Goal: Task Accomplishment & Management: Use online tool/utility

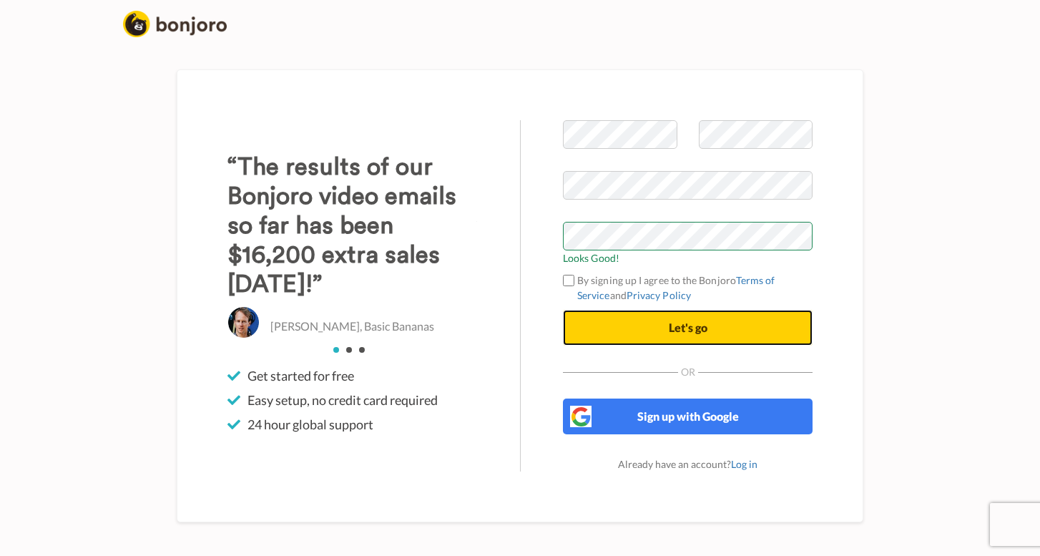
click at [708, 329] on button "Let's go" at bounding box center [688, 328] width 250 height 36
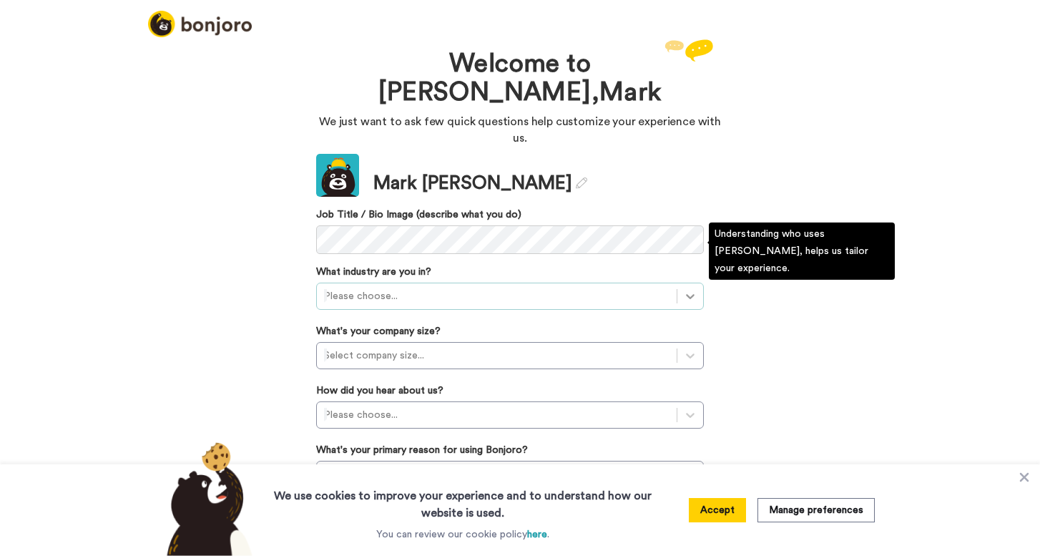
click at [689, 289] on icon at bounding box center [690, 296] width 14 height 14
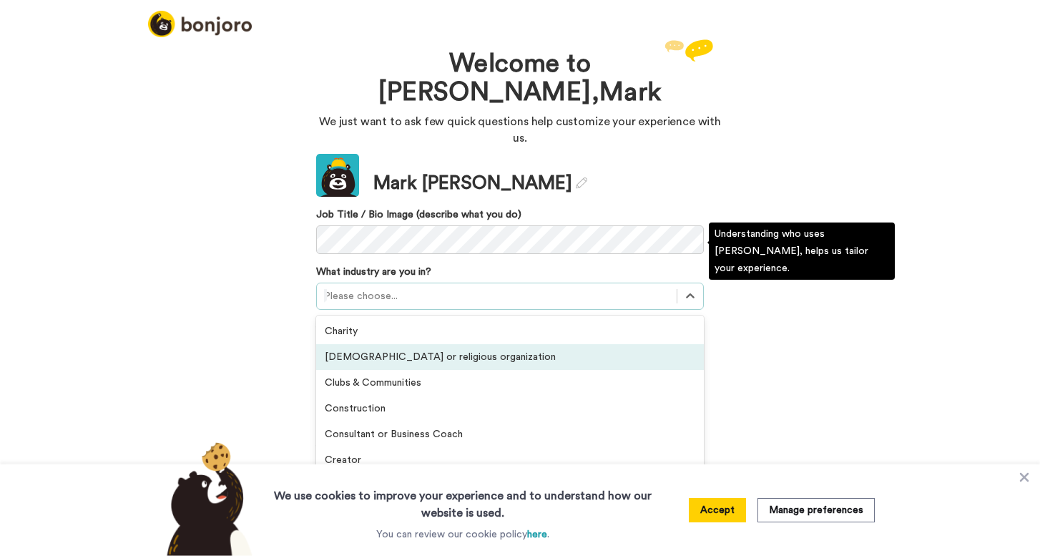
click at [668, 344] on div "Church or religious organization" at bounding box center [510, 357] width 388 height 26
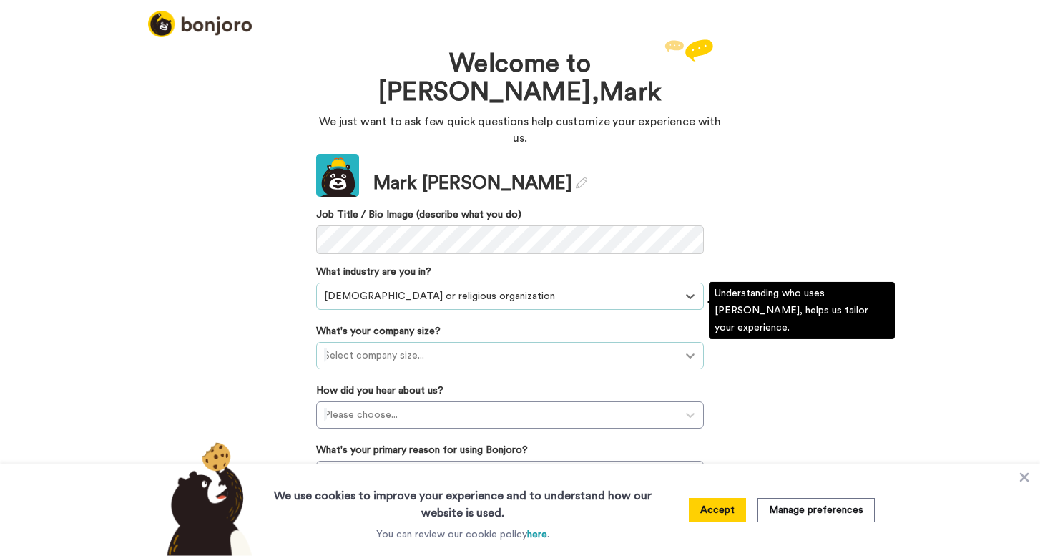
click at [688, 348] on icon at bounding box center [690, 355] width 14 height 14
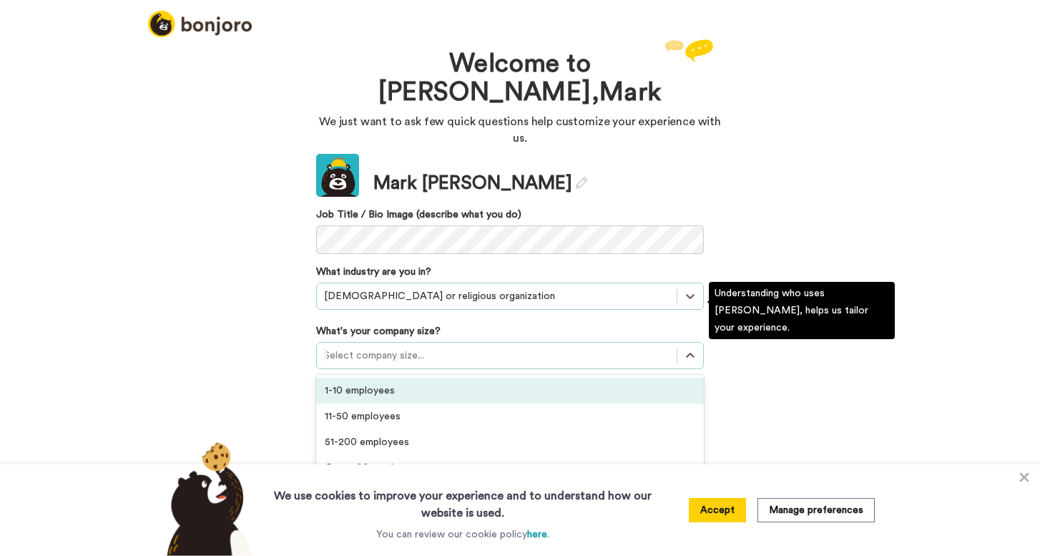
click at [657, 378] on div "1-10 employees" at bounding box center [510, 391] width 388 height 26
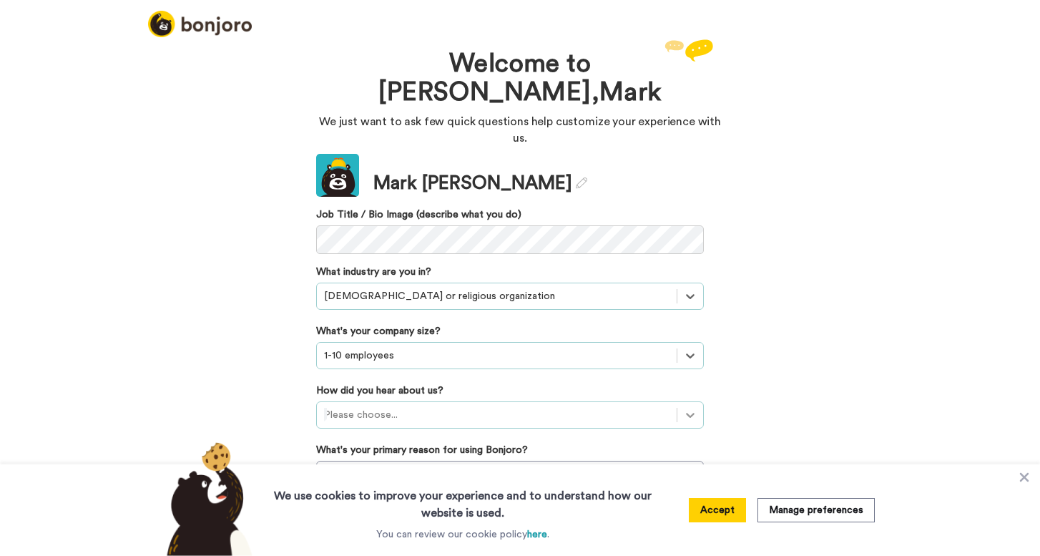
click at [690, 413] on icon at bounding box center [690, 415] width 9 height 5
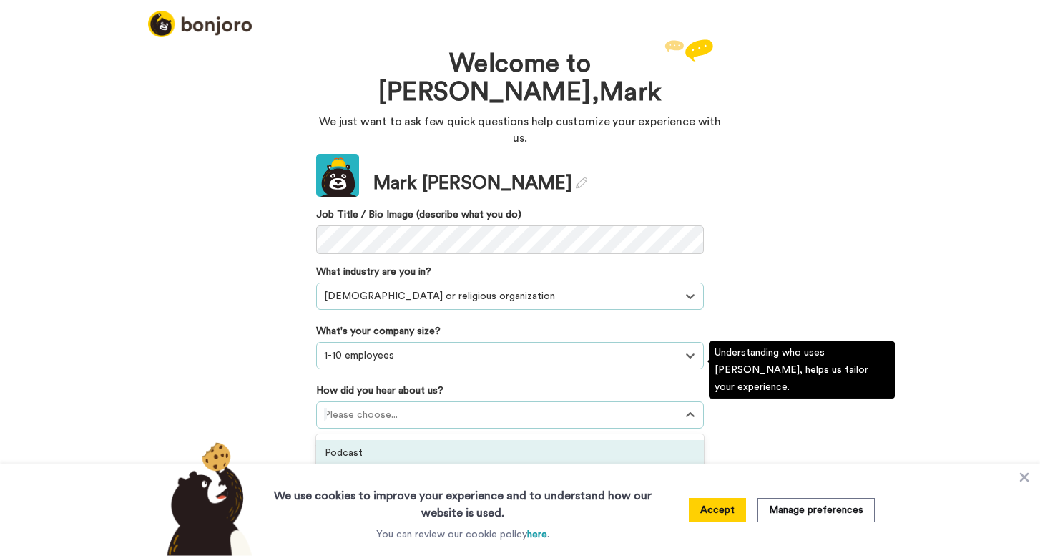
scroll to position [24, 0]
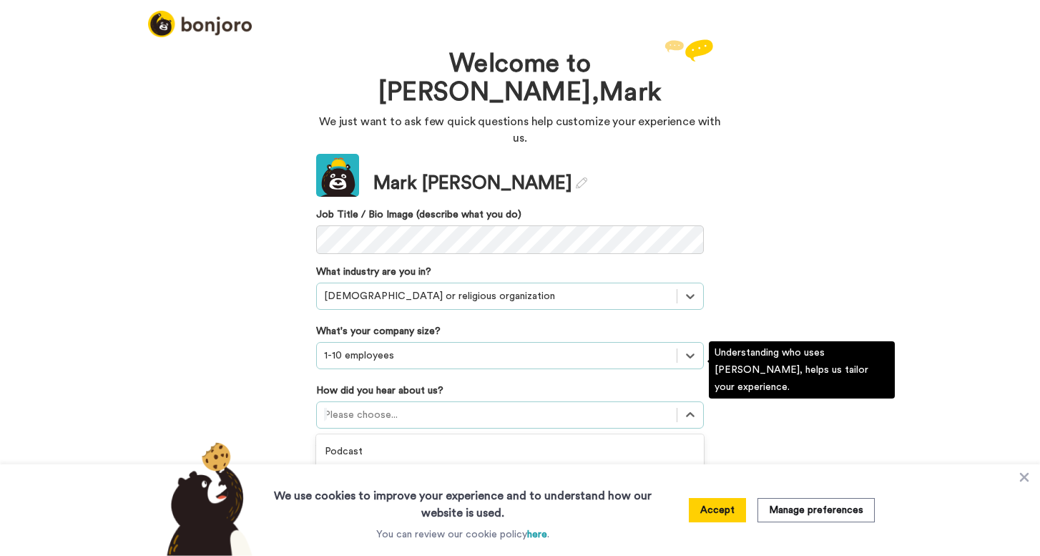
click at [534, 464] on div "Recommended by a friend" at bounding box center [510, 477] width 388 height 26
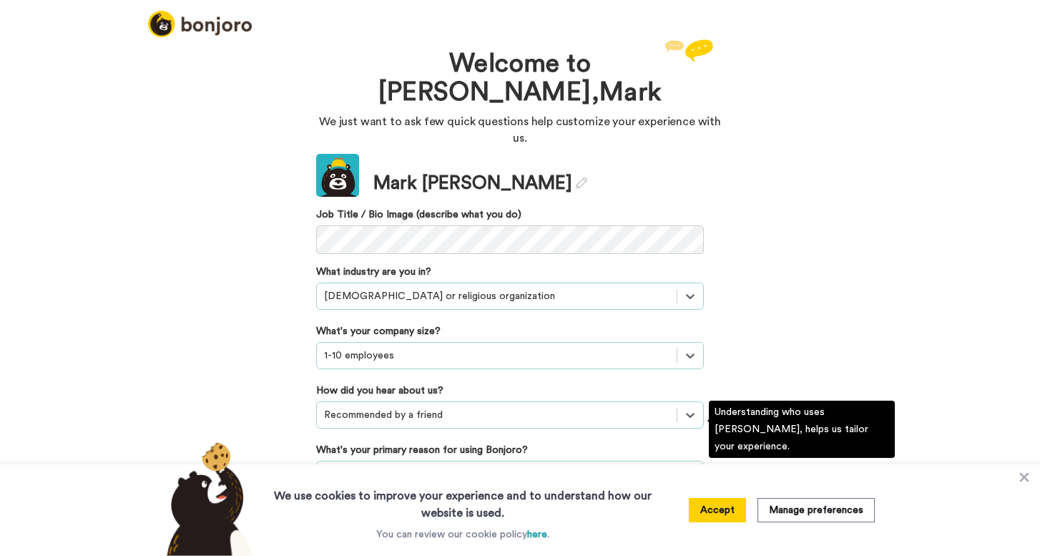
click at [688, 461] on div "Please choose..." at bounding box center [510, 474] width 388 height 27
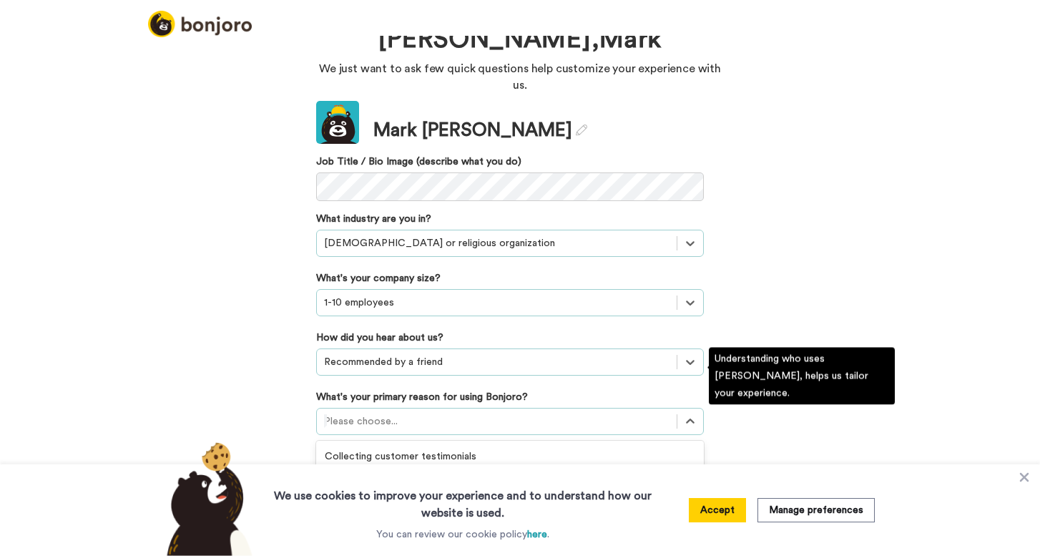
click at [529, 469] on div "Onboarding new customers" at bounding box center [510, 482] width 388 height 26
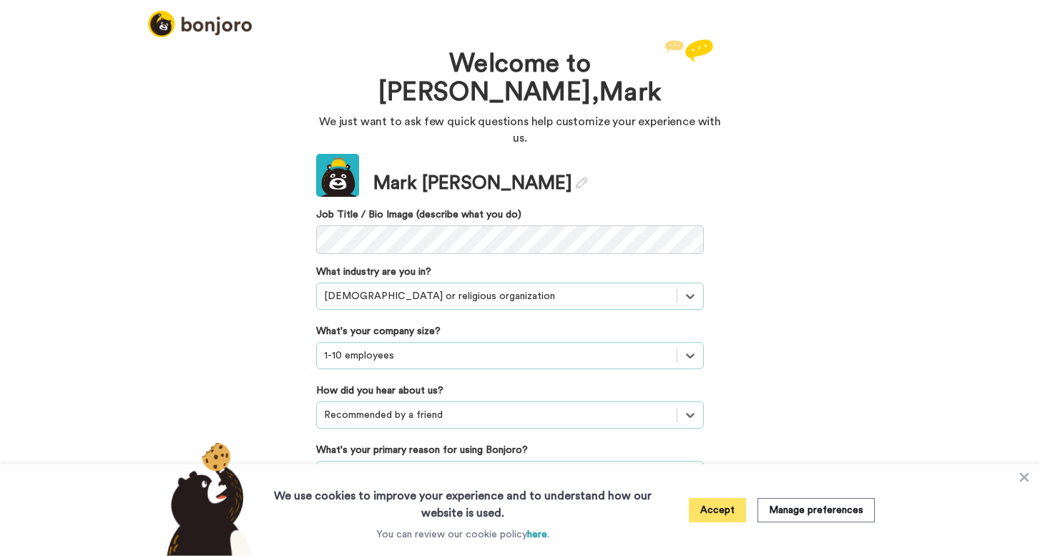
click at [720, 509] on button "Accept" at bounding box center [717, 510] width 57 height 24
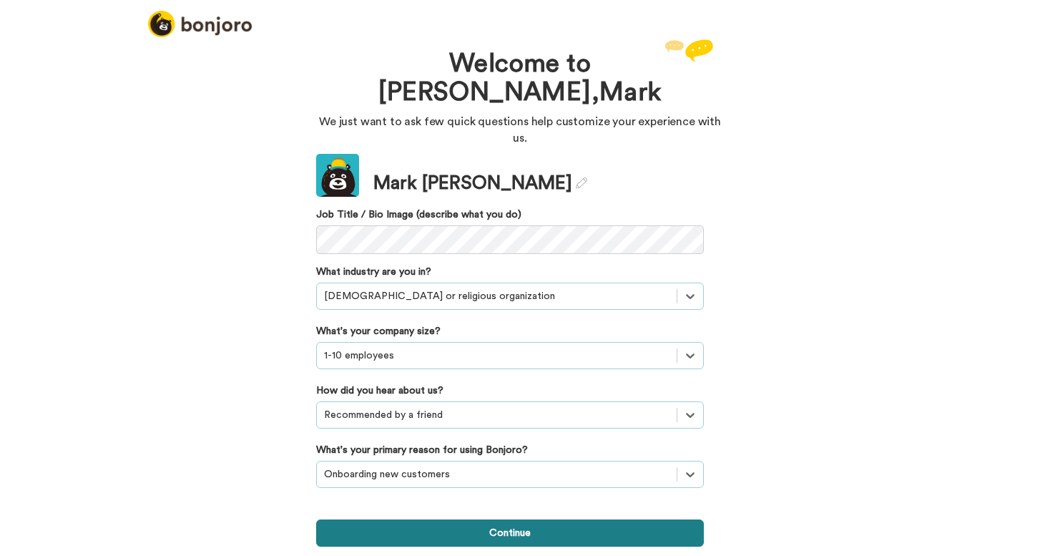
click at [588, 519] on button "Continue" at bounding box center [510, 532] width 388 height 27
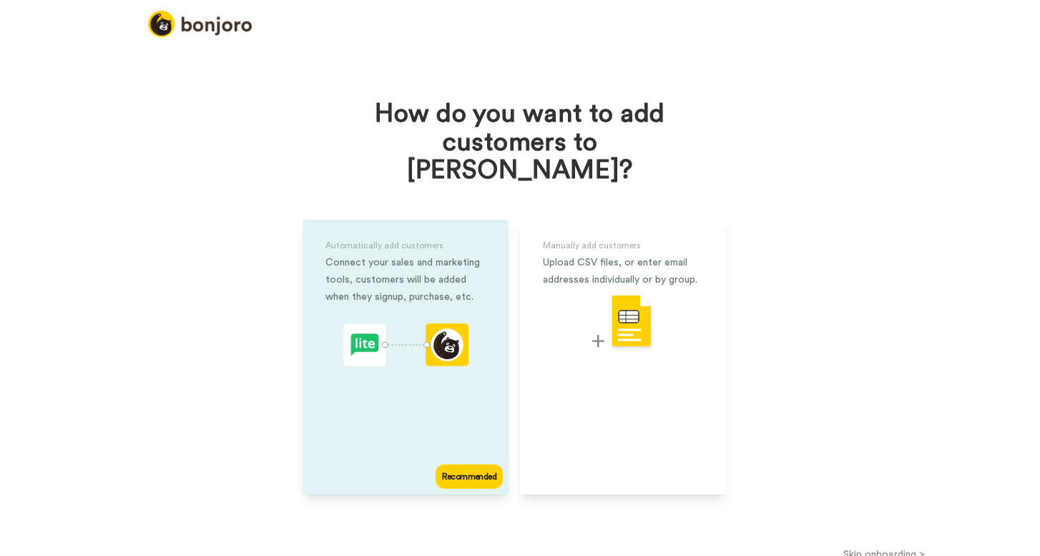
click at [467, 464] on div "Recommended" at bounding box center [469, 476] width 67 height 24
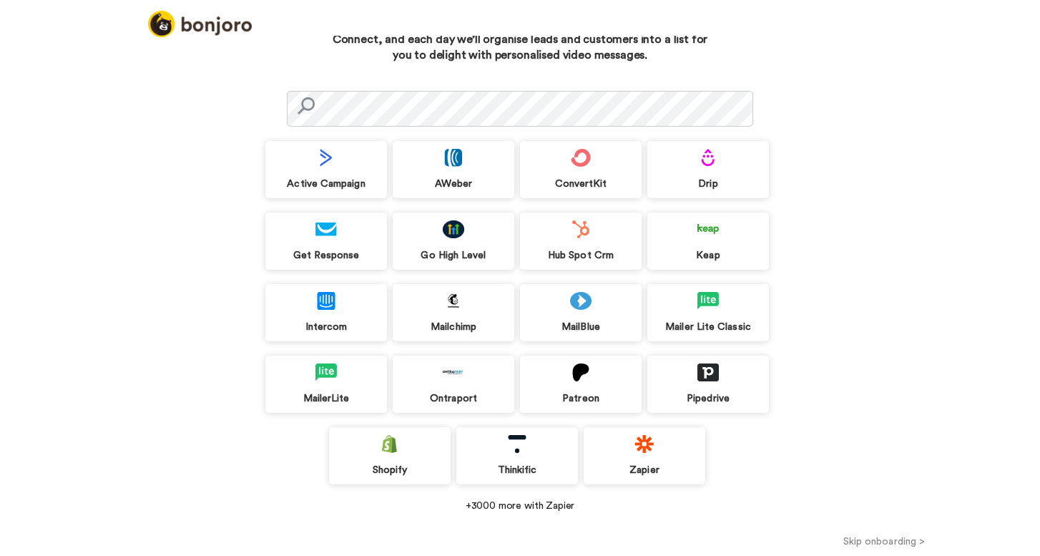
scroll to position [54, 0]
click at [521, 450] on img at bounding box center [517, 444] width 21 height 18
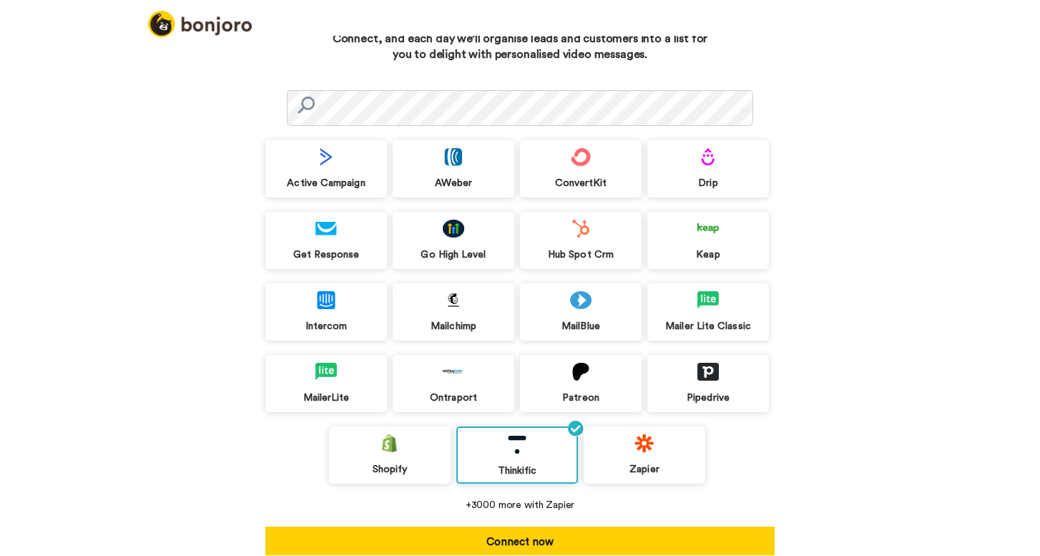
scroll to position [83, 0]
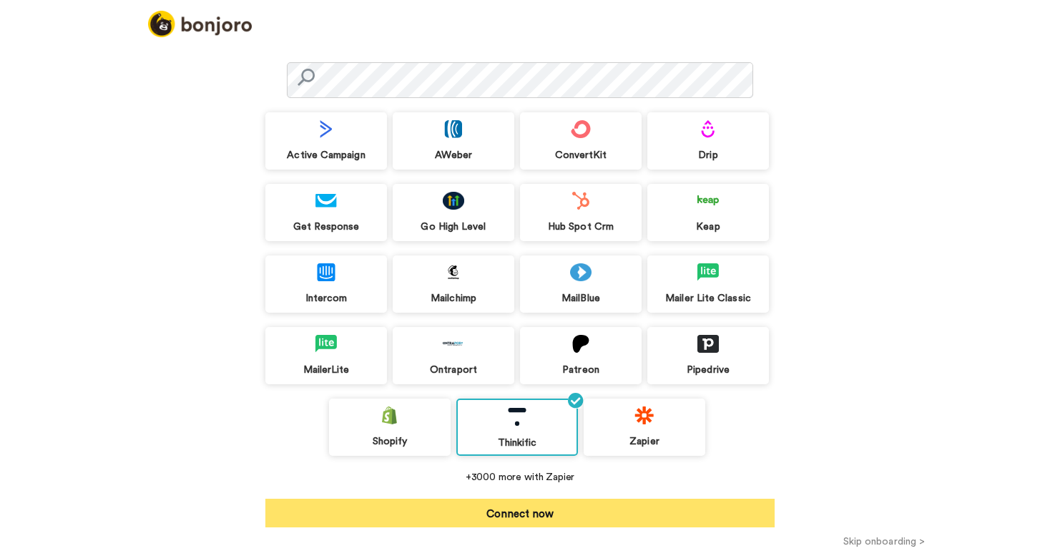
click at [596, 508] on button "Connect now" at bounding box center [519, 513] width 509 height 29
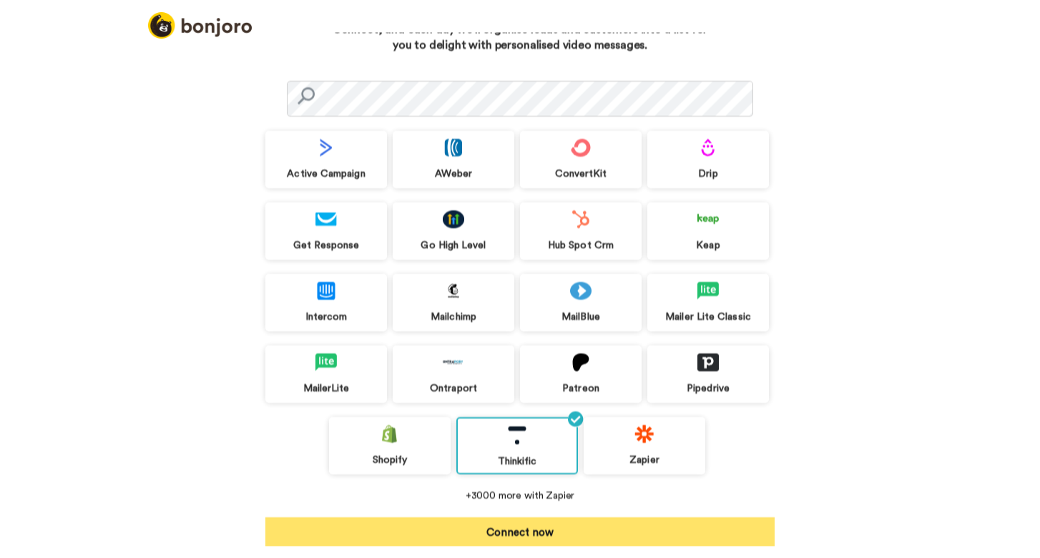
scroll to position [61, 0]
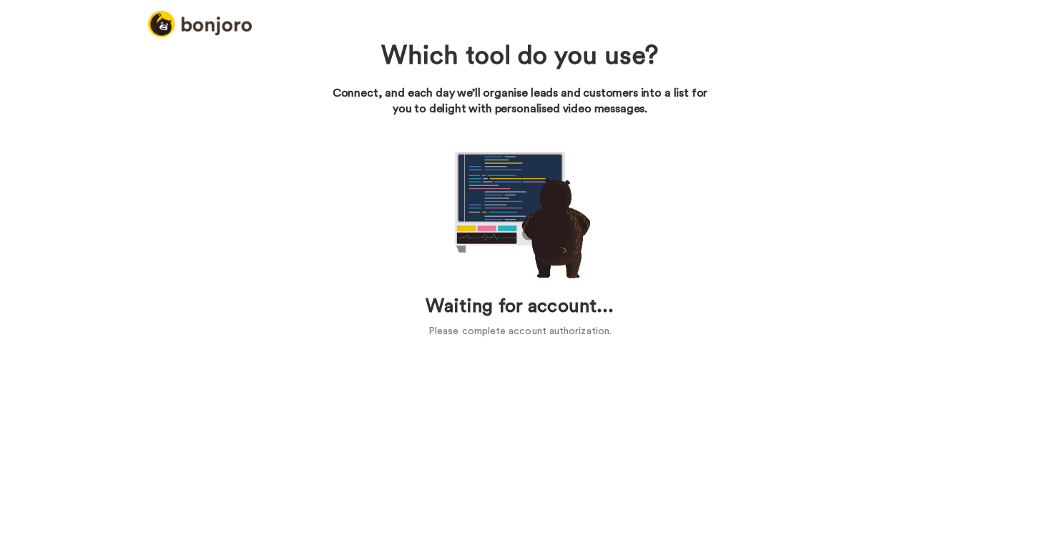
click at [645, 144] on div "Waiting for account... Please complete account authorization." at bounding box center [519, 239] width 509 height 200
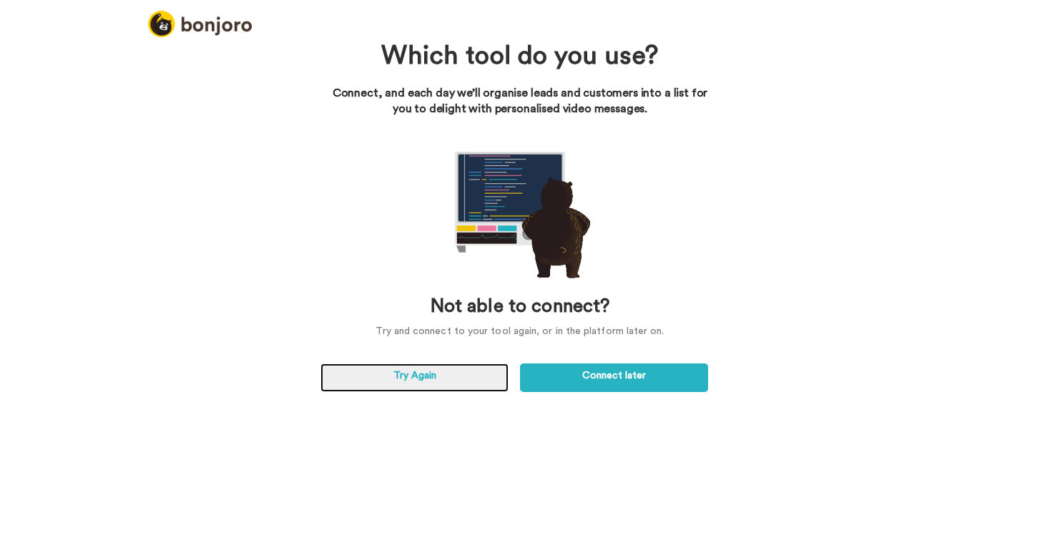
click at [458, 382] on link "Try Again" at bounding box center [415, 377] width 188 height 29
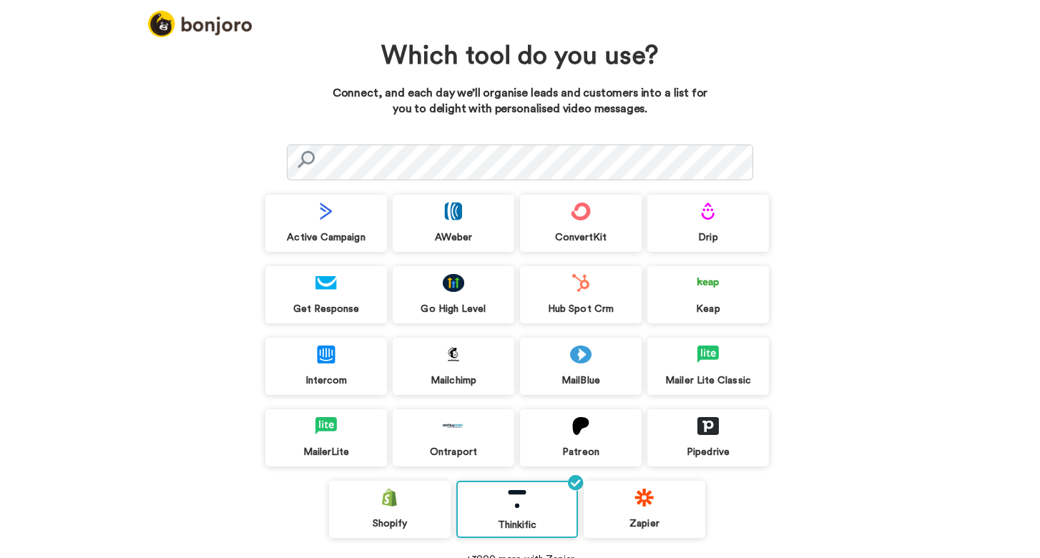
click at [527, 497] on img at bounding box center [517, 499] width 21 height 18
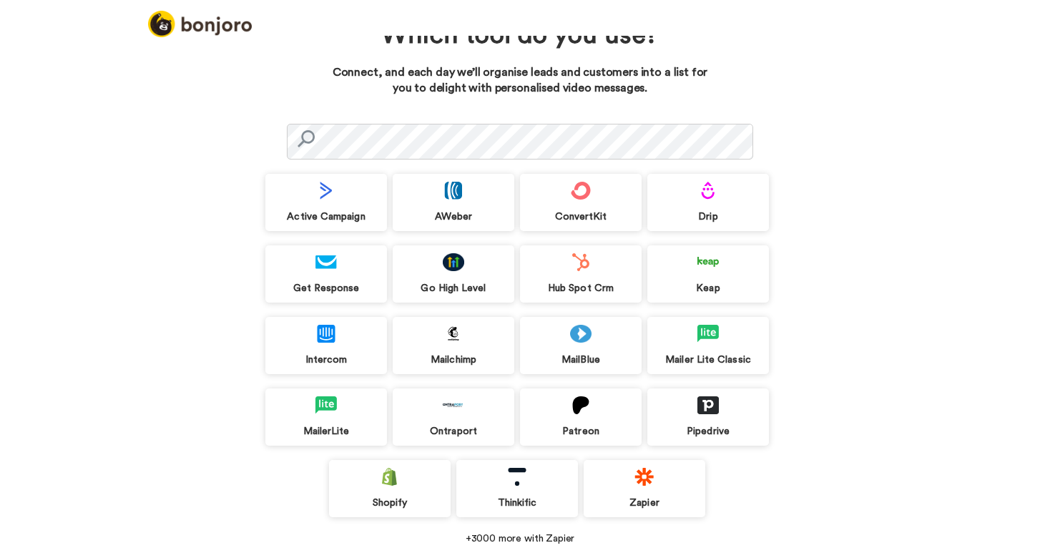
scroll to position [52, 0]
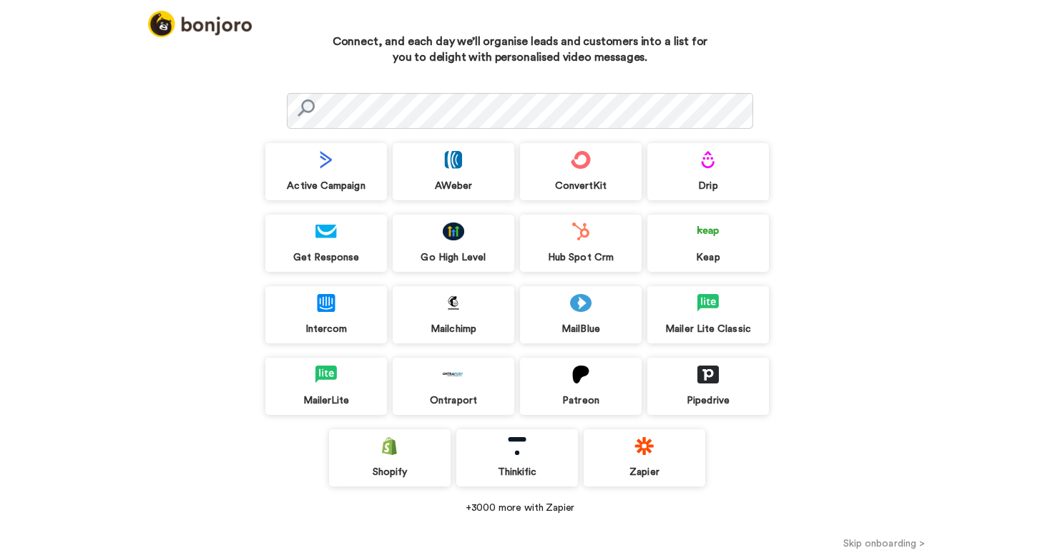
click at [504, 451] on div "Thinkific" at bounding box center [517, 457] width 122 height 57
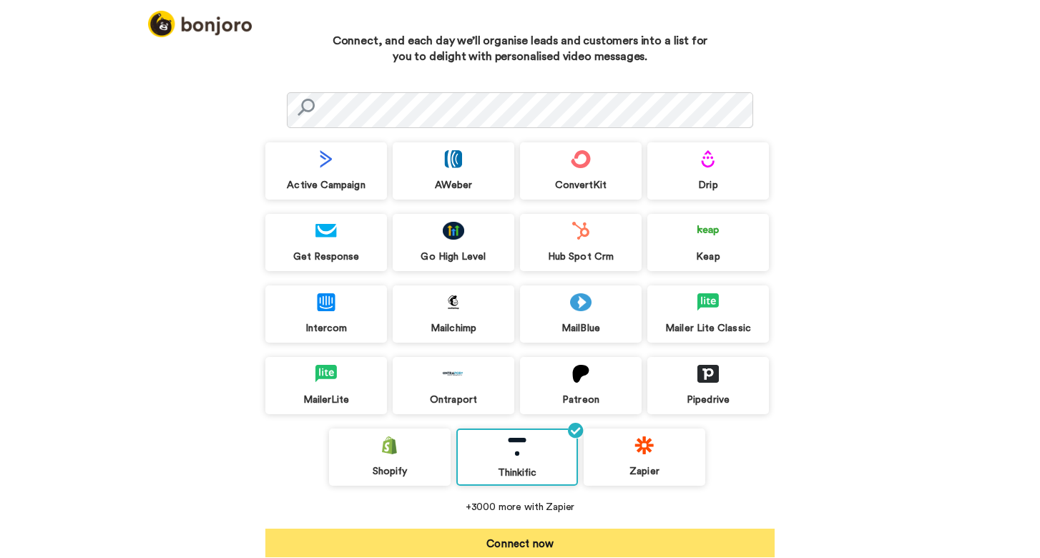
click at [537, 549] on button "Connect now" at bounding box center [519, 543] width 509 height 29
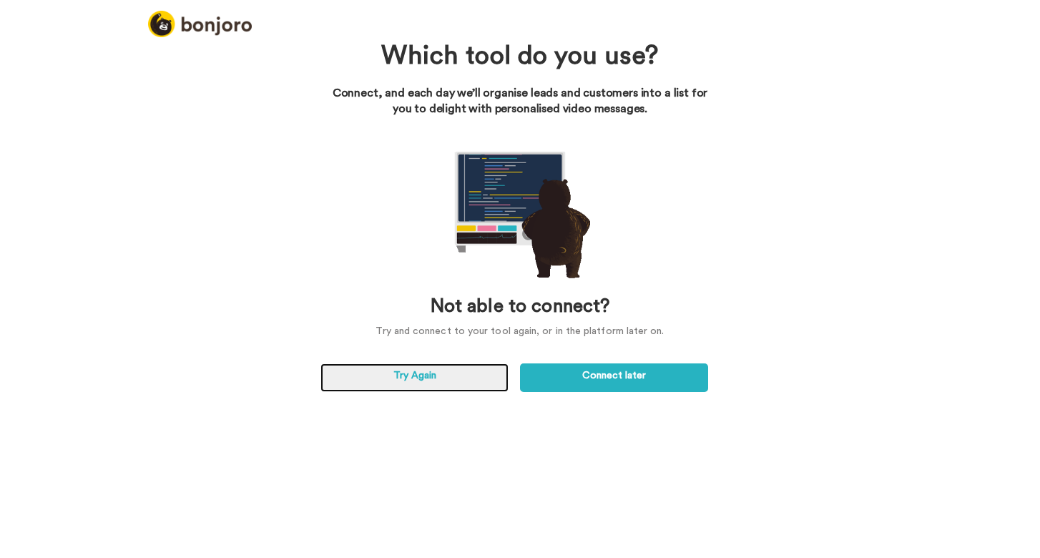
click at [456, 380] on link "Try Again" at bounding box center [415, 377] width 188 height 29
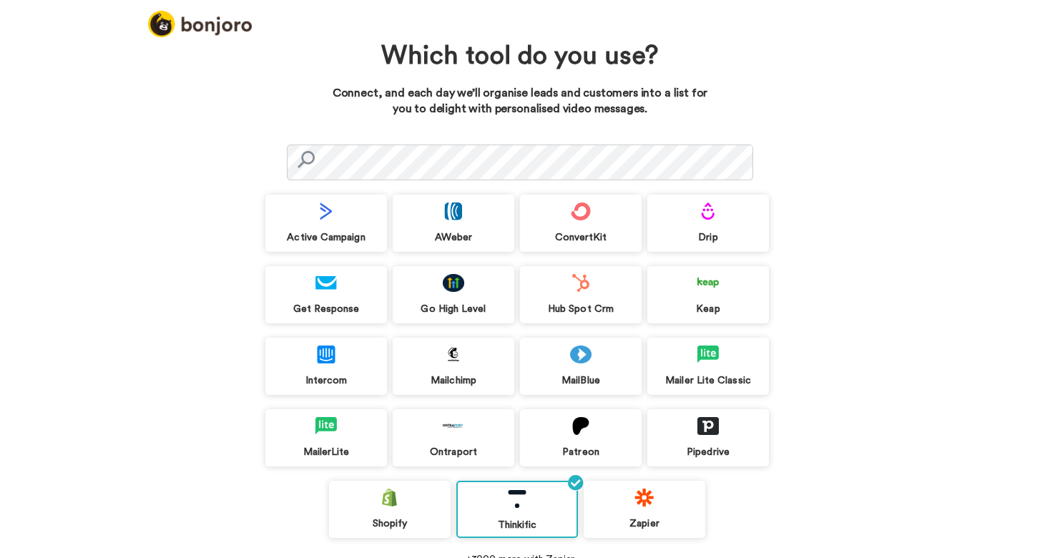
click at [509, 508] on img at bounding box center [517, 499] width 21 height 18
click at [532, 516] on div "Thinkific" at bounding box center [517, 509] width 122 height 57
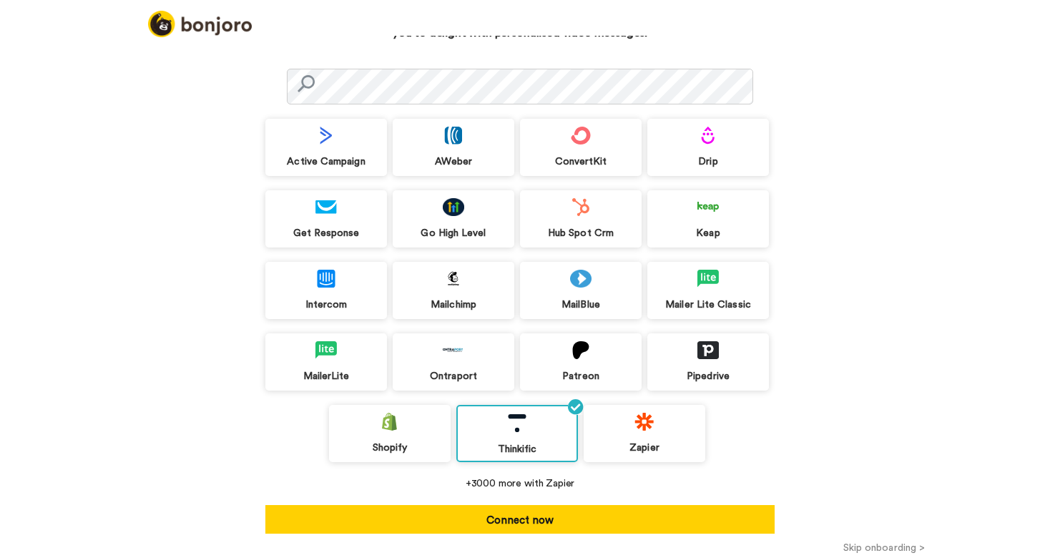
scroll to position [81, 0]
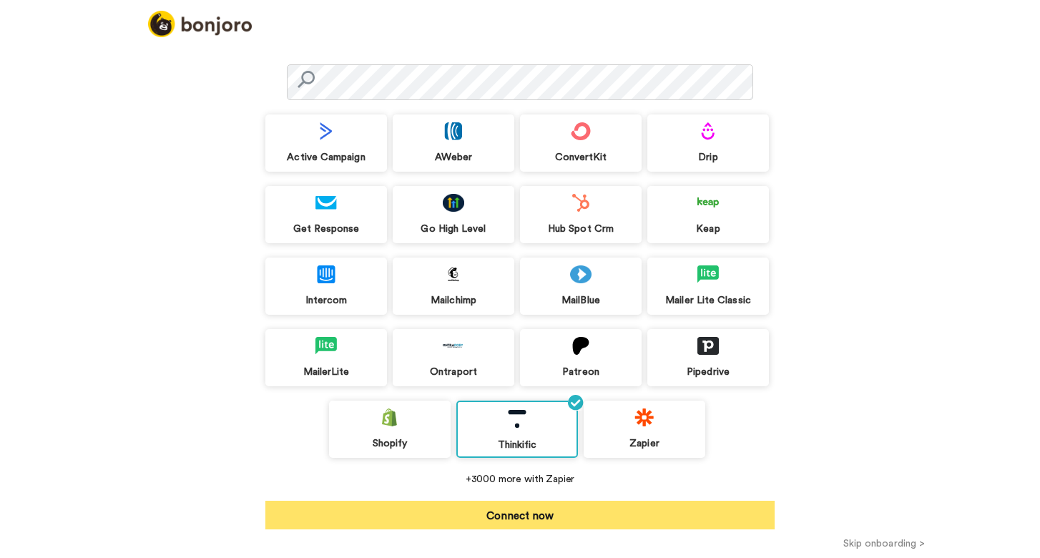
click at [586, 520] on button "Connect now" at bounding box center [519, 515] width 509 height 29
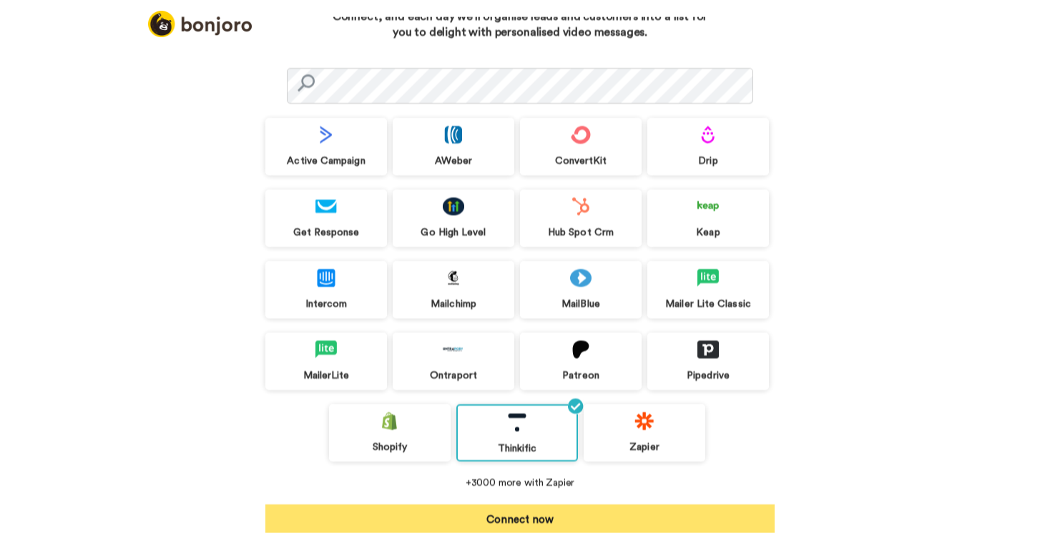
scroll to position [59, 0]
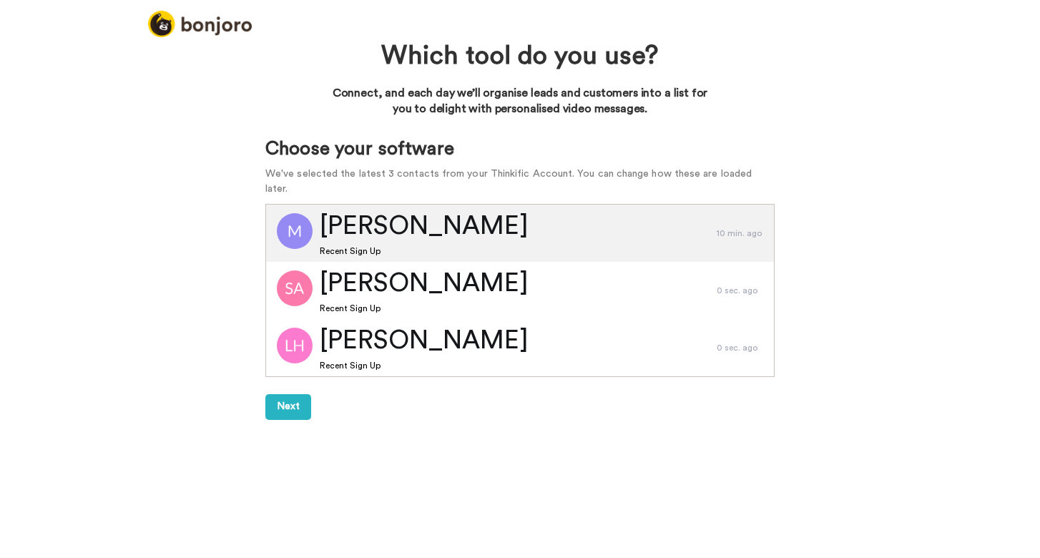
click at [359, 208] on span "[PERSON_NAME]" at bounding box center [424, 226] width 209 height 36
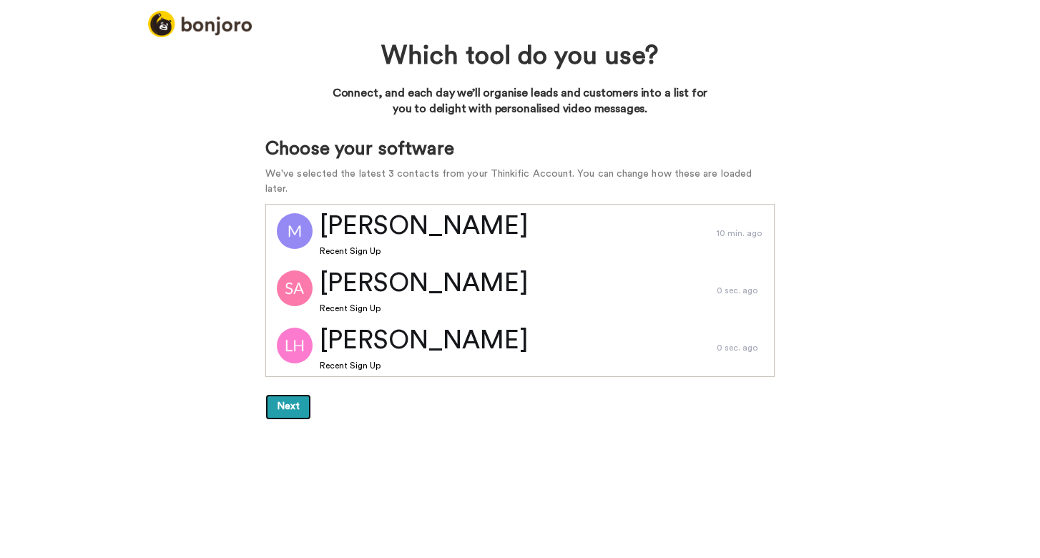
click at [285, 397] on button "Next" at bounding box center [288, 407] width 46 height 26
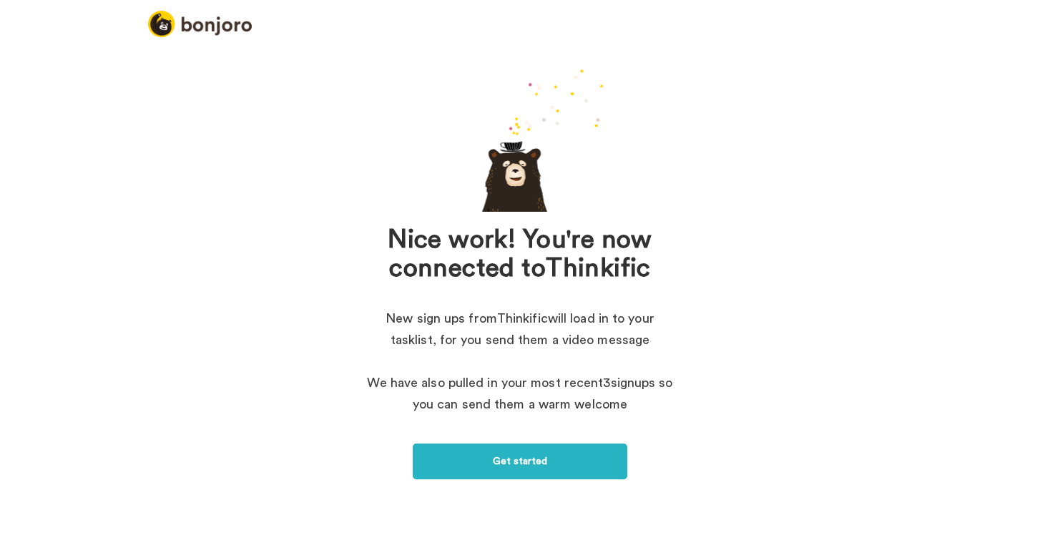
scroll to position [28, 0]
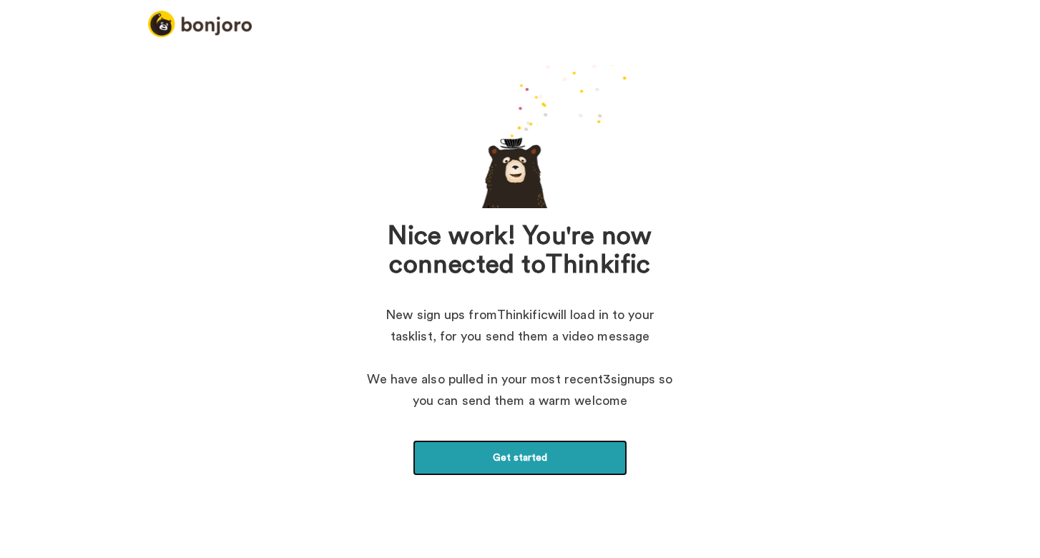
click at [542, 461] on link "Get started" at bounding box center [520, 458] width 215 height 36
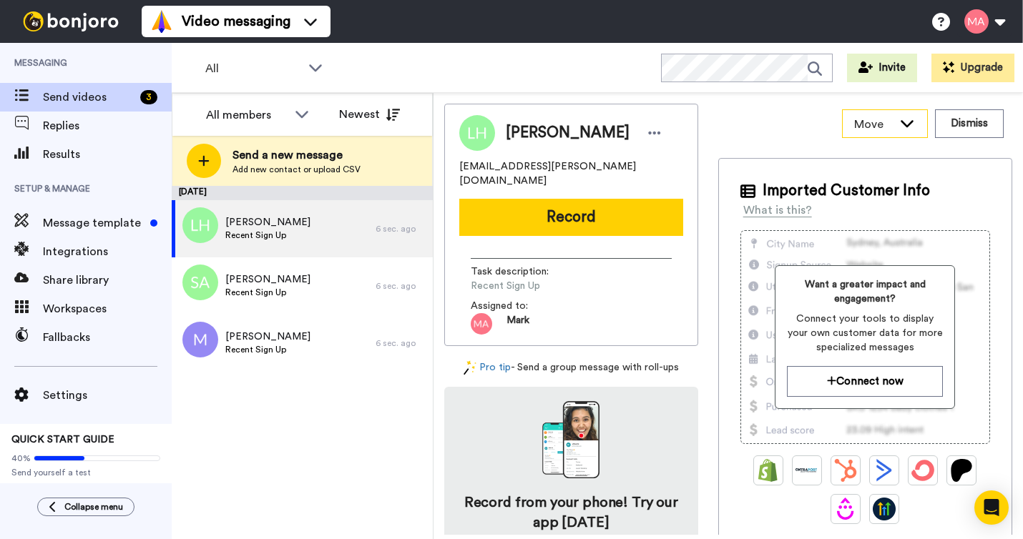
click at [907, 121] on icon at bounding box center [907, 123] width 17 height 14
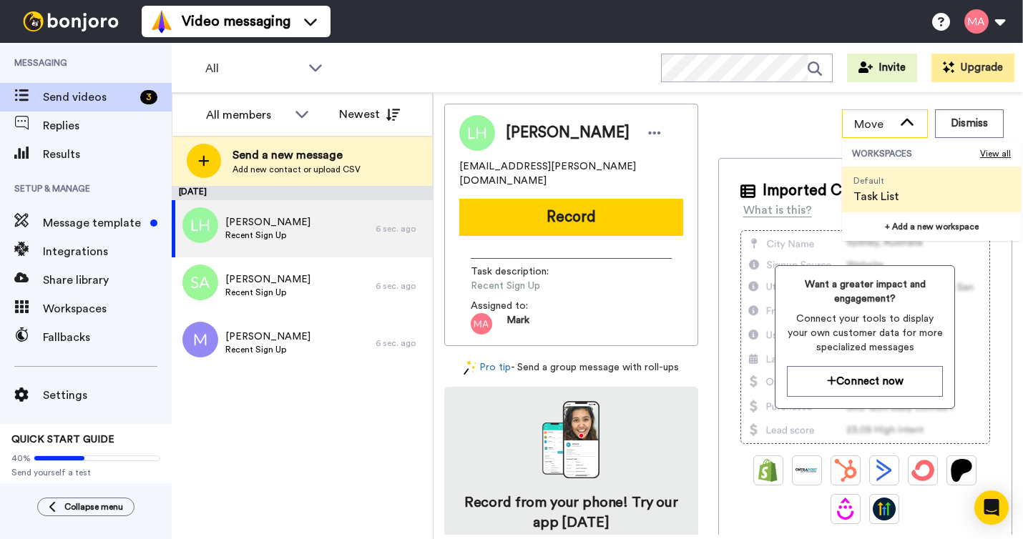
click at [907, 121] on icon at bounding box center [907, 123] width 17 height 14
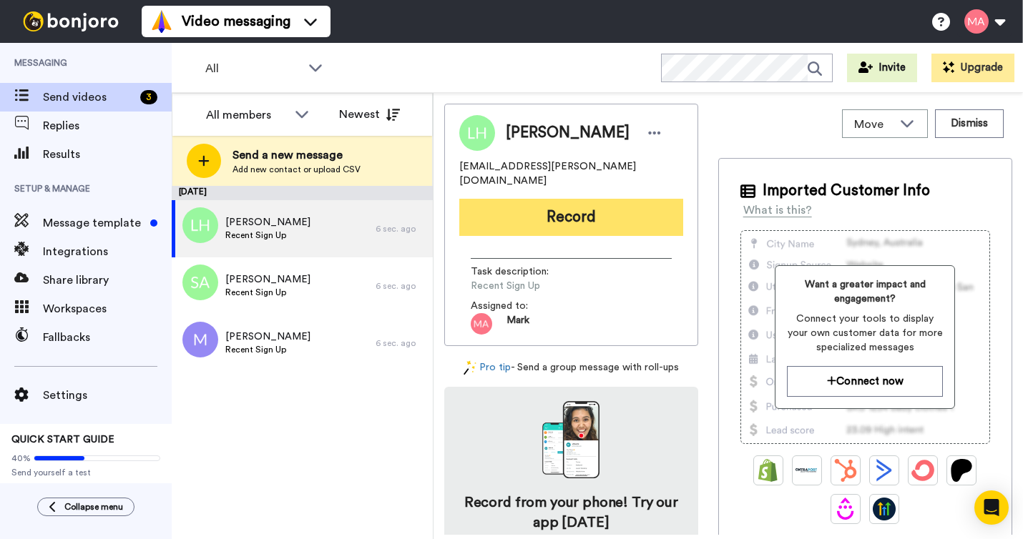
click at [586, 210] on button "Record" at bounding box center [571, 217] width 224 height 37
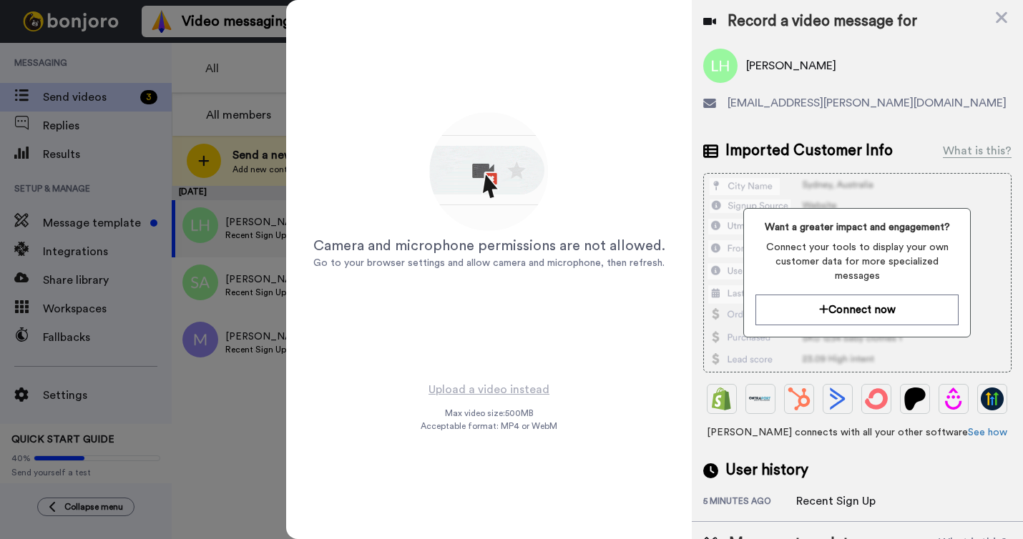
click at [488, 170] on img at bounding box center [489, 173] width 126 height 126
click at [489, 177] on img at bounding box center [489, 173] width 126 height 126
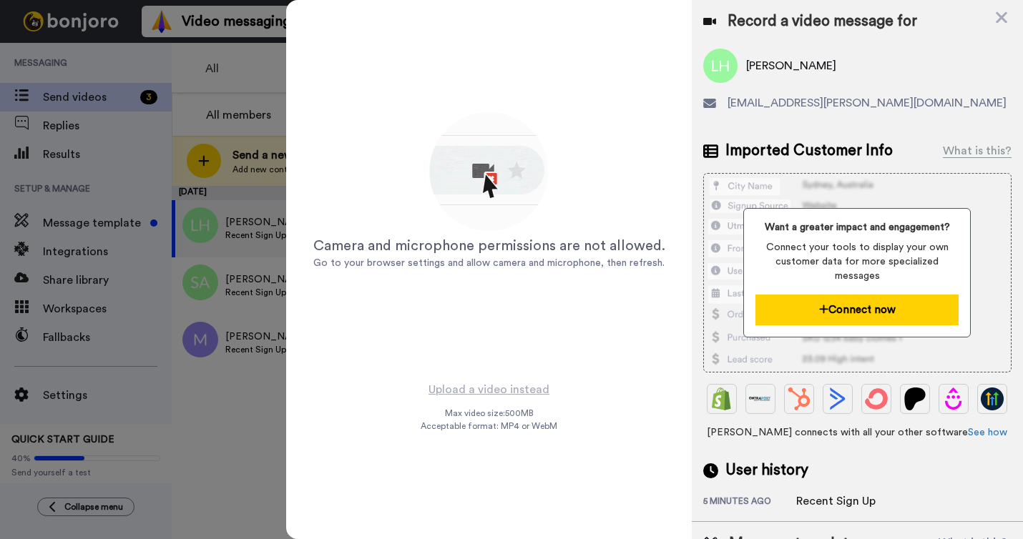
click at [875, 307] on button "Connect now" at bounding box center [857, 310] width 203 height 31
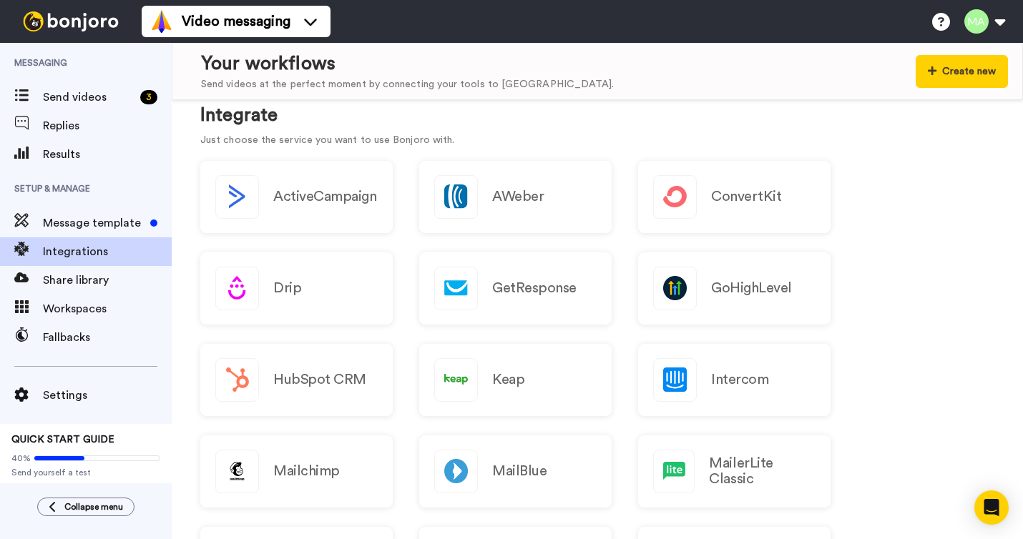
scroll to position [145, 0]
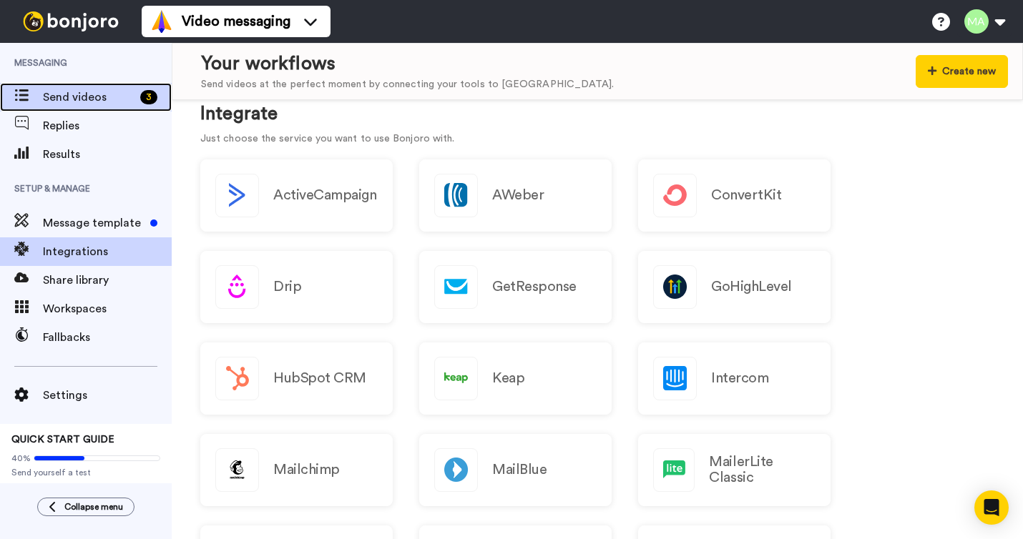
click at [87, 98] on span "Send videos" at bounding box center [89, 97] width 92 height 17
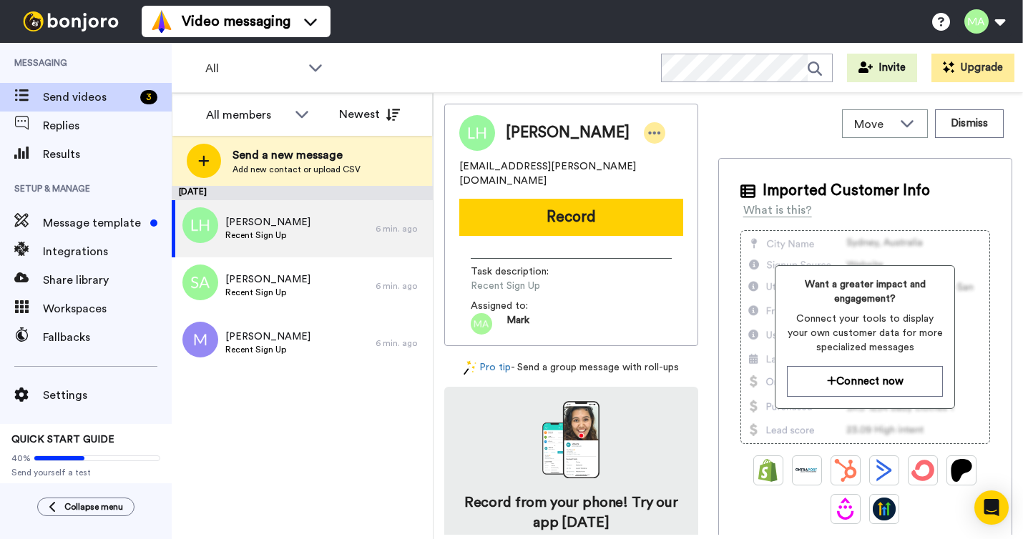
click at [648, 136] on icon at bounding box center [654, 133] width 13 height 14
click at [600, 97] on div "Move WORKSPACES View all Default Task List + Add a new workspace Dismiss Laurah…" at bounding box center [729, 316] width 590 height 446
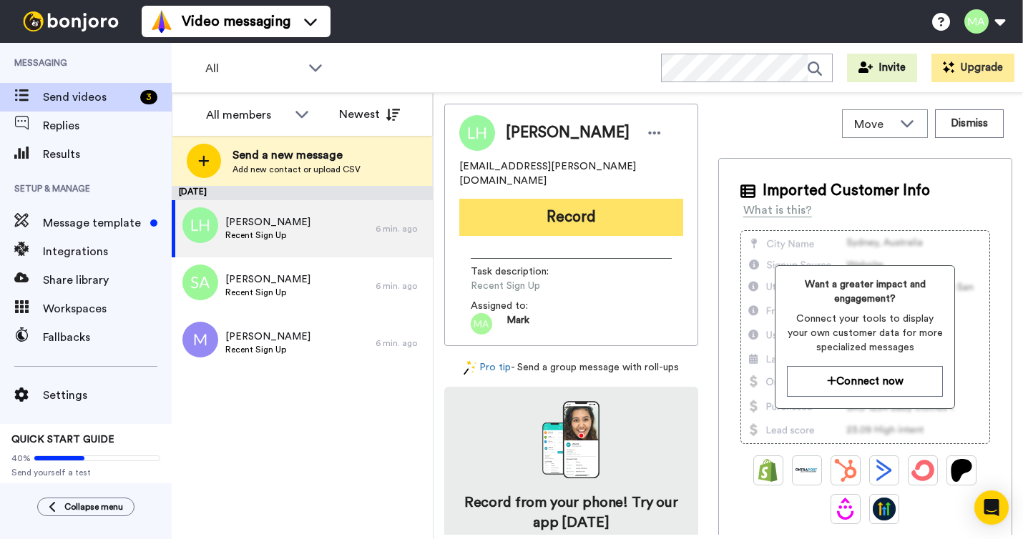
click at [559, 202] on button "Record" at bounding box center [571, 217] width 224 height 37
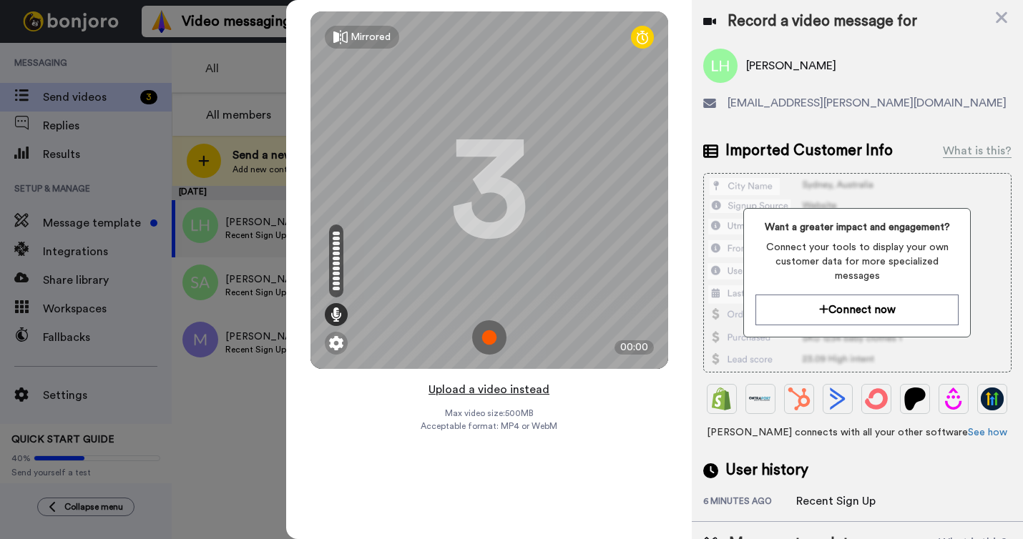
click at [510, 390] on button "Upload a video instead" at bounding box center [488, 390] width 129 height 19
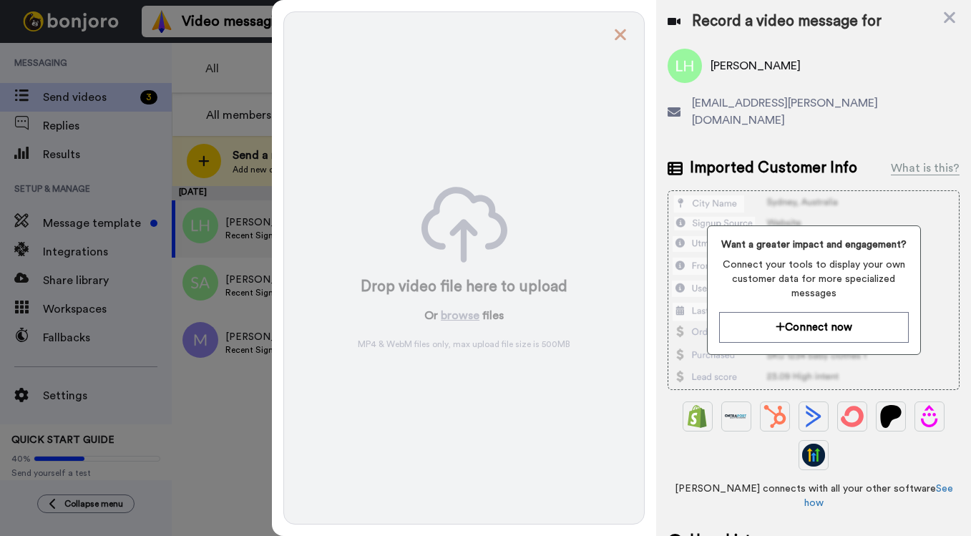
click at [621, 35] on icon at bounding box center [620, 34] width 11 height 11
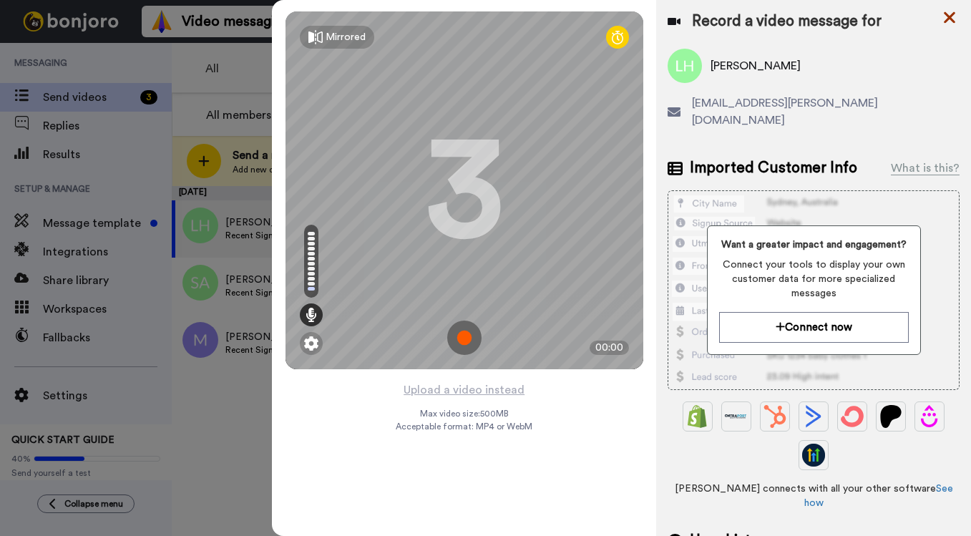
click at [949, 19] on icon at bounding box center [949, 17] width 11 height 11
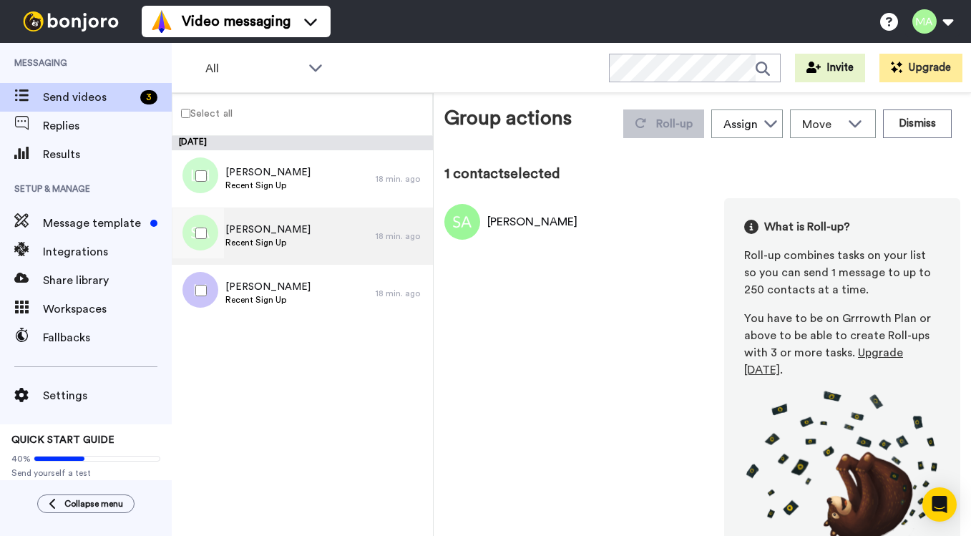
click at [314, 240] on div "Sarena Adams Recent Sign Up" at bounding box center [274, 235] width 204 height 57
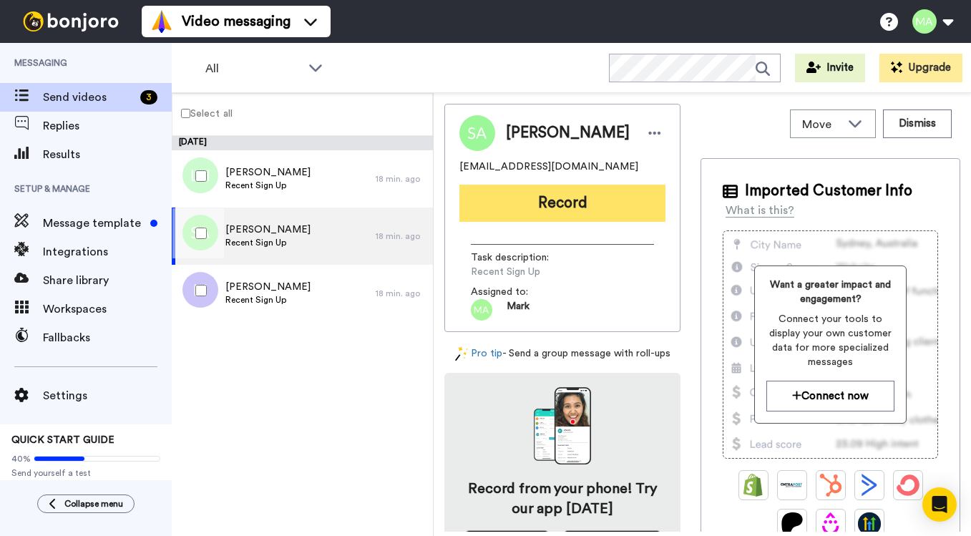
click at [577, 206] on button "Record" at bounding box center [562, 203] width 206 height 37
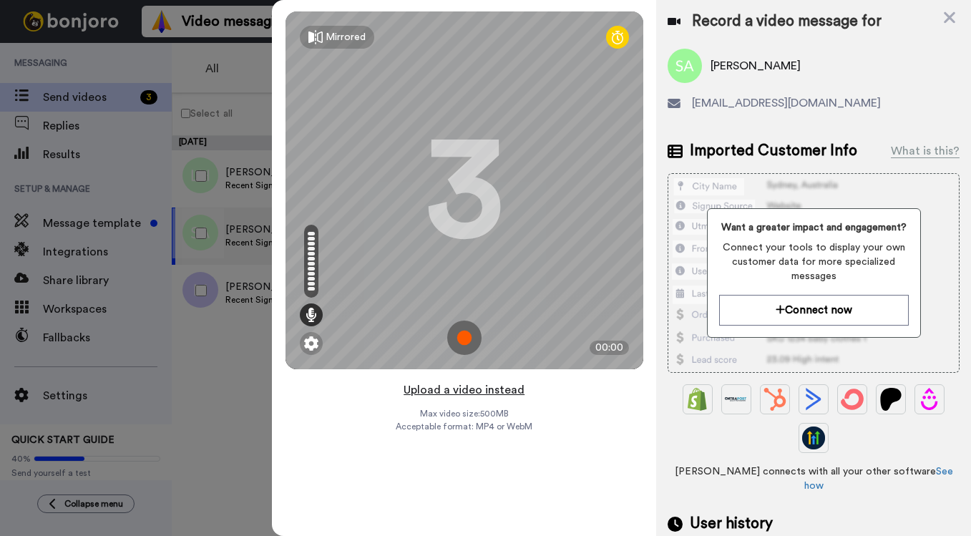
click at [484, 393] on button "Upload a video instead" at bounding box center [463, 390] width 129 height 19
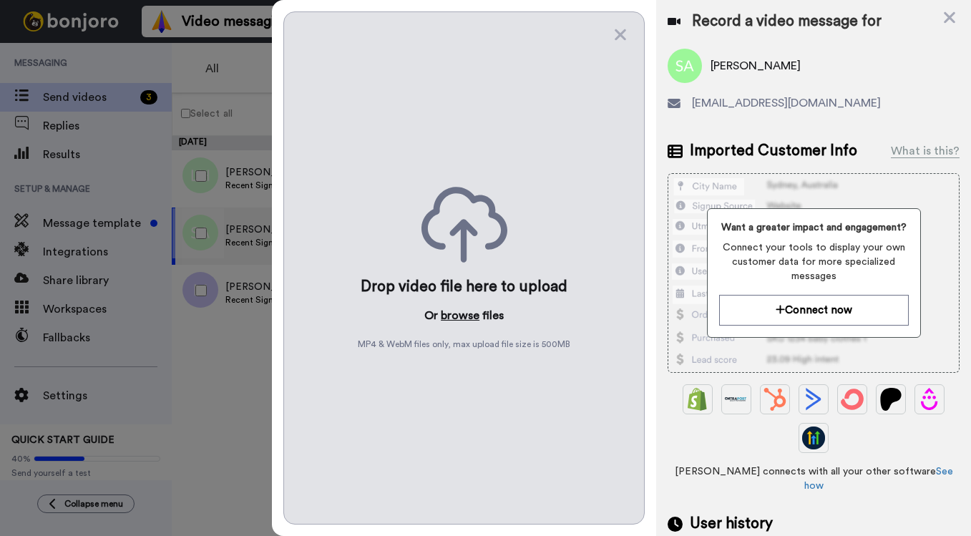
click at [458, 315] on button "browse" at bounding box center [460, 315] width 39 height 17
click at [463, 319] on button "browse" at bounding box center [460, 315] width 39 height 17
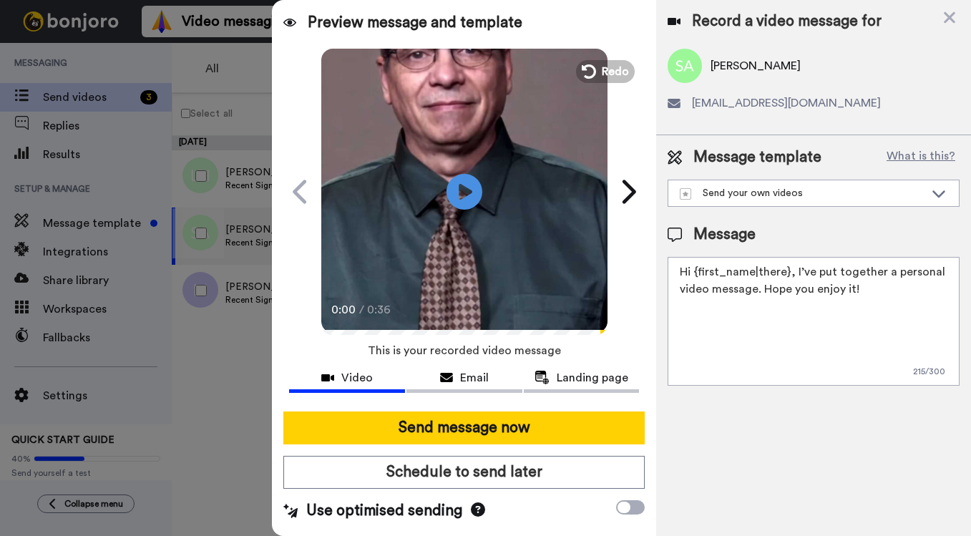
click at [746, 276] on textarea "Hi {first_name|there}, I’ve put together a personal video message. Hope you enj…" at bounding box center [814, 321] width 292 height 129
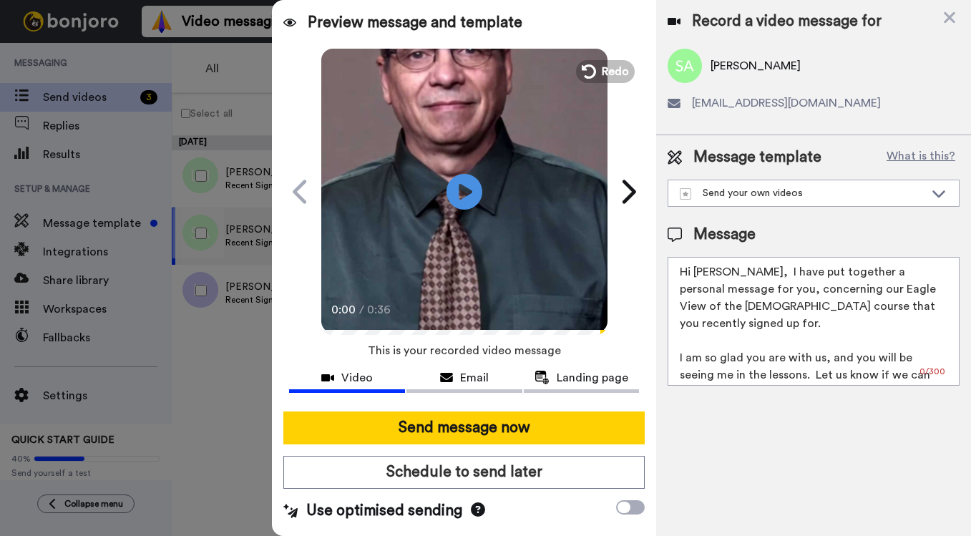
click at [844, 276] on textarea "Hi Sarena, I have put together a personal message for you, concerning our Eagle…" at bounding box center [814, 321] width 292 height 129
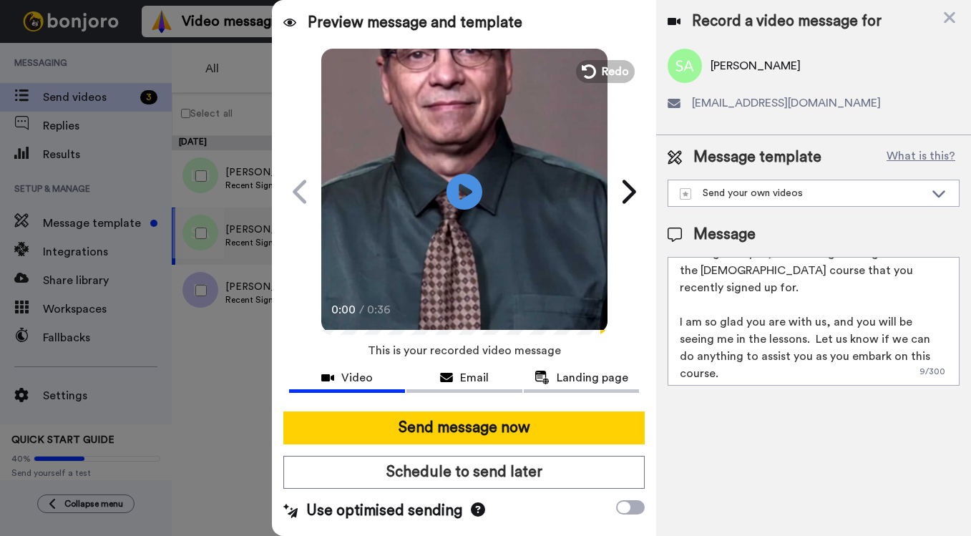
scroll to position [39, 0]
click at [769, 368] on textarea "Hi Sarena, I attached a personal message for you, concerning our Eagle View of …" at bounding box center [814, 321] width 292 height 129
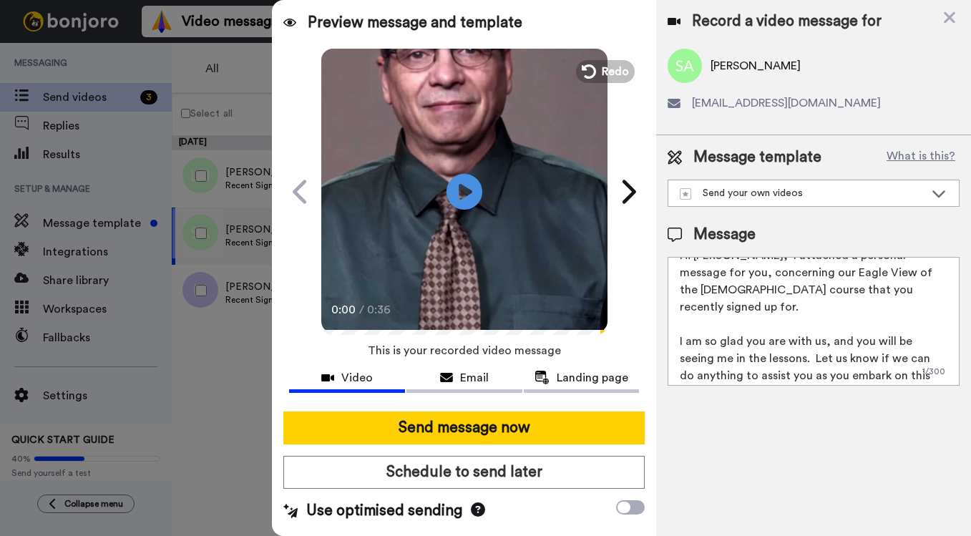
scroll to position [0, 0]
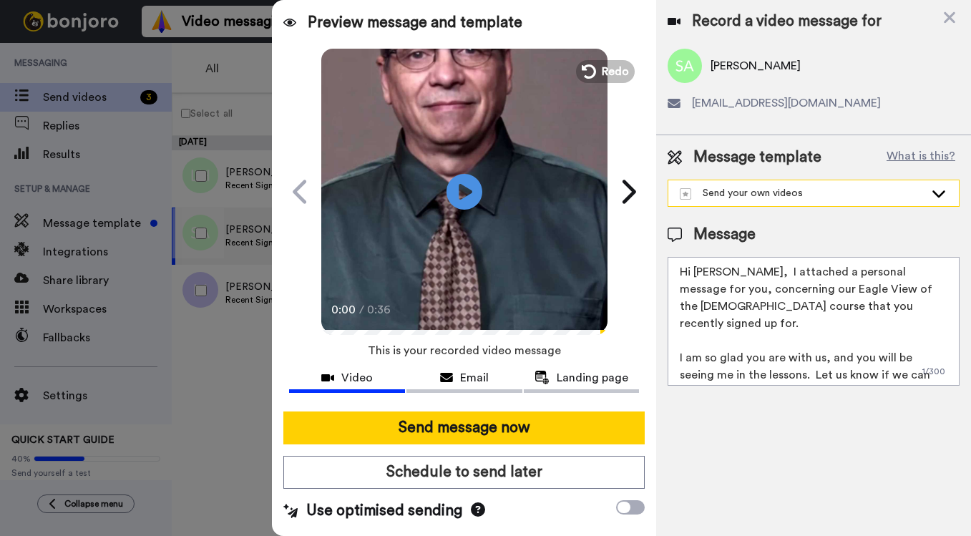
click at [939, 195] on icon at bounding box center [938, 193] width 13 height 7
click at [939, 195] on icon at bounding box center [938, 193] width 17 height 14
click at [917, 155] on button "What is this?" at bounding box center [920, 157] width 77 height 21
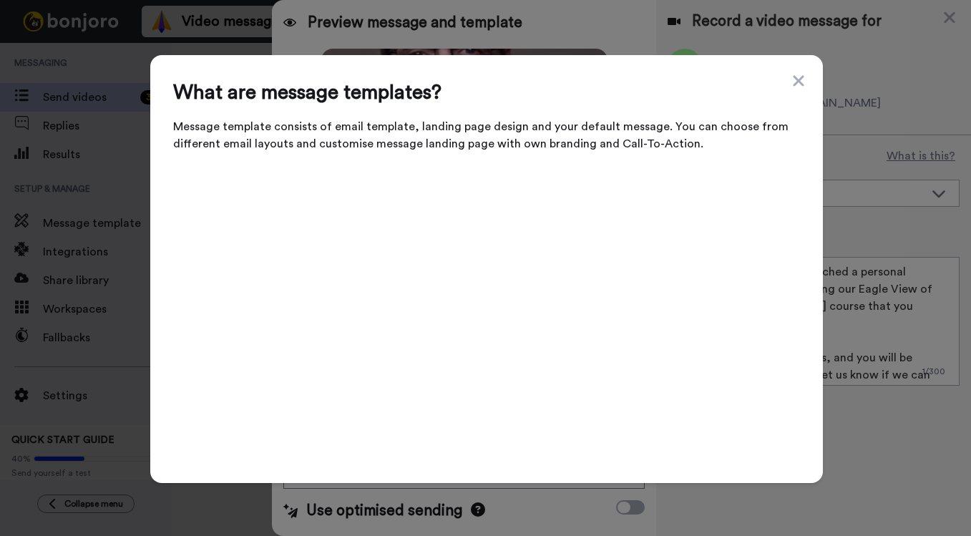
click at [293, 322] on video at bounding box center [486, 312] width 627 height 285
click at [346, 326] on video at bounding box center [486, 312] width 627 height 285
click at [798, 89] on icon at bounding box center [798, 80] width 14 height 17
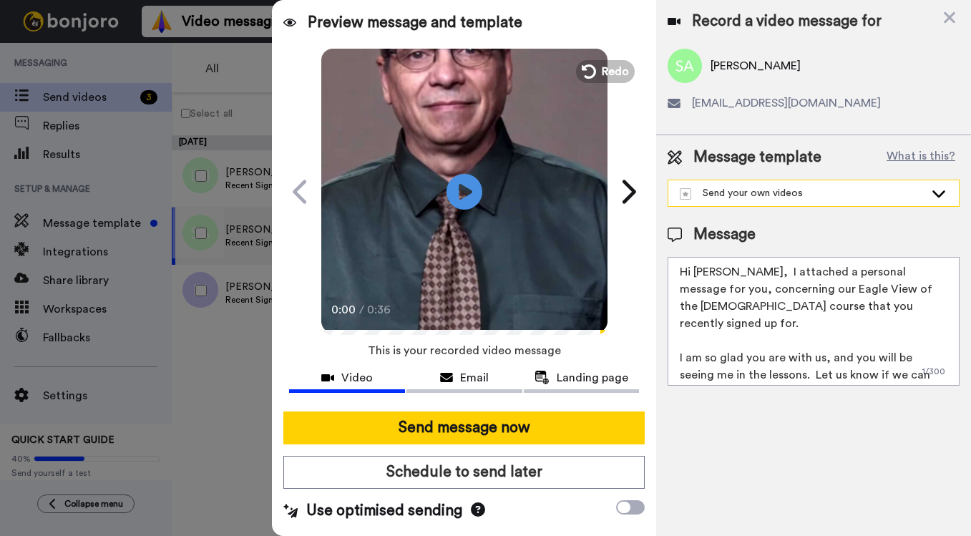
click at [688, 197] on img at bounding box center [685, 193] width 11 height 11
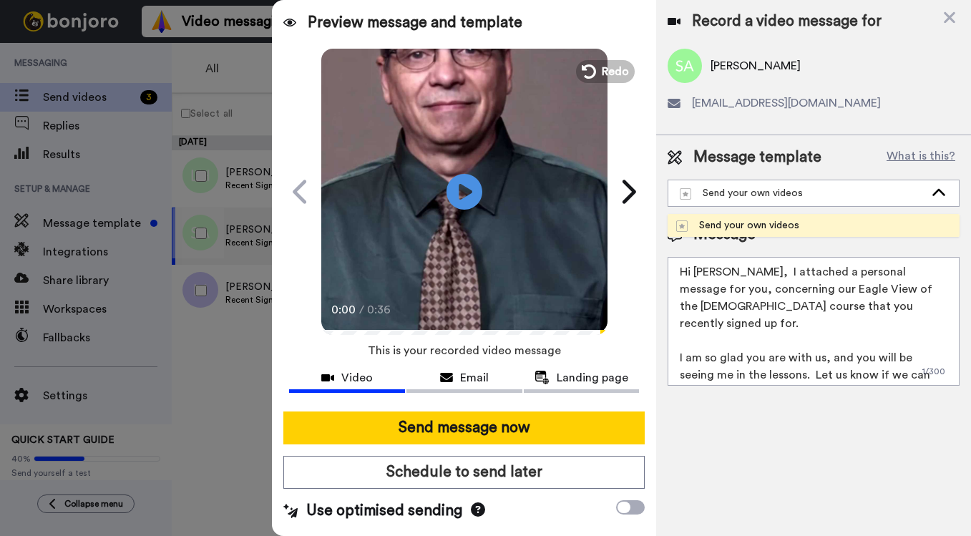
click at [781, 222] on div "Send your own videos" at bounding box center [737, 225] width 123 height 14
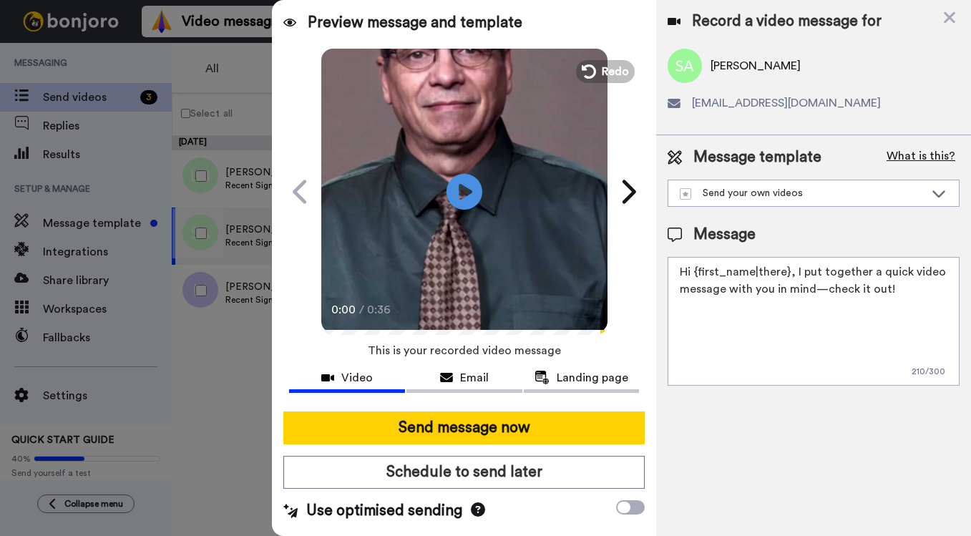
click at [909, 159] on button "What is this?" at bounding box center [920, 157] width 77 height 21
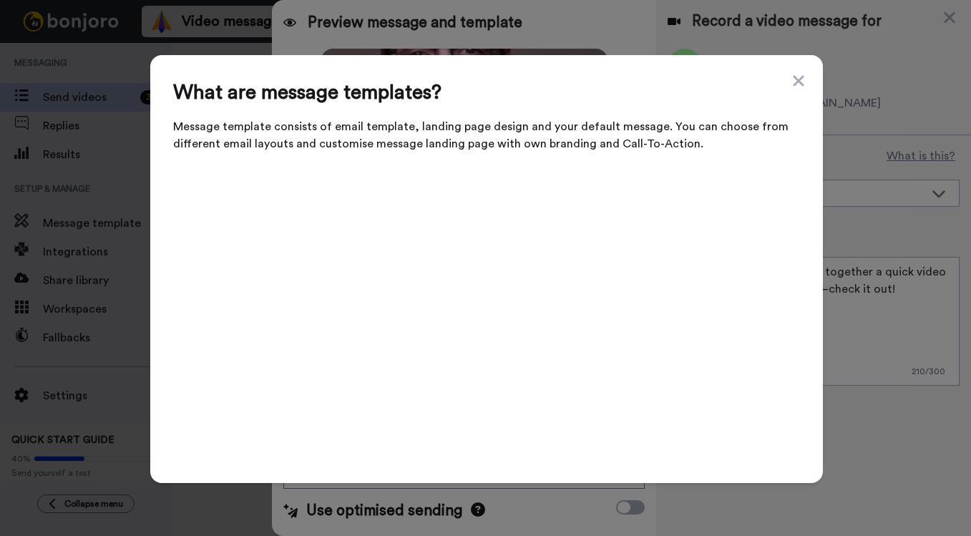
click at [336, 328] on video at bounding box center [486, 312] width 627 height 285
click at [798, 86] on icon at bounding box center [798, 80] width 11 height 11
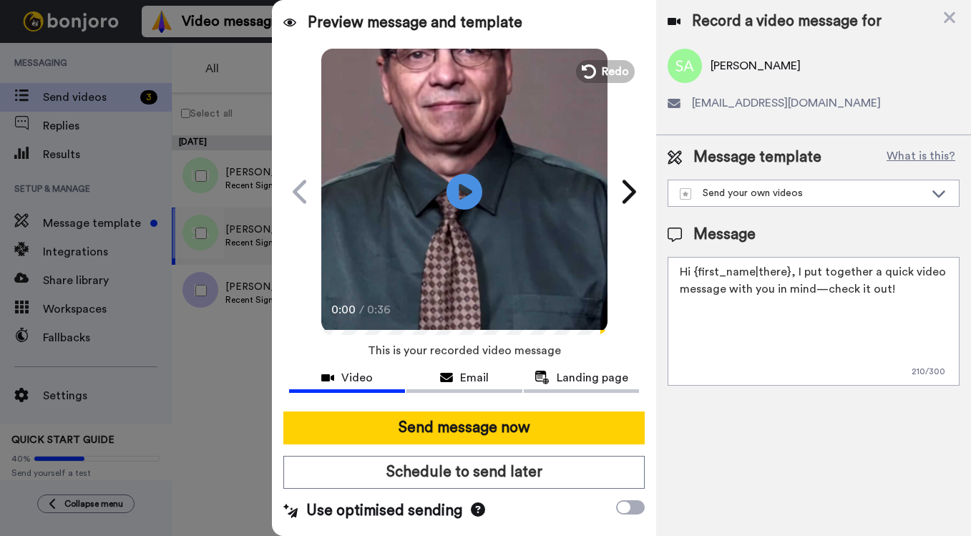
drag, startPoint x: 911, startPoint y: 290, endPoint x: 624, endPoint y: 267, distance: 288.5
click at [624, 267] on div "Preview message and template Play/Pause 0:00 / 0:36 Here’s something I made for…" at bounding box center [621, 268] width 699 height 536
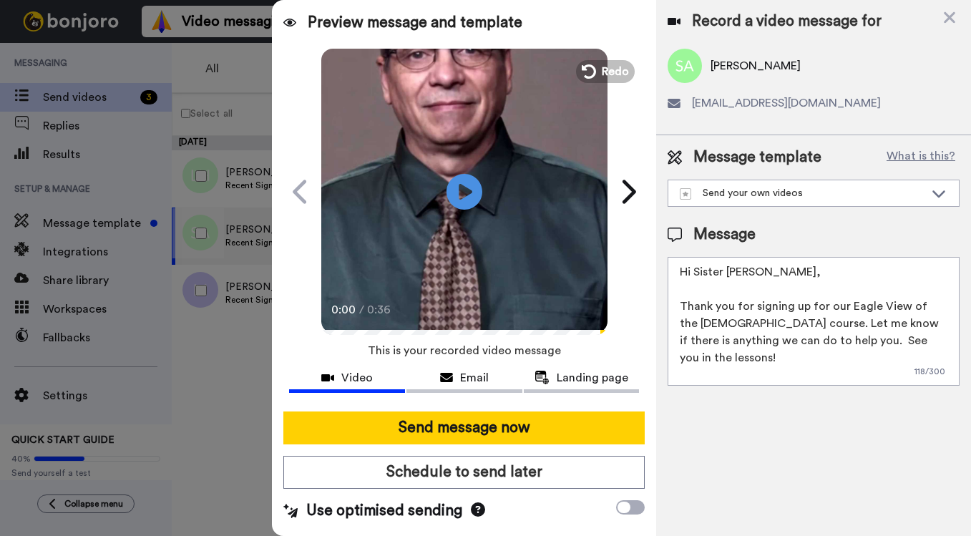
drag, startPoint x: 806, startPoint y: 373, endPoint x: 657, endPoint y: 253, distance: 191.2
click at [657, 255] on div "Message template What is this? Send your own videos Send your own videos Messag…" at bounding box center [813, 266] width 315 height 262
type textarea "Hi Sister Sarena, Thank you for signing up for our Eagle View of the Bible cour…"
click at [476, 513] on icon at bounding box center [478, 509] width 14 height 14
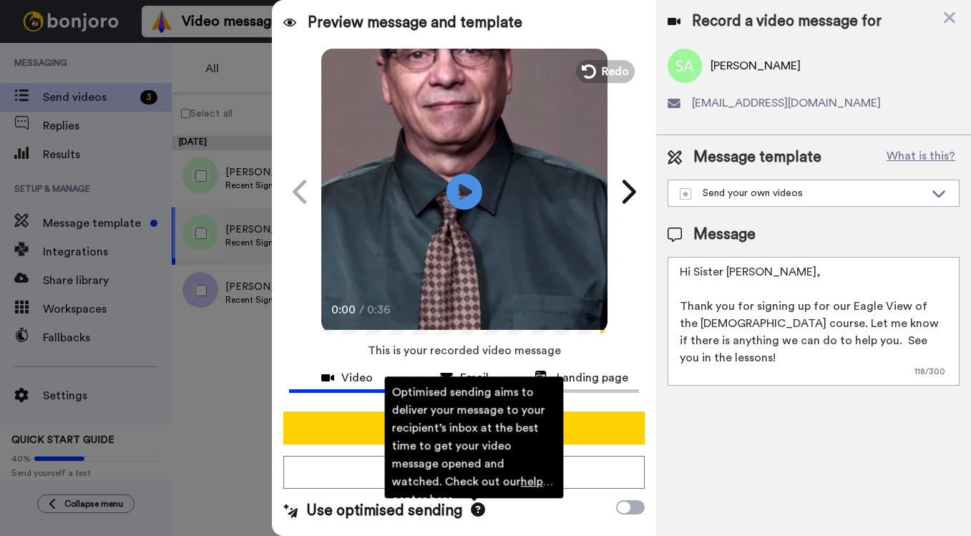
click at [656, 416] on div "Record a video message for Sarena Adams adamssarena@yahoo.com Message template …" at bounding box center [813, 268] width 315 height 536
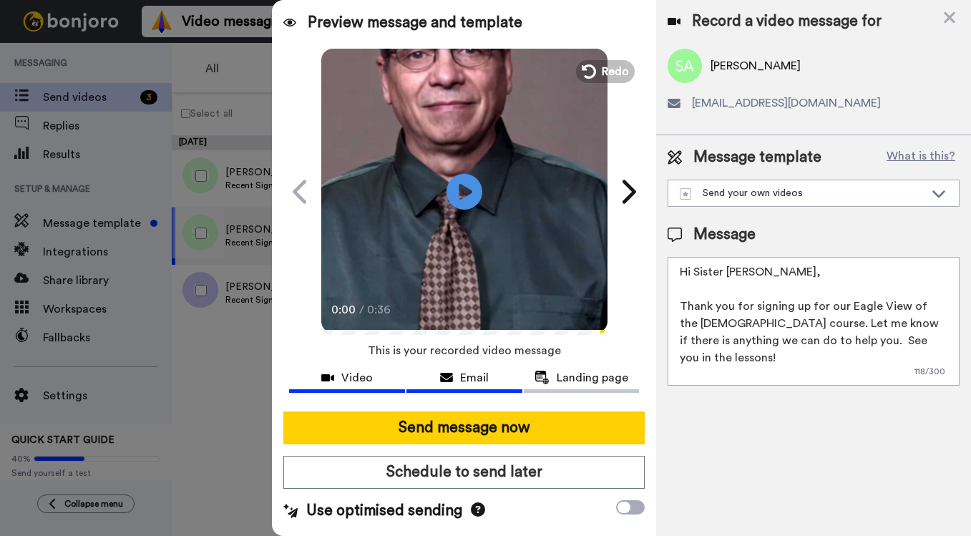
click at [465, 387] on button "Email" at bounding box center [464, 379] width 116 height 26
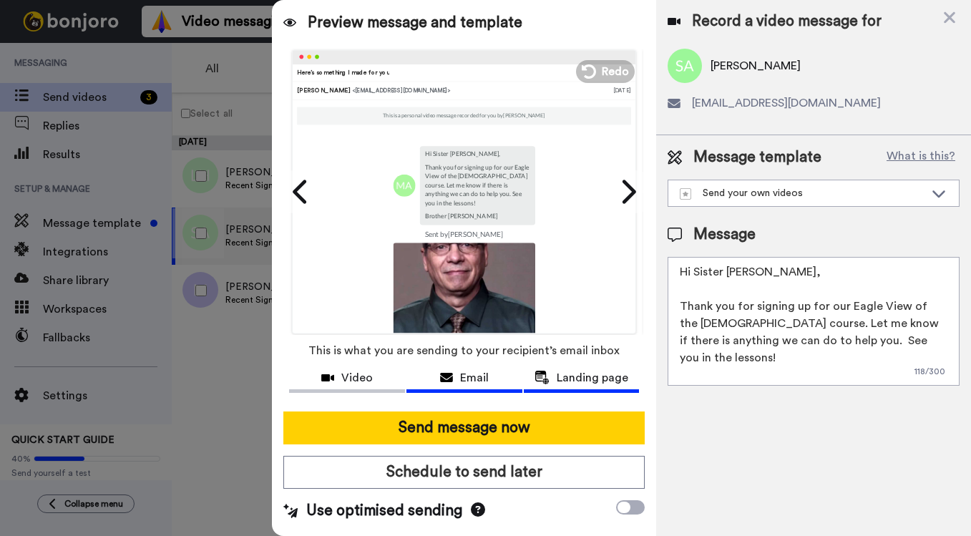
click at [577, 382] on span "Landing page" at bounding box center [593, 377] width 72 height 17
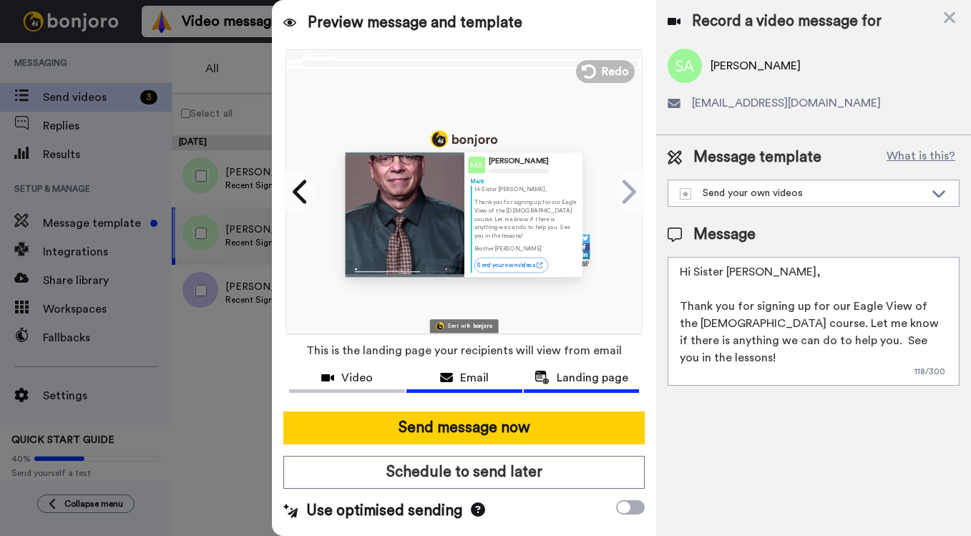
click at [471, 383] on span "Email" at bounding box center [474, 377] width 29 height 17
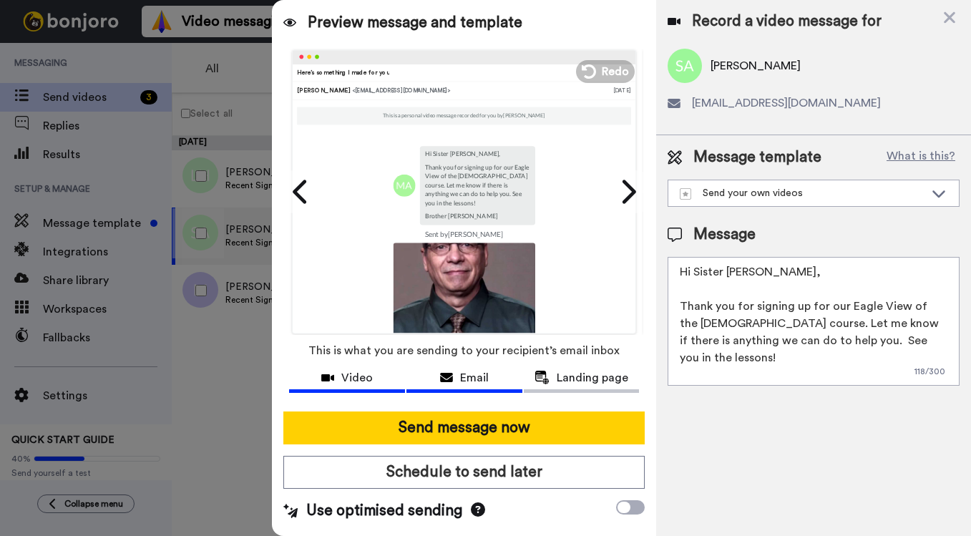
click at [358, 390] on button "Video" at bounding box center [347, 379] width 116 height 26
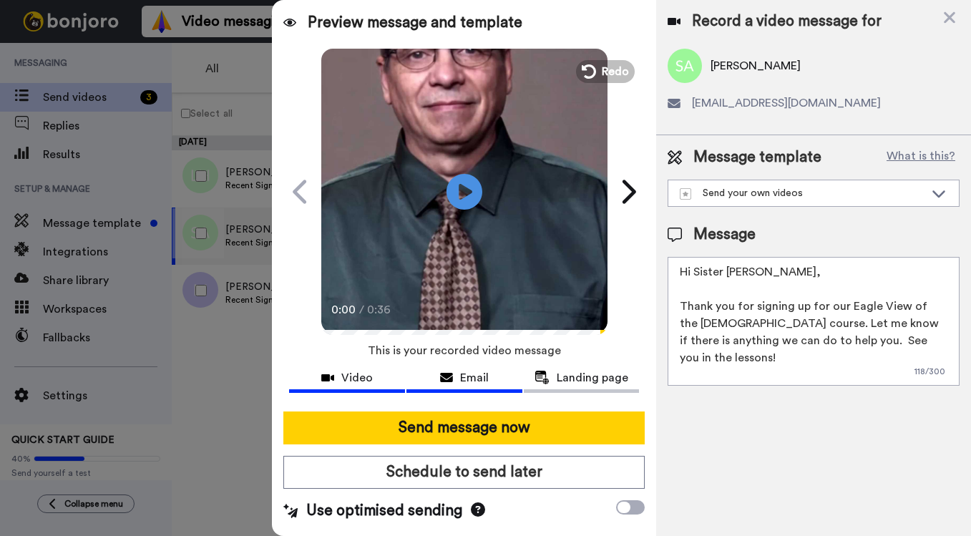
click at [476, 384] on span "Email" at bounding box center [474, 377] width 29 height 17
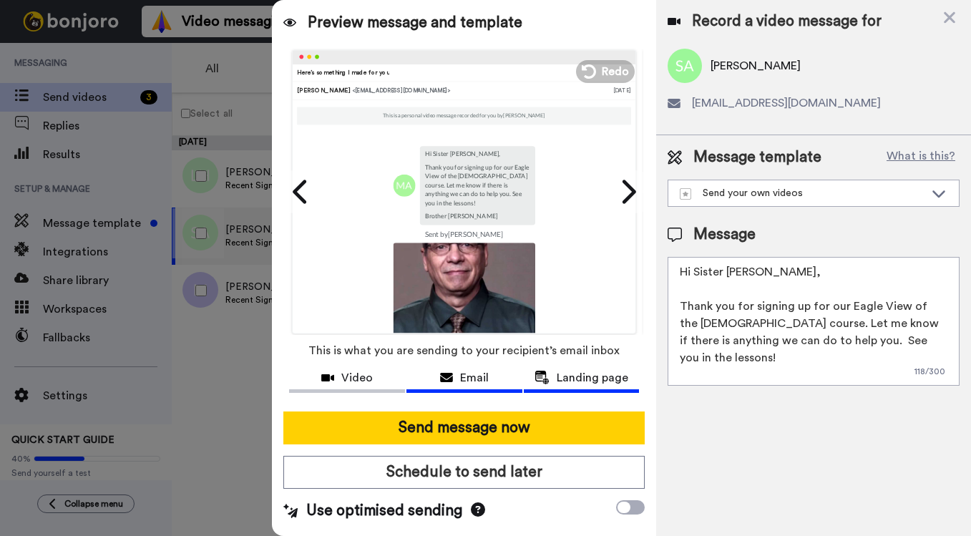
click at [583, 383] on span "Landing page" at bounding box center [593, 377] width 72 height 17
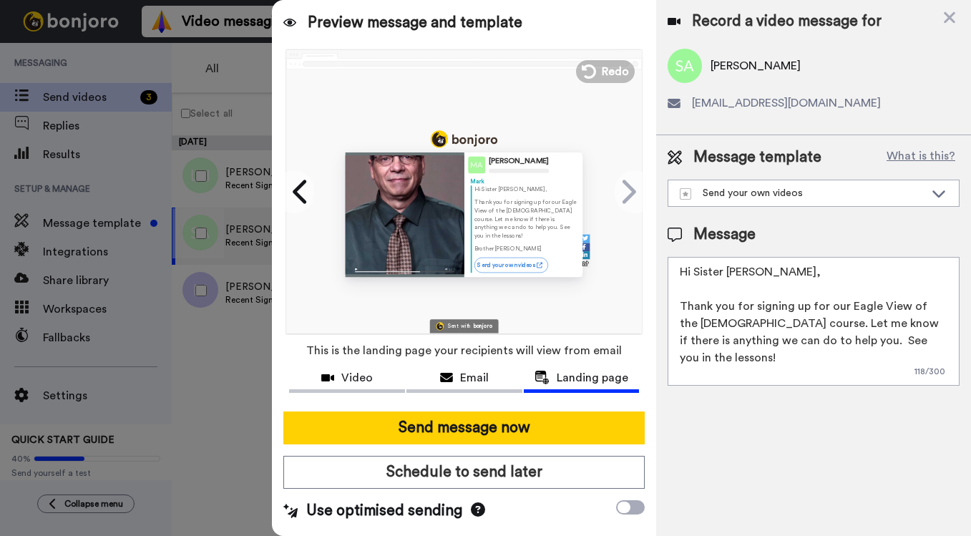
click at [472, 394] on div "Video Email Landing page" at bounding box center [464, 383] width 384 height 34
click at [470, 384] on span "Email" at bounding box center [474, 377] width 29 height 17
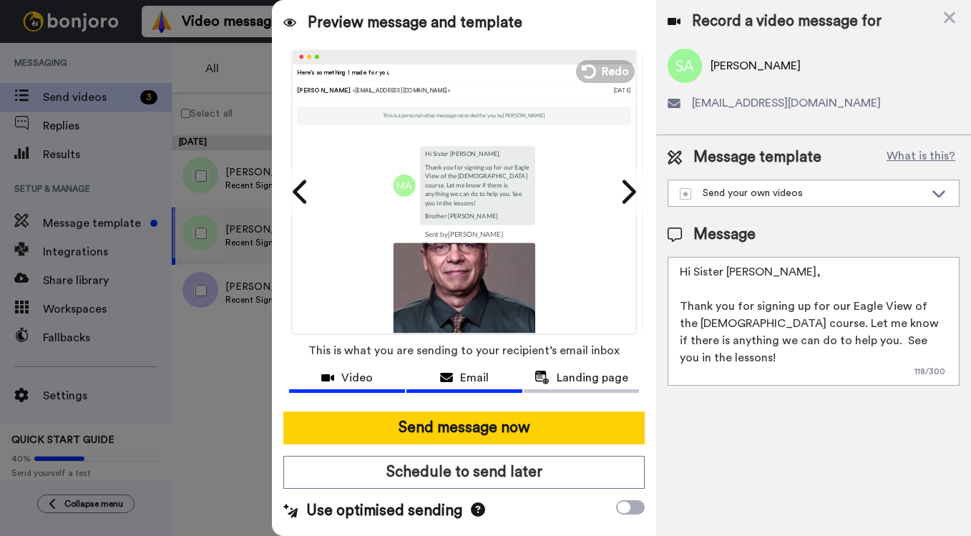
click at [359, 389] on button "Video" at bounding box center [347, 379] width 116 height 26
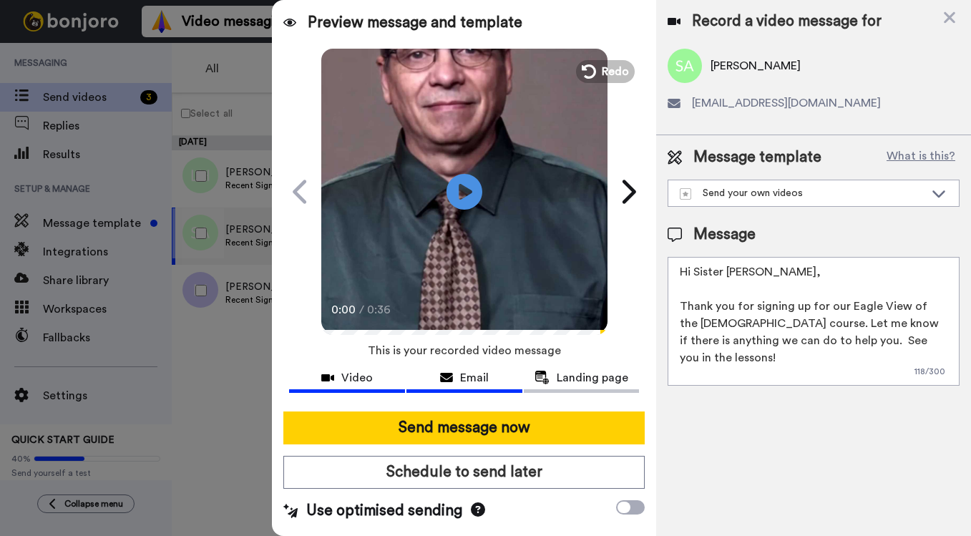
click at [475, 388] on button "Email" at bounding box center [464, 379] width 116 height 26
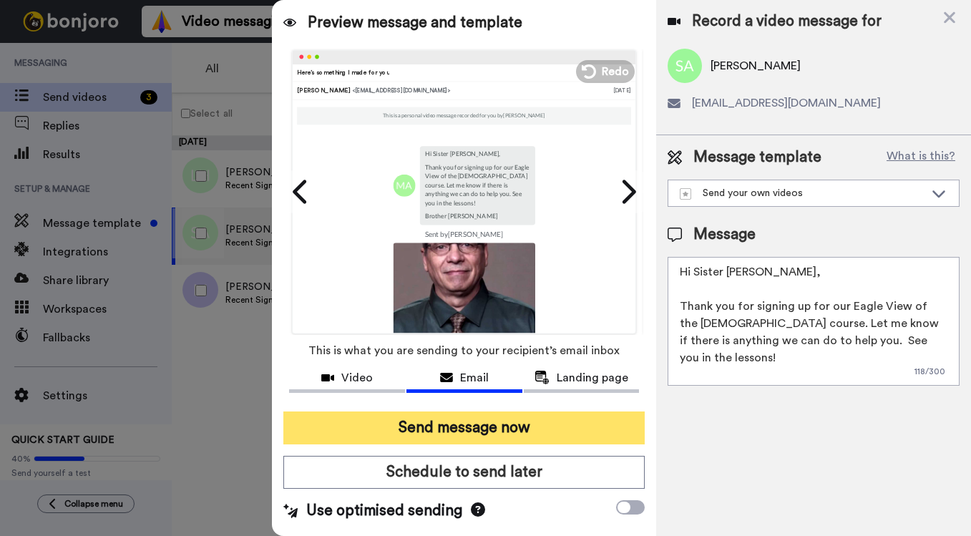
click at [516, 423] on button "Send message now" at bounding box center [463, 427] width 361 height 33
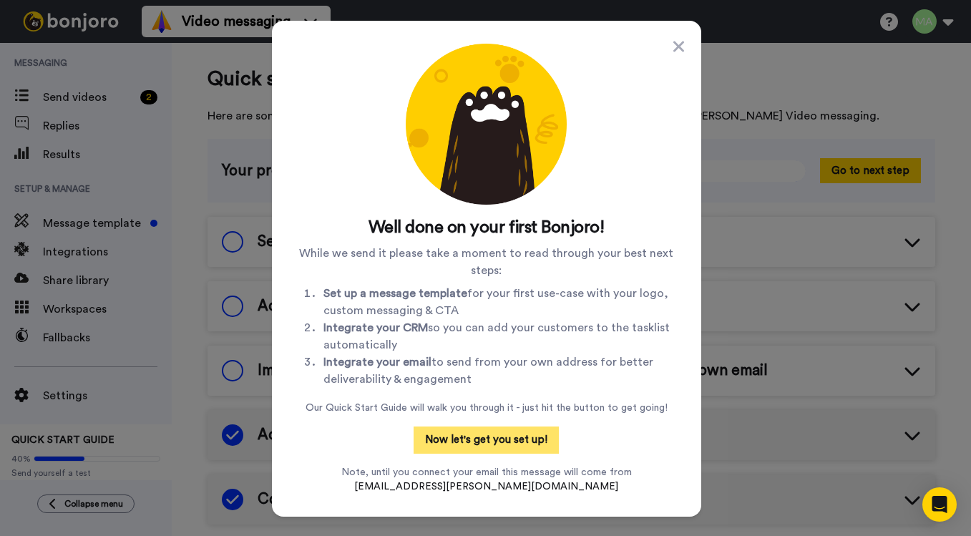
click at [482, 439] on button "Now let's get you set up!" at bounding box center [486, 439] width 145 height 27
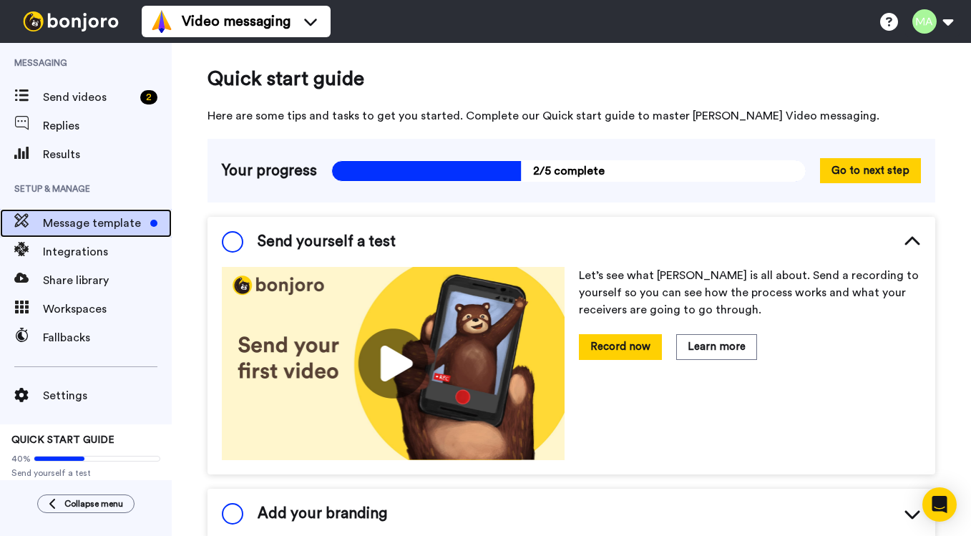
click at [82, 225] on span "Message template" at bounding box center [94, 223] width 102 height 17
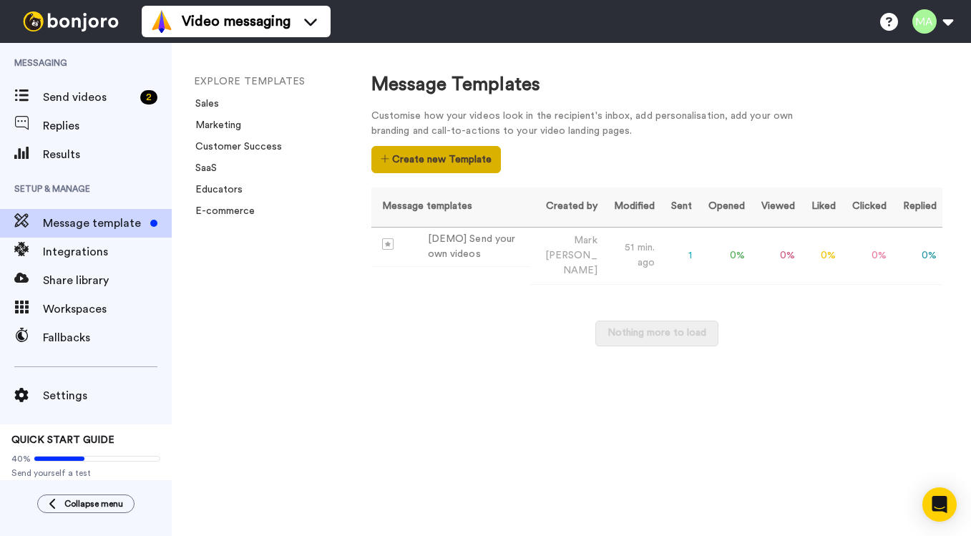
click at [445, 157] on button "Create new Template" at bounding box center [435, 159] width 129 height 27
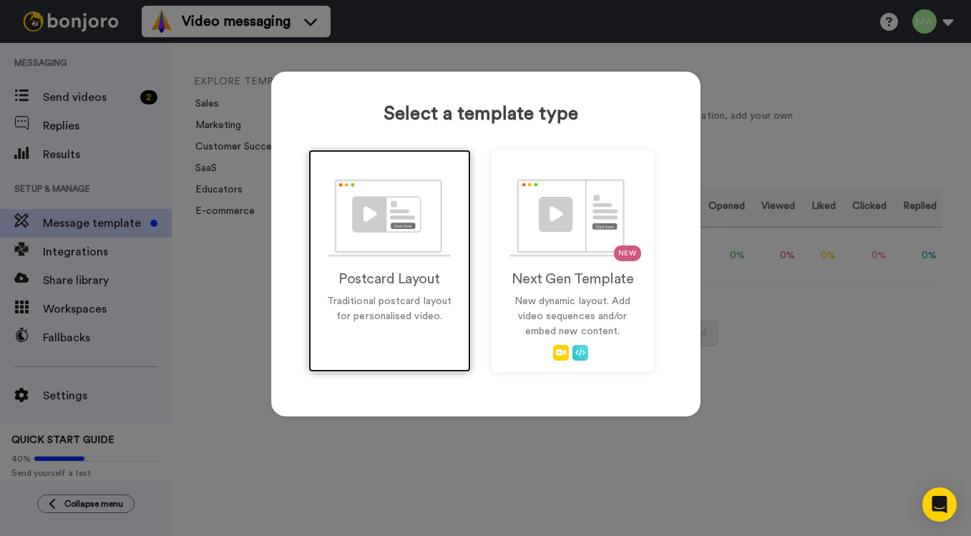
click at [399, 255] on img at bounding box center [389, 218] width 123 height 78
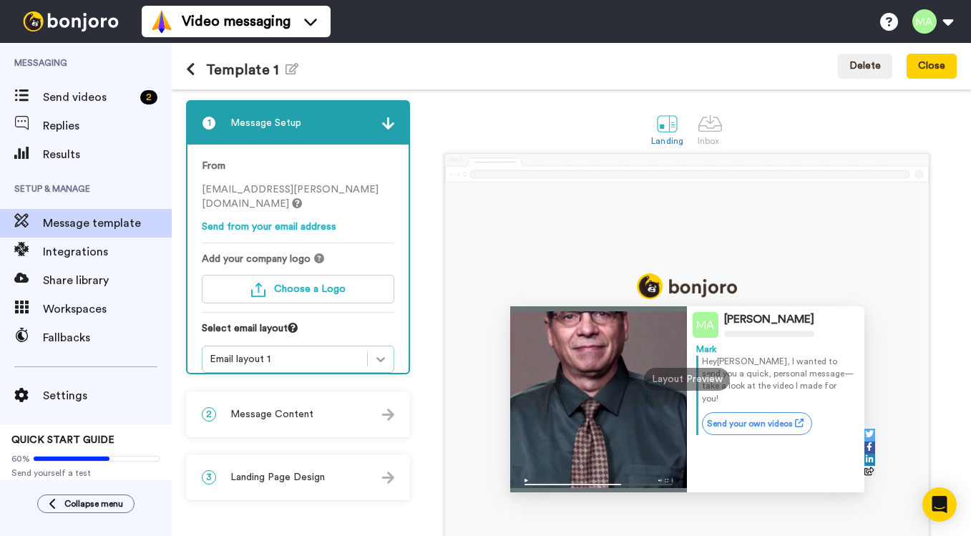
click at [381, 357] on icon at bounding box center [380, 359] width 9 height 5
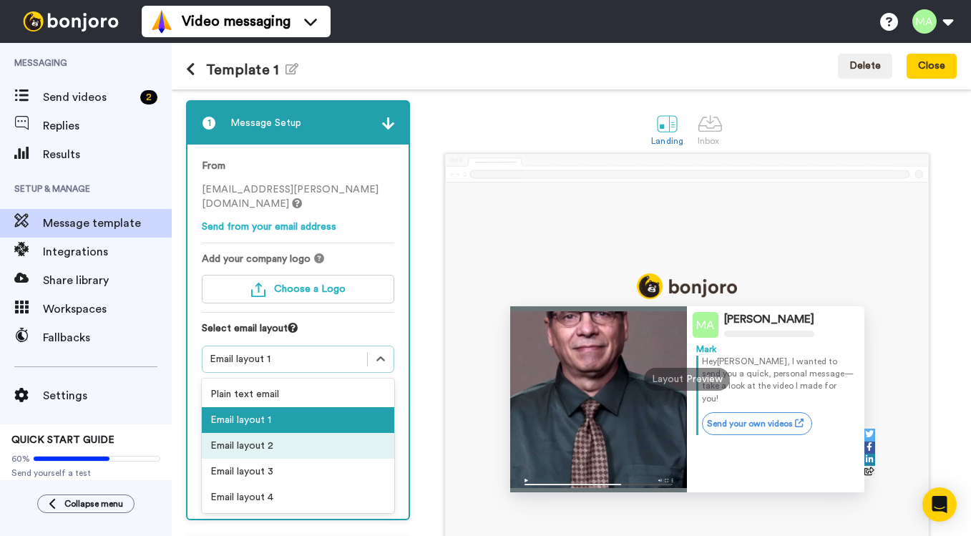
click at [313, 433] on div "Email layout 2" at bounding box center [298, 446] width 192 height 26
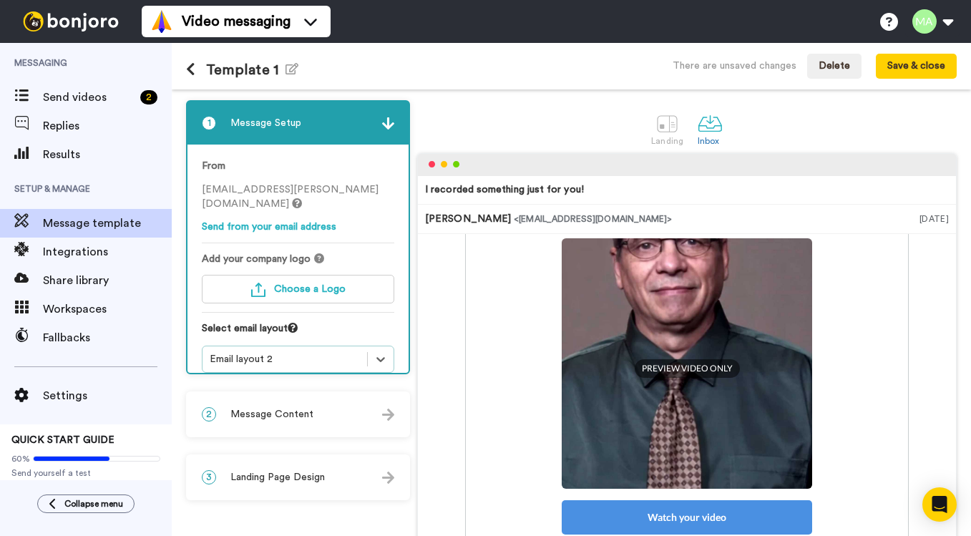
scroll to position [180, 0]
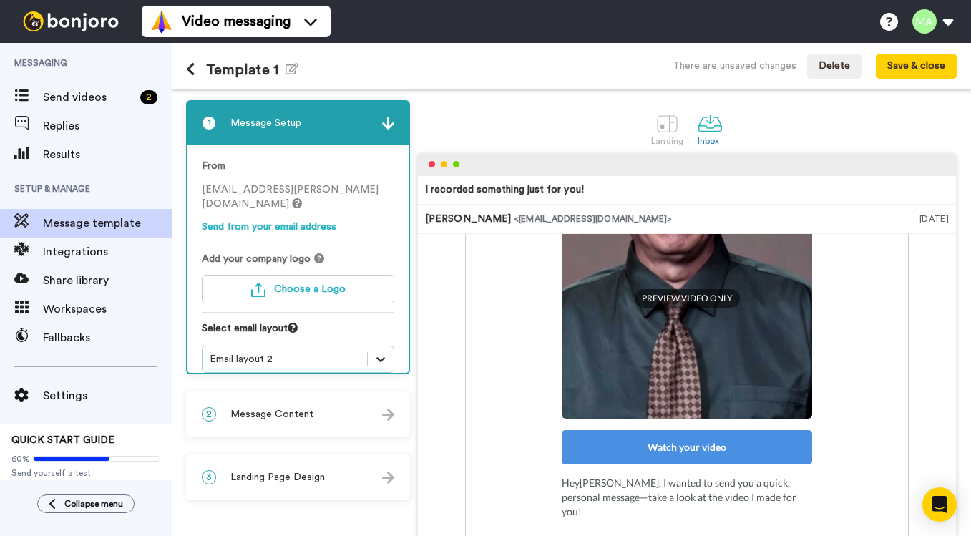
click at [379, 352] on icon at bounding box center [380, 359] width 14 height 14
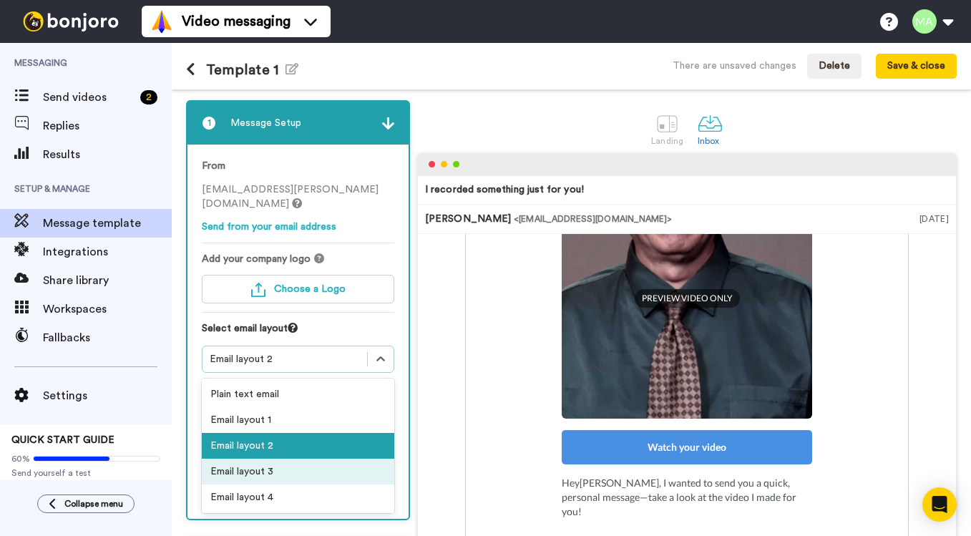
click at [306, 459] on div "Email layout 3" at bounding box center [298, 472] width 192 height 26
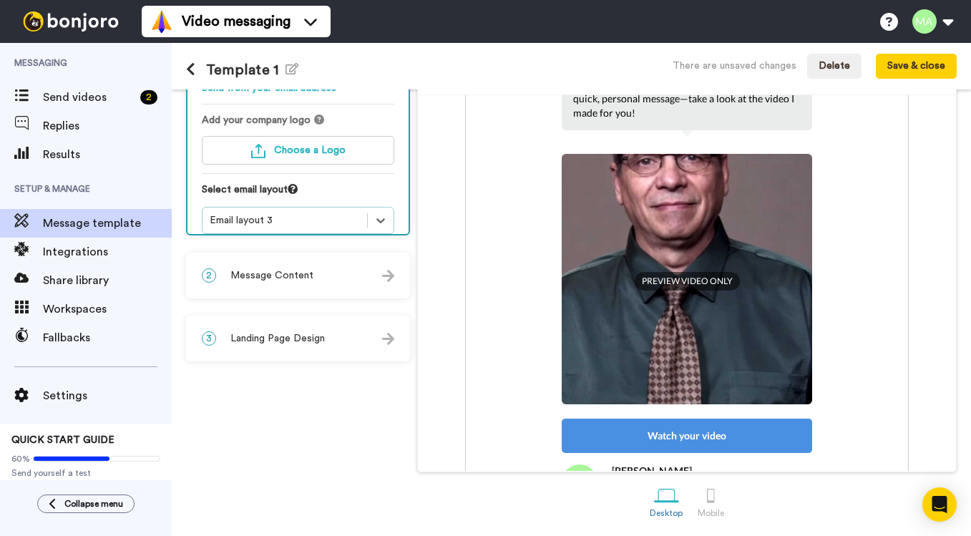
scroll to position [85, 0]
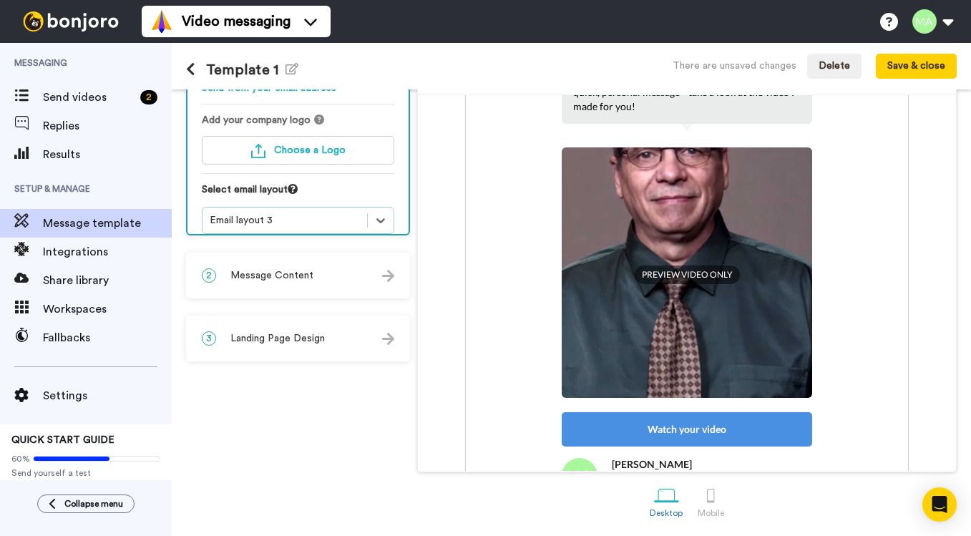
click at [636, 424] on div "Watch your video" at bounding box center [687, 429] width 250 height 34
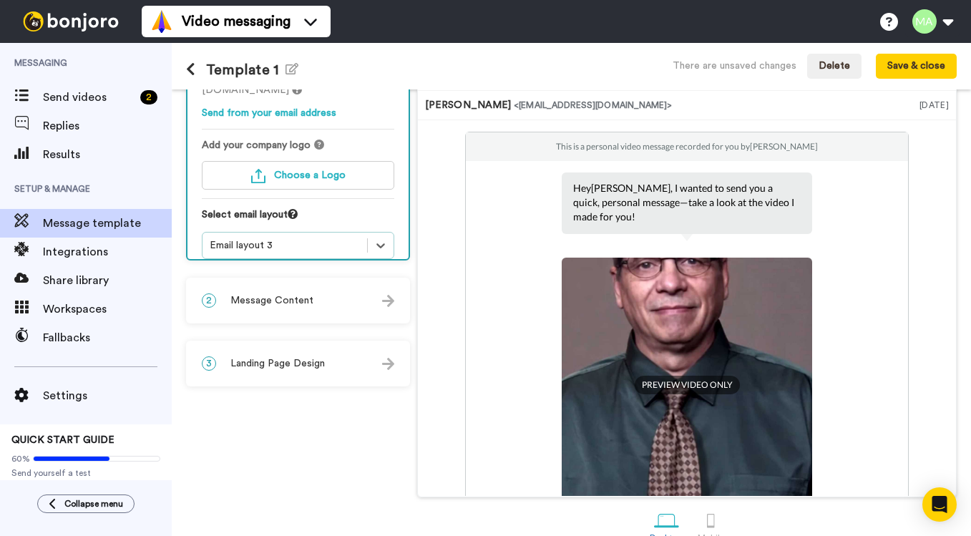
scroll to position [112, 0]
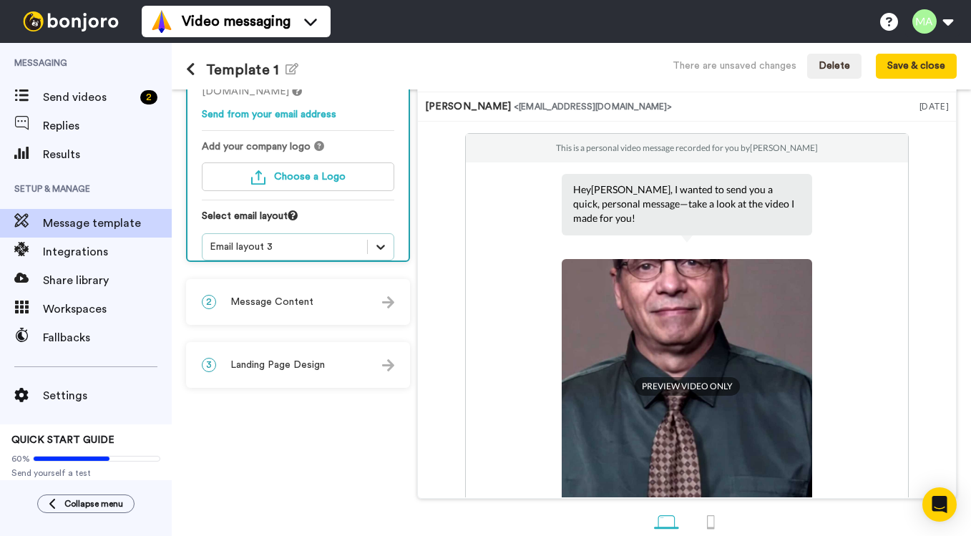
click at [381, 245] on icon at bounding box center [380, 247] width 9 height 5
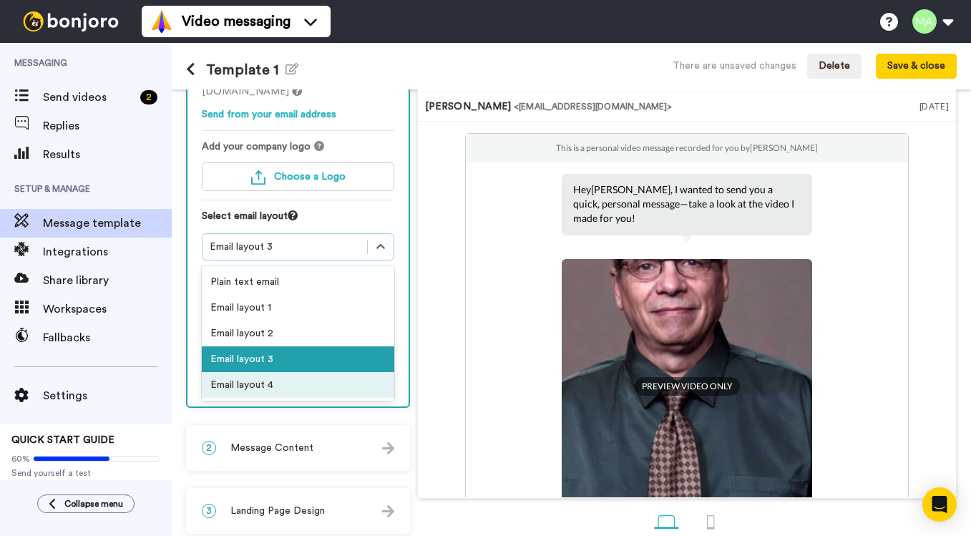
click at [308, 373] on div "Email layout 4" at bounding box center [298, 385] width 192 height 26
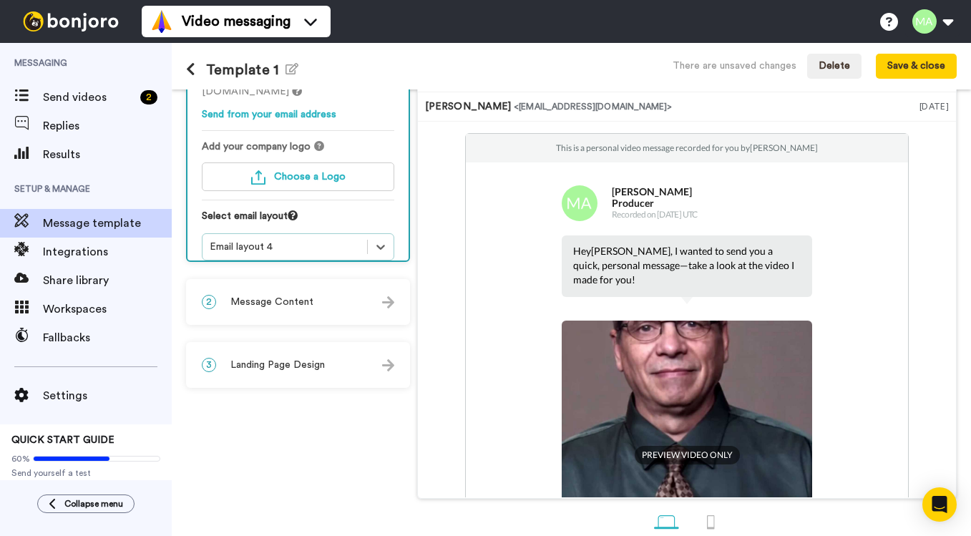
scroll to position [0, 0]
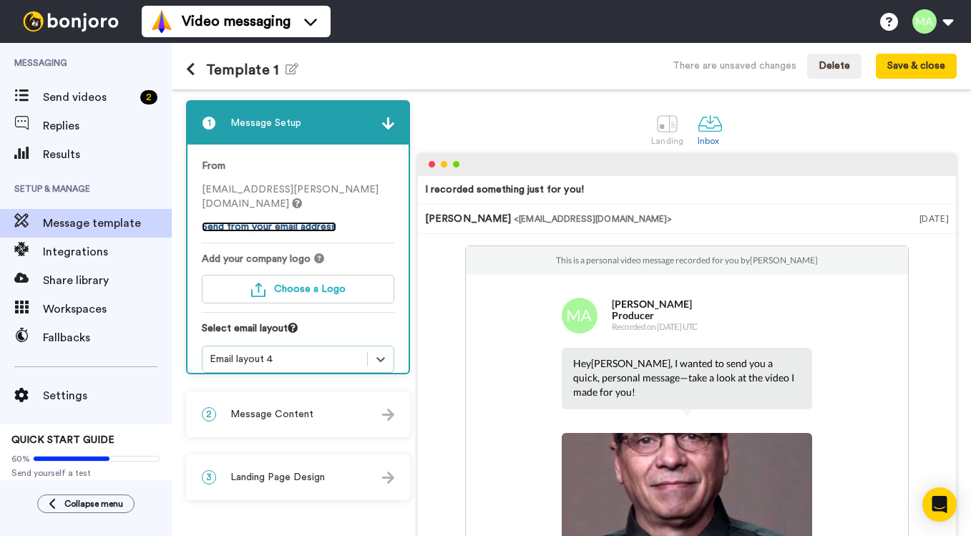
click at [283, 222] on link "Send from your email address" at bounding box center [269, 227] width 135 height 10
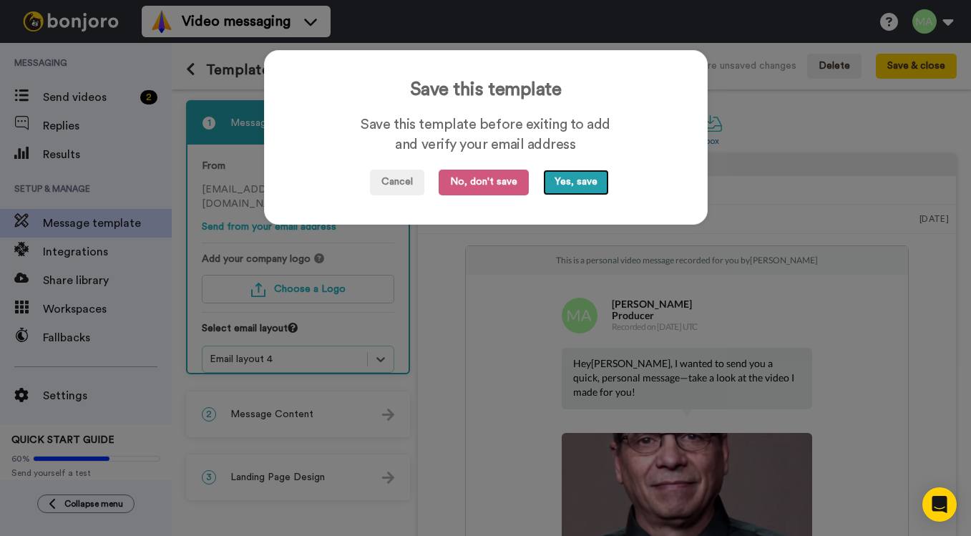
click at [575, 181] on button "Yes, save" at bounding box center [576, 183] width 66 height 26
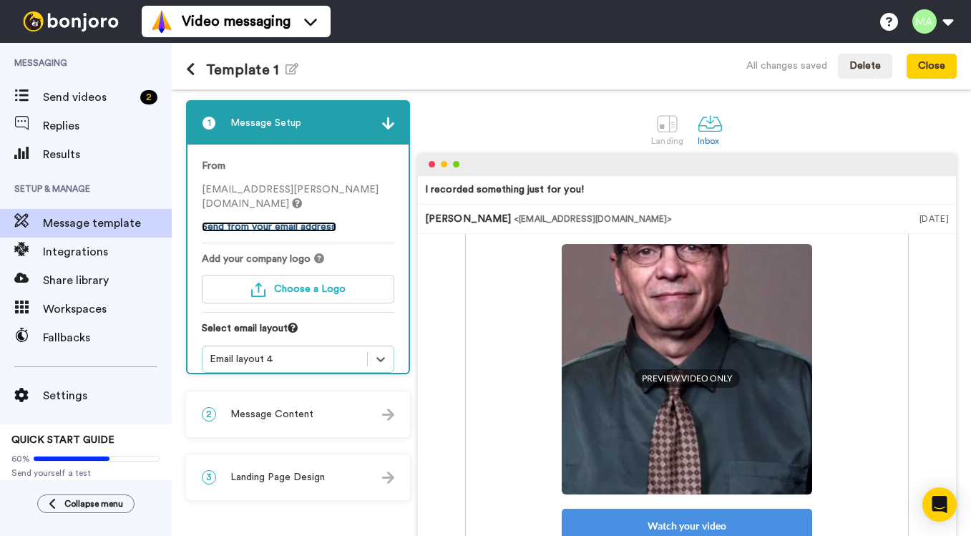
scroll to position [195, 0]
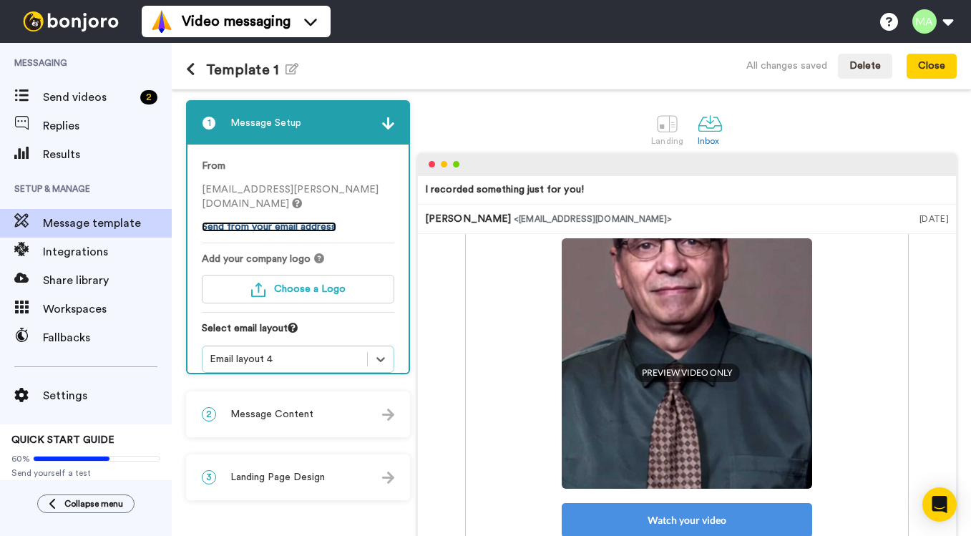
click at [235, 222] on link "Send from your email address" at bounding box center [269, 227] width 135 height 10
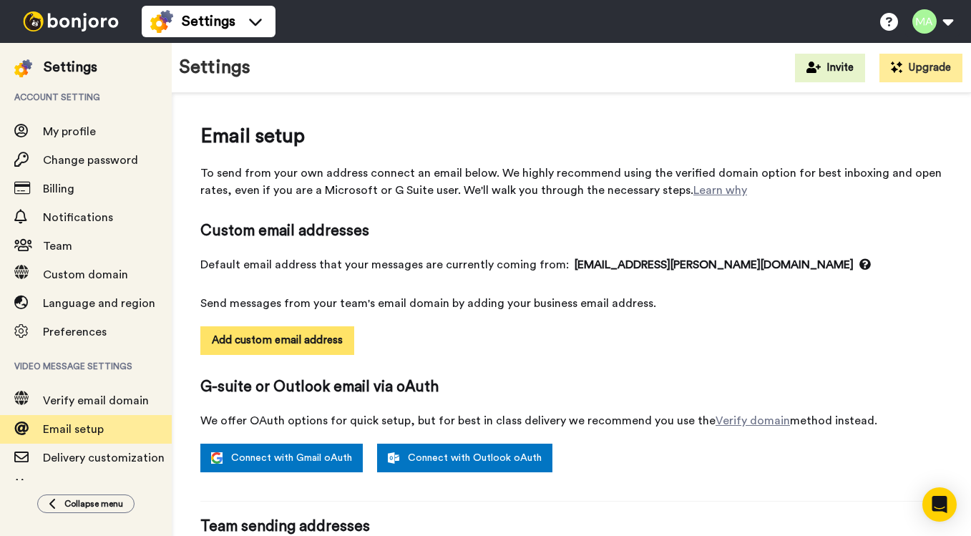
click at [294, 343] on button "Add custom email address" at bounding box center [277, 340] width 154 height 29
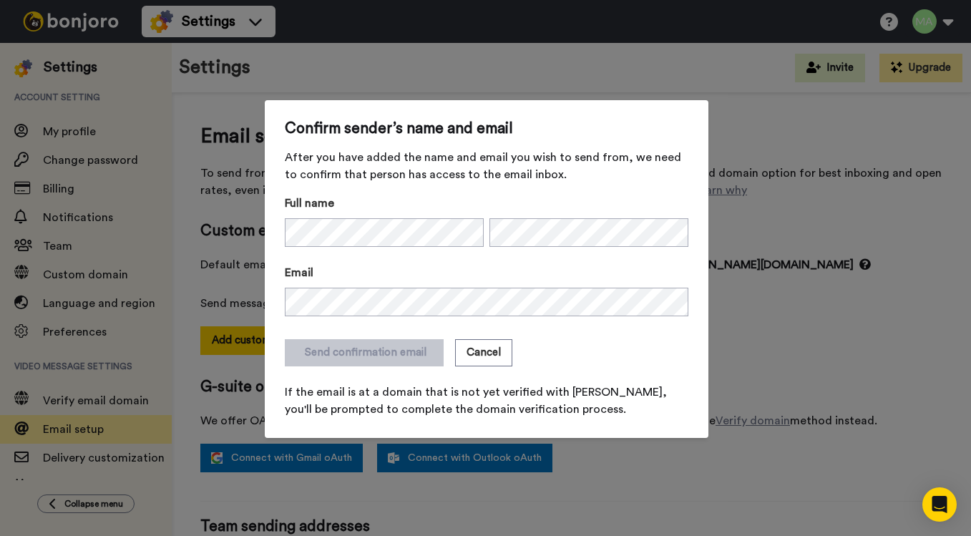
click at [601, 339] on div "Send confirmation email Cancel" at bounding box center [487, 352] width 404 height 27
click at [381, 352] on button "Send confirmation email" at bounding box center [364, 352] width 159 height 27
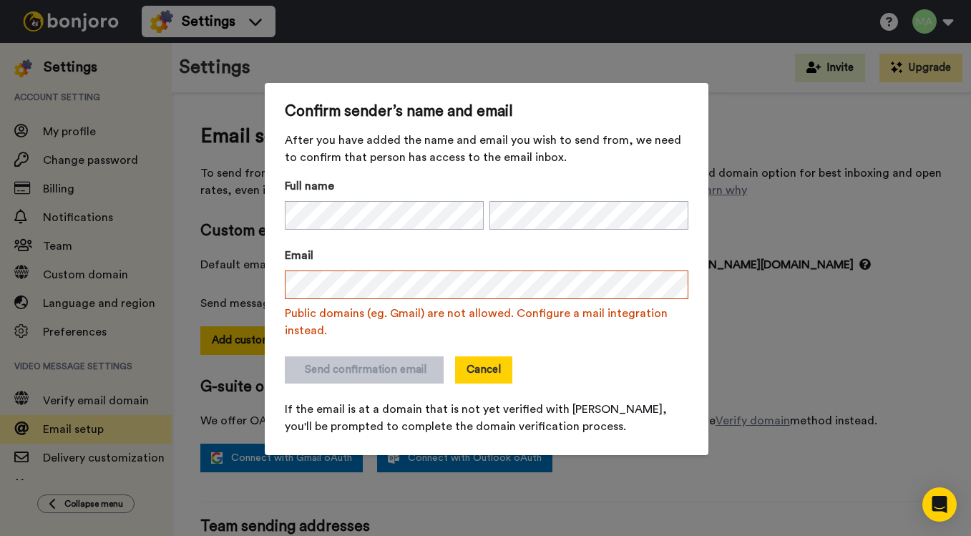
click at [472, 371] on button "Cancel" at bounding box center [483, 369] width 57 height 27
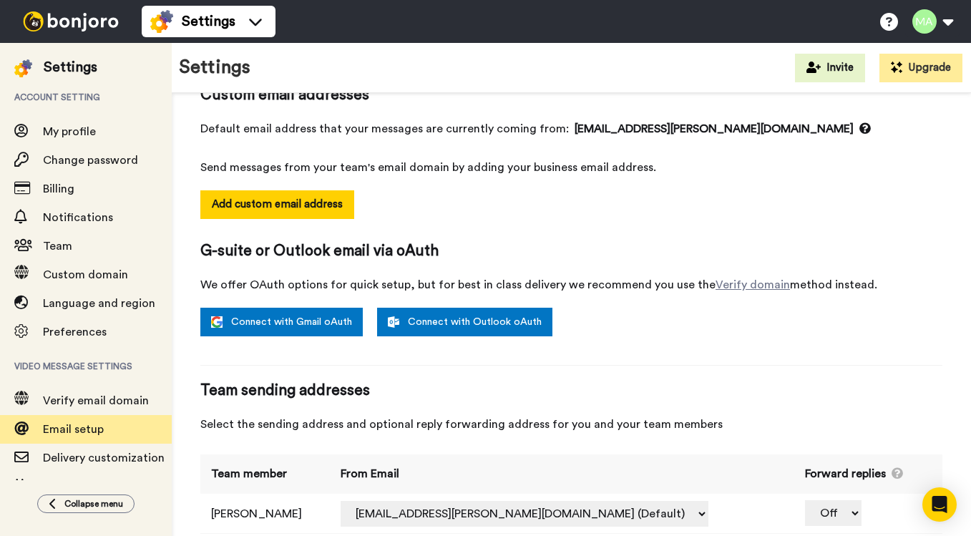
scroll to position [170, 0]
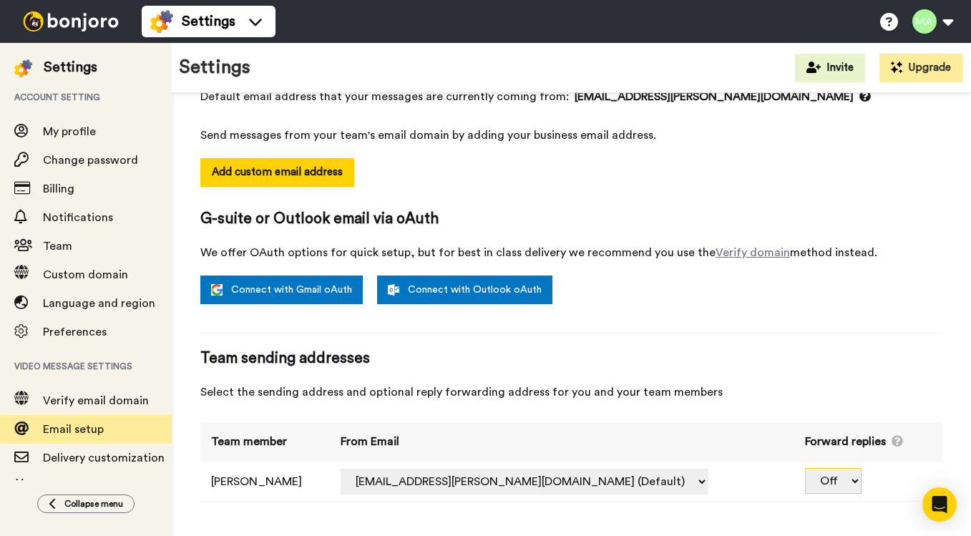
click at [823, 478] on select "Off" at bounding box center [833, 481] width 57 height 26
click at [805, 468] on select "Off" at bounding box center [833, 481] width 57 height 26
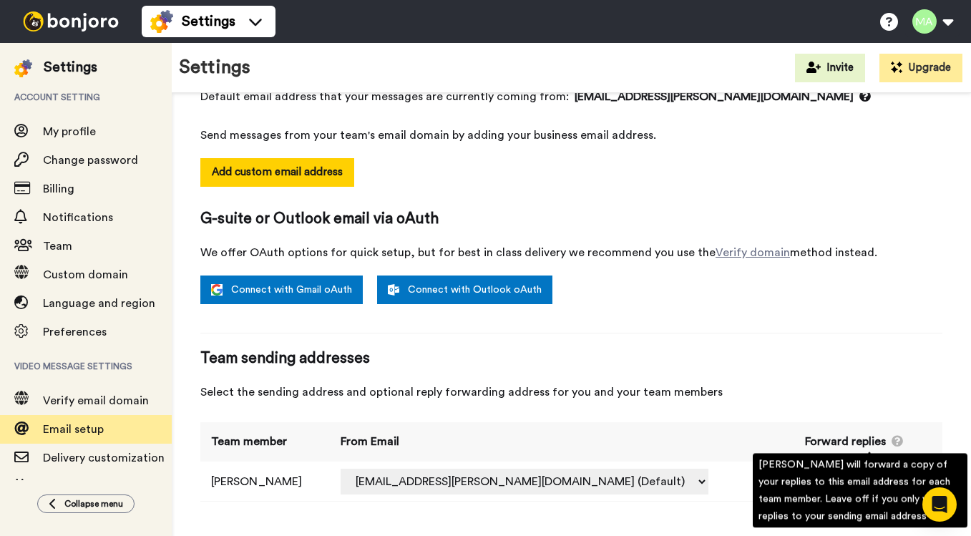
click at [891, 439] on icon at bounding box center [898, 440] width 14 height 11
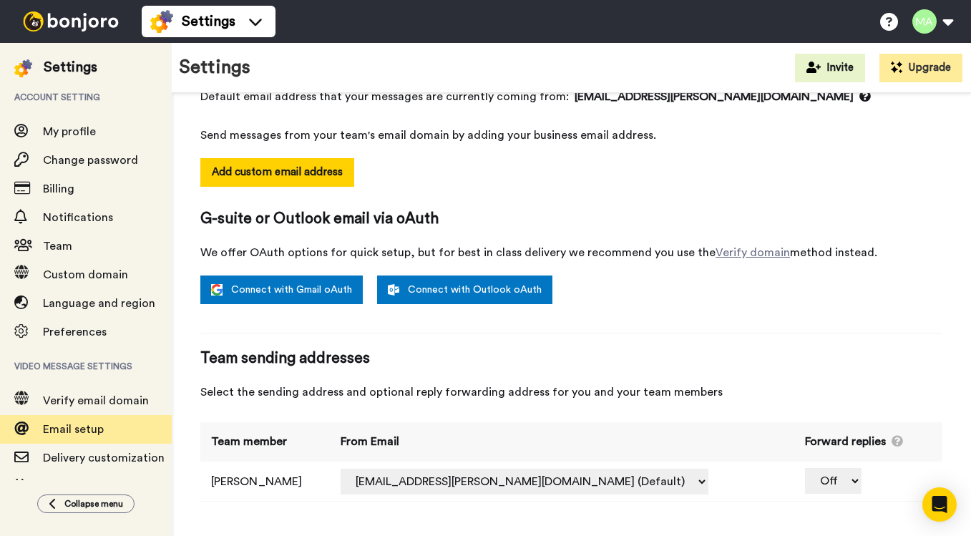
click at [910, 444] on th "Forward replies" at bounding box center [868, 441] width 148 height 39
click at [805, 480] on select "Off" at bounding box center [833, 481] width 57 height 26
click at [805, 468] on select "Off" at bounding box center [833, 481] width 57 height 26
click at [873, 475] on td "Off" at bounding box center [868, 480] width 148 height 39
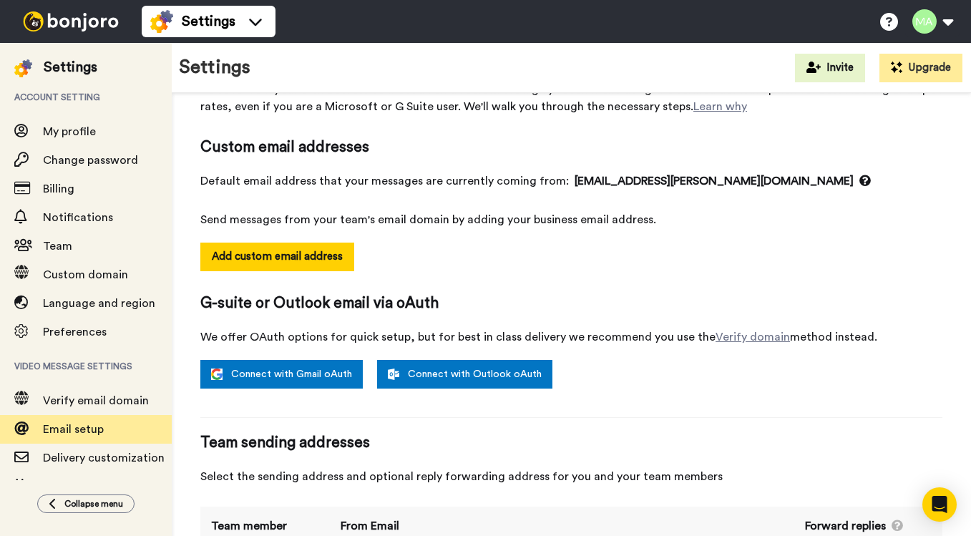
scroll to position [82, 0]
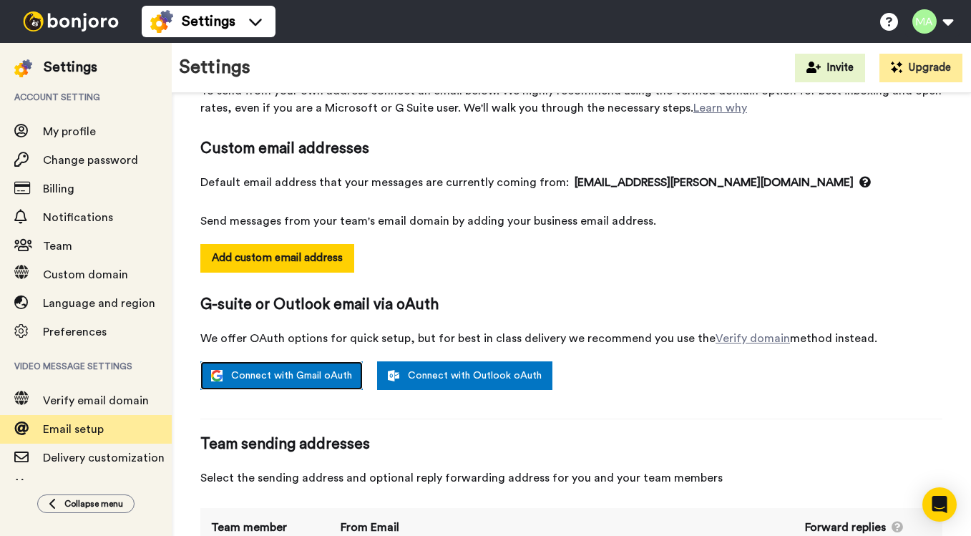
click at [278, 376] on link "Connect with Gmail oAuth" at bounding box center [281, 375] width 162 height 29
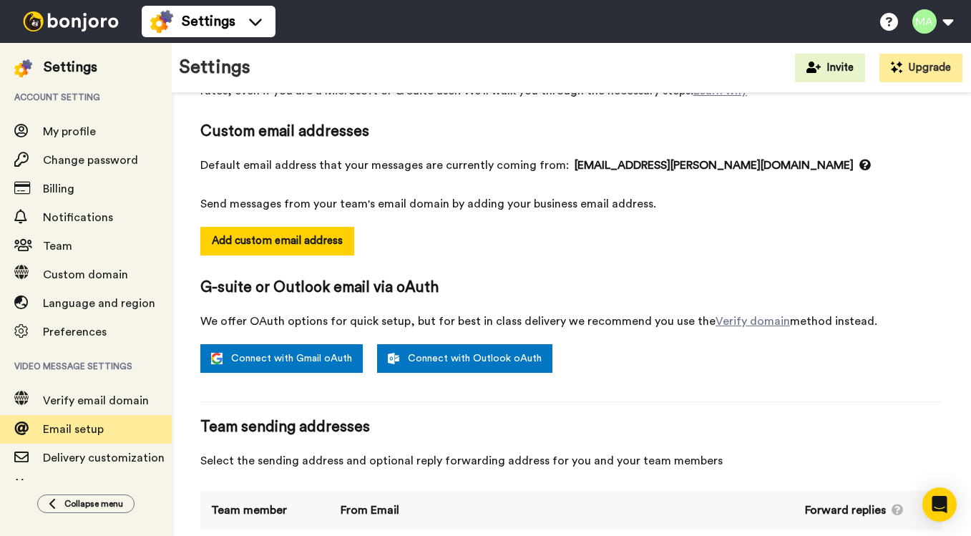
scroll to position [170, 0]
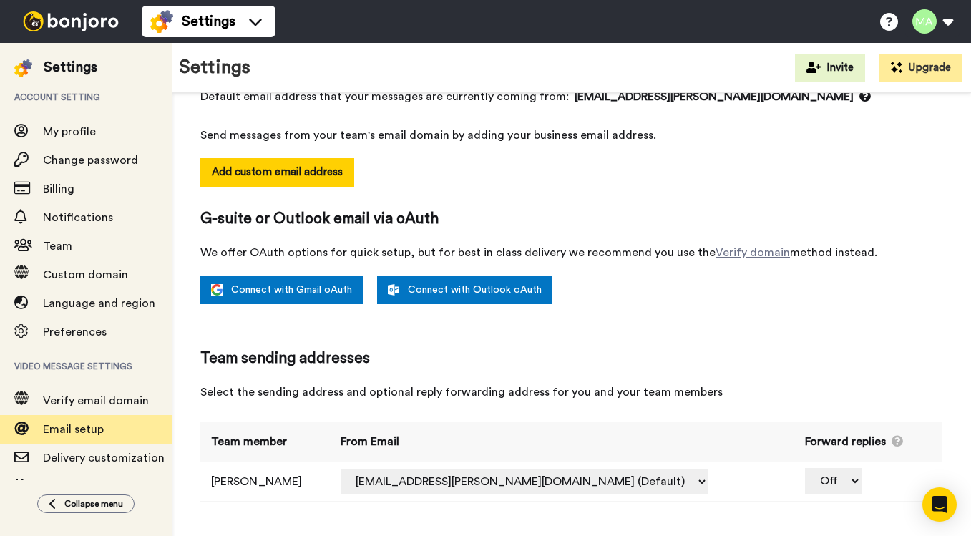
click at [614, 482] on select "[EMAIL_ADDRESS][PERSON_NAME][DOMAIN_NAME] (Default)" at bounding box center [525, 482] width 368 height 26
click at [343, 469] on select "[EMAIL_ADDRESS][PERSON_NAME][DOMAIN_NAME] (Default)" at bounding box center [525, 482] width 368 height 26
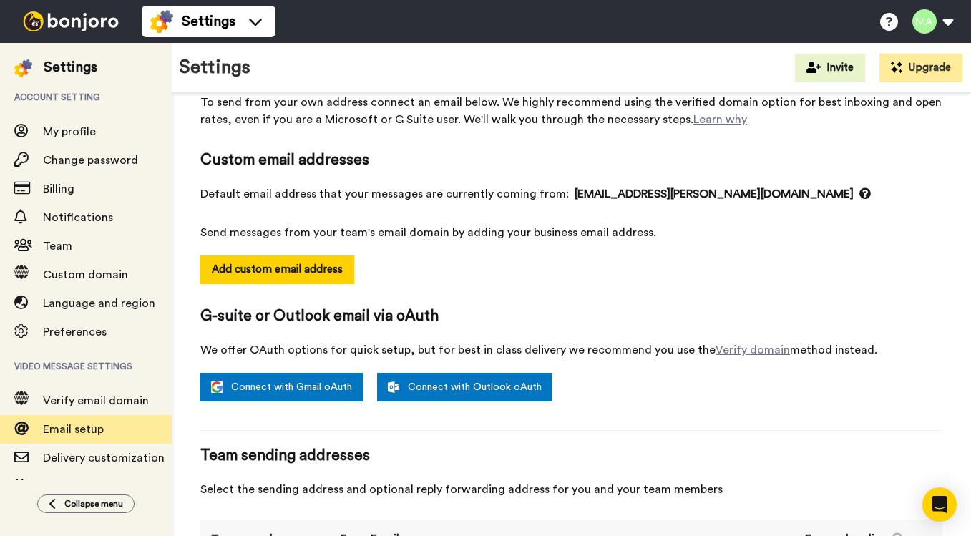
scroll to position [0, 0]
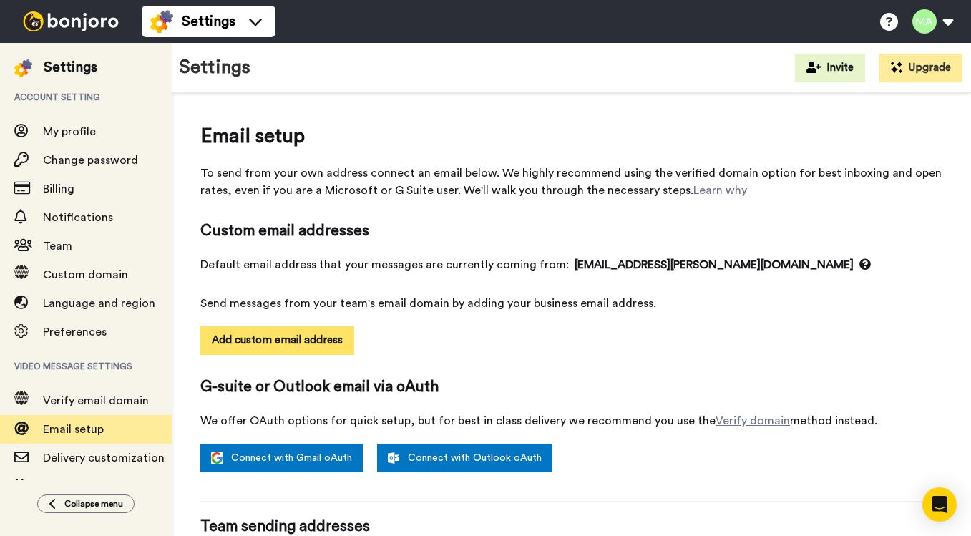
click at [251, 343] on button "Add custom email address" at bounding box center [277, 340] width 154 height 29
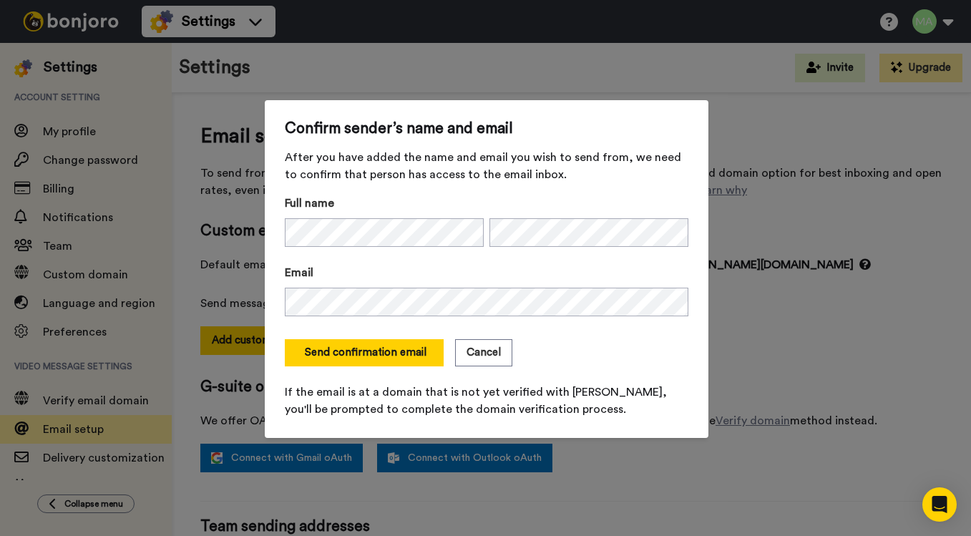
click at [645, 352] on div "Send confirmation email Cancel" at bounding box center [487, 352] width 404 height 27
click at [392, 358] on button "Send confirmation email" at bounding box center [364, 352] width 159 height 27
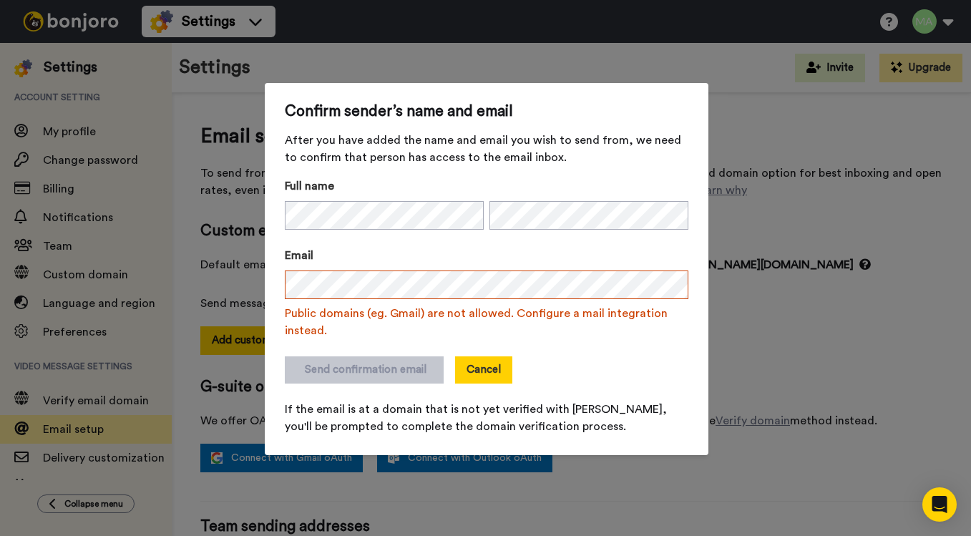
click at [483, 376] on button "Cancel" at bounding box center [483, 369] width 57 height 27
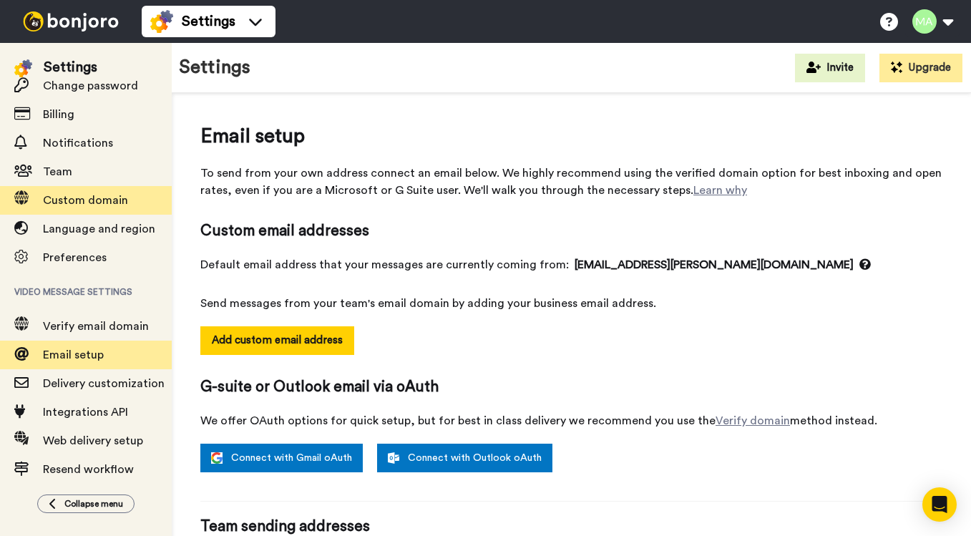
scroll to position [89, 0]
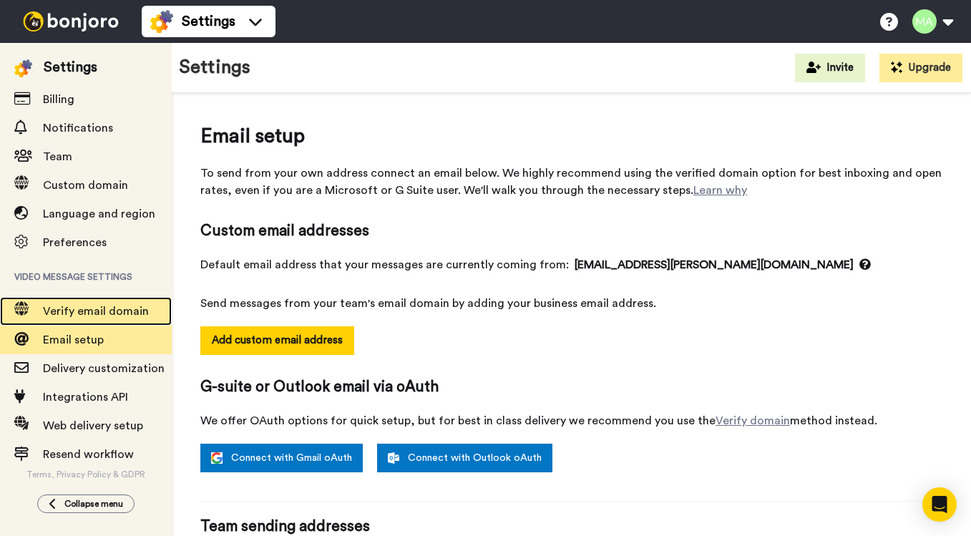
click at [102, 309] on span "Verify email domain" at bounding box center [96, 310] width 106 height 11
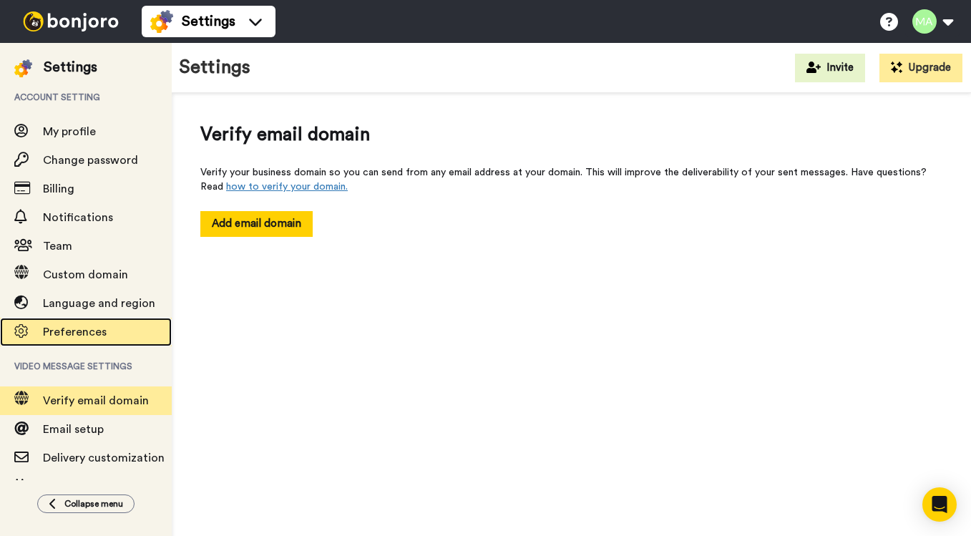
click at [88, 339] on span "Preferences" at bounding box center [107, 331] width 129 height 17
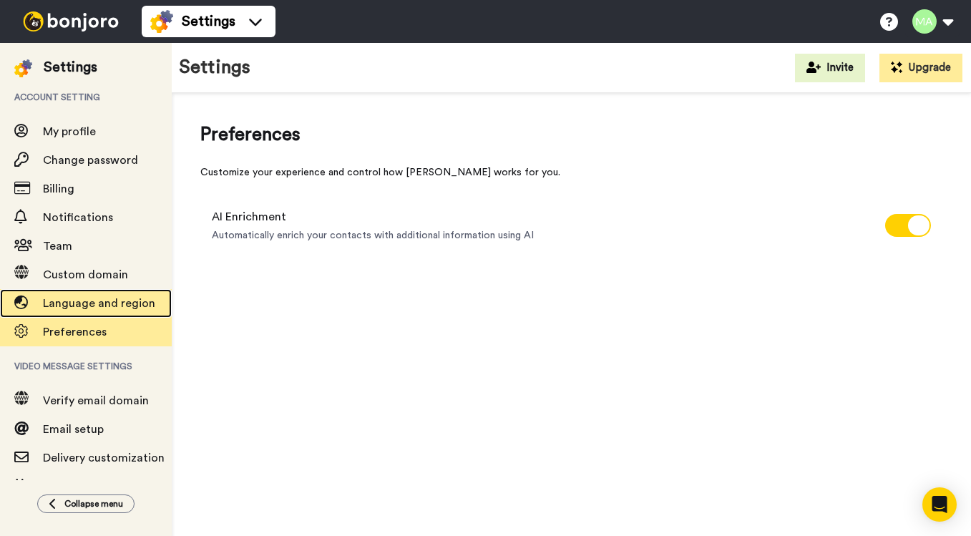
click at [78, 305] on span "Language and region" at bounding box center [99, 303] width 112 height 11
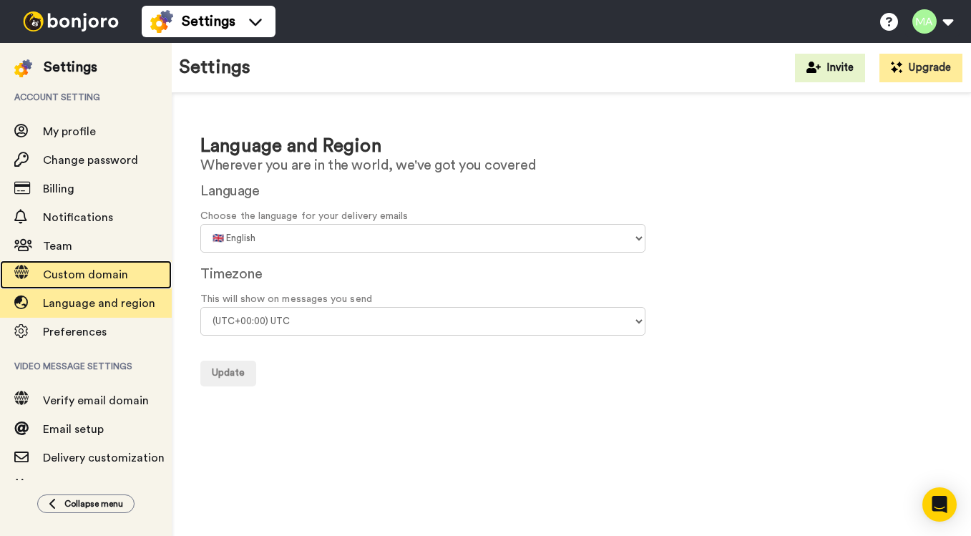
click at [71, 275] on span "Custom domain" at bounding box center [85, 274] width 85 height 11
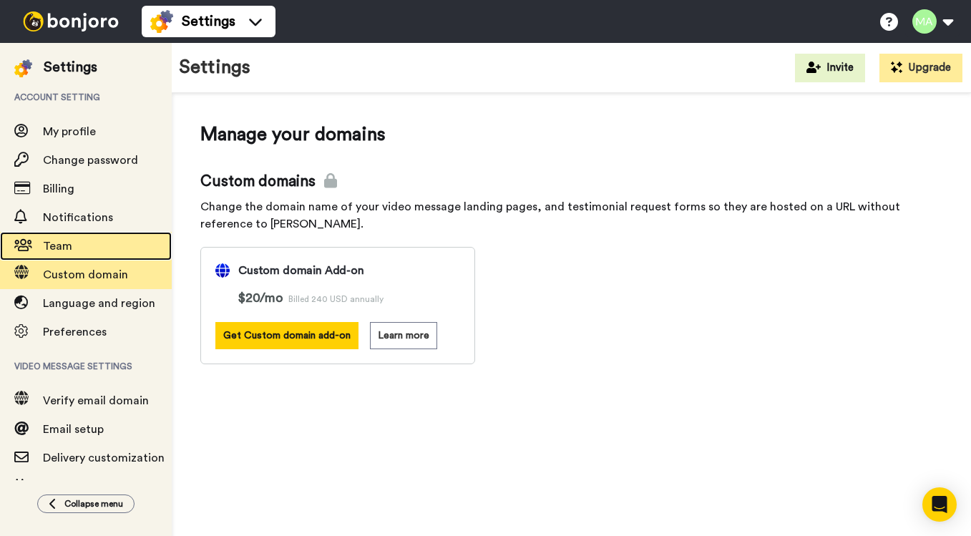
click at [62, 250] on span "Team" at bounding box center [57, 245] width 29 height 11
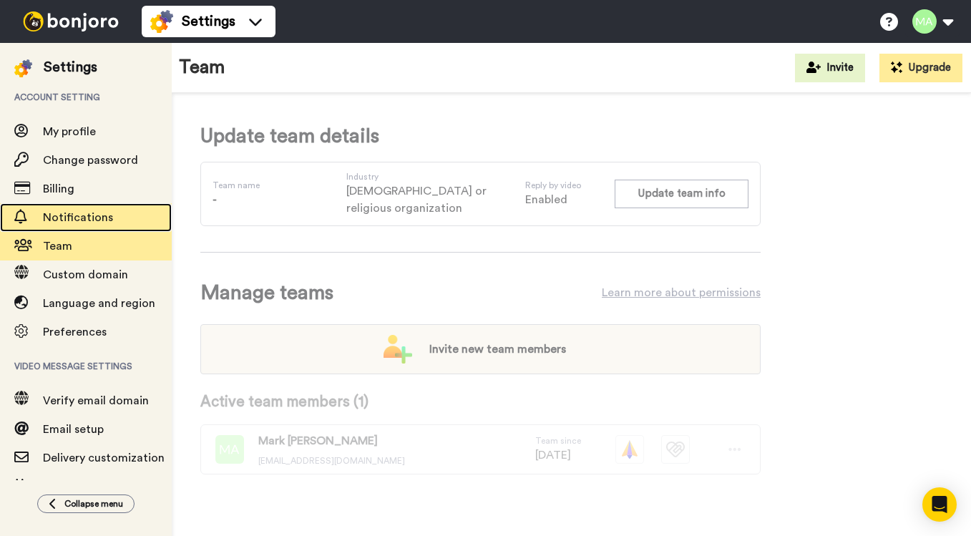
click at [69, 231] on div "Notifications" at bounding box center [86, 217] width 172 height 29
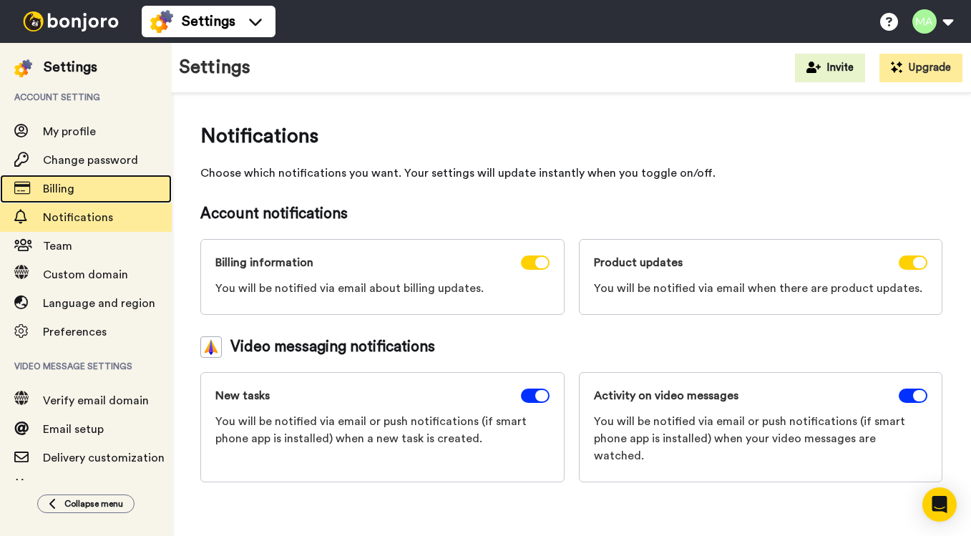
click at [69, 192] on span "Billing" at bounding box center [58, 188] width 31 height 11
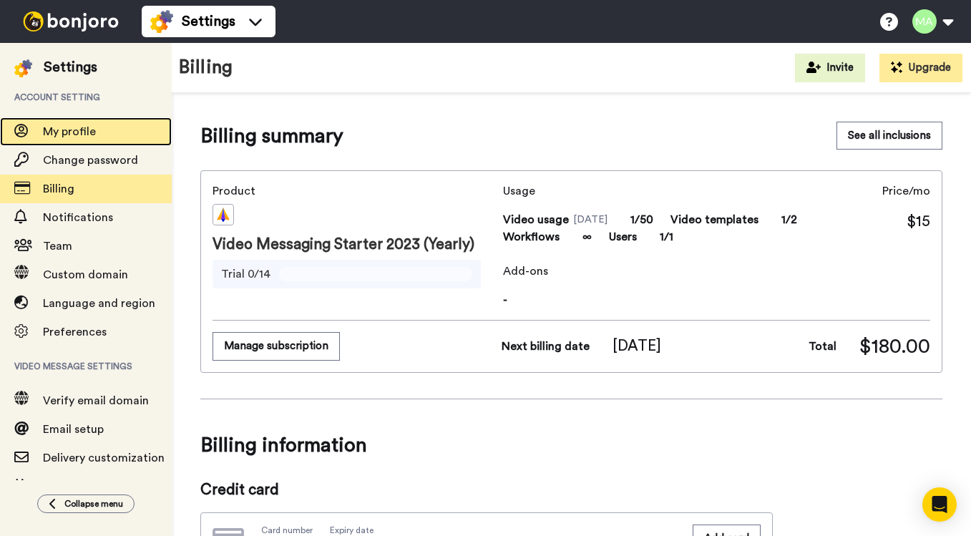
click at [81, 132] on span "My profile" at bounding box center [69, 131] width 53 height 11
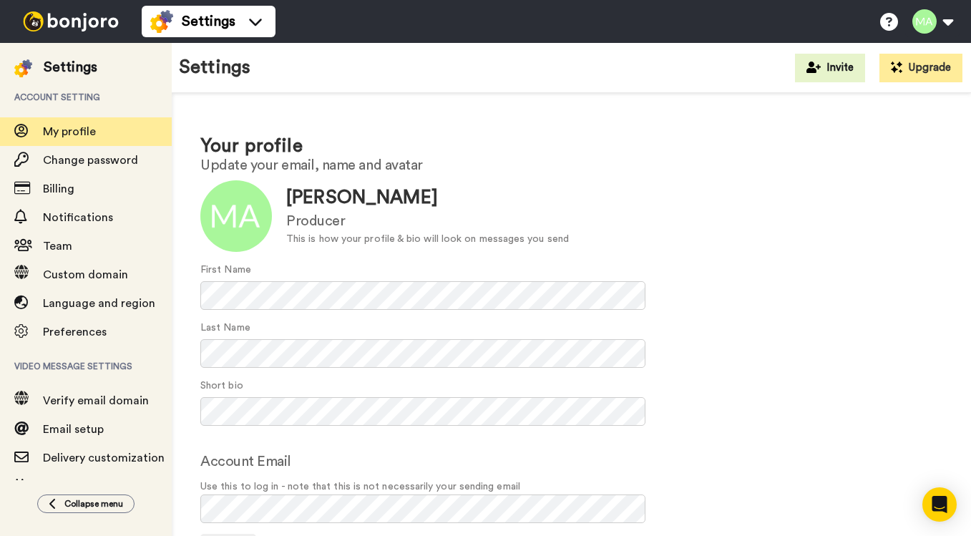
click at [72, 66] on div "Settings" at bounding box center [71, 67] width 54 height 20
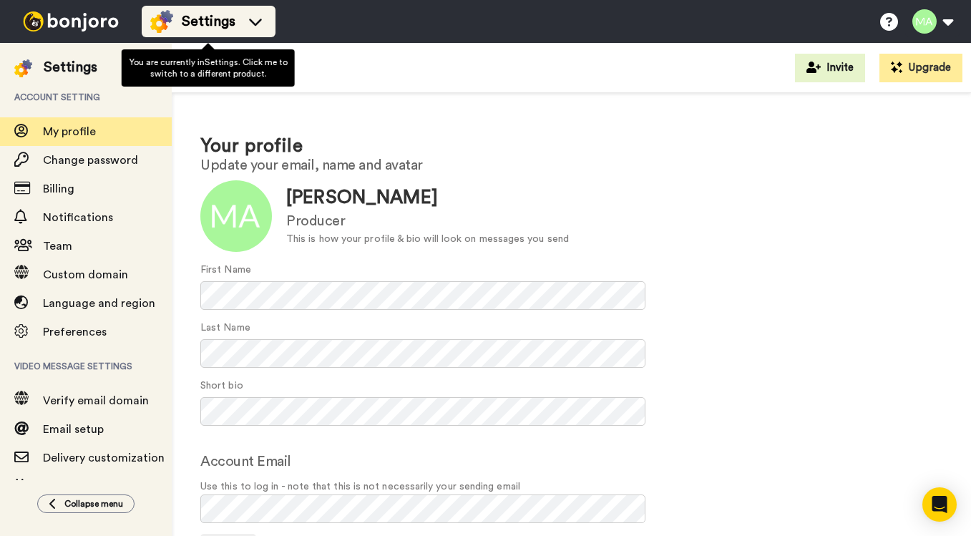
click at [255, 21] on icon at bounding box center [255, 21] width 23 height 14
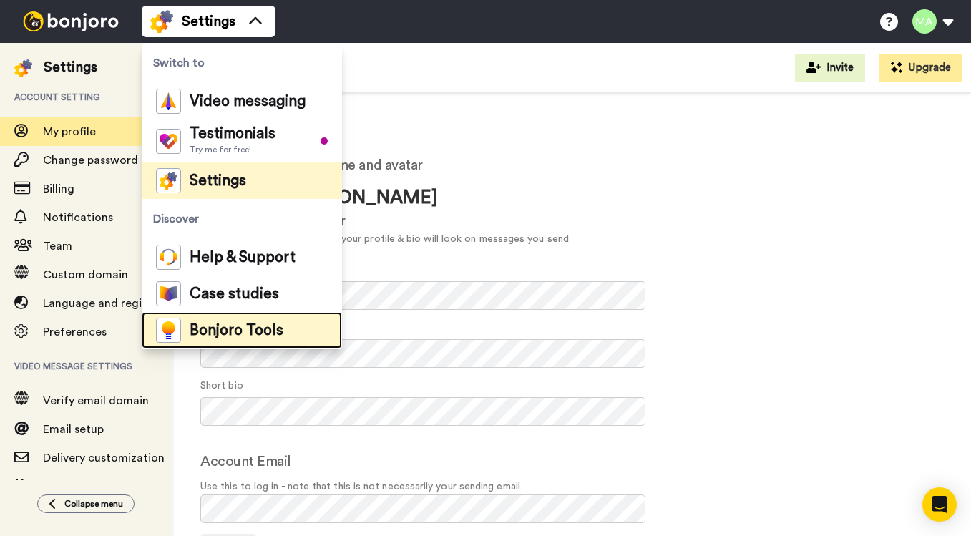
click at [219, 328] on span "Bonjoro Tools" at bounding box center [237, 330] width 94 height 14
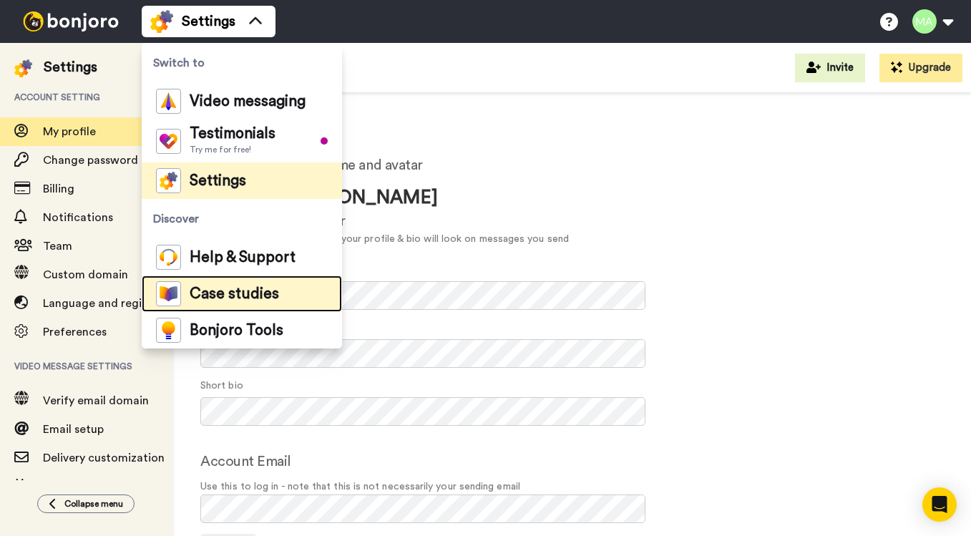
click at [247, 294] on span "Case studies" at bounding box center [234, 294] width 89 height 14
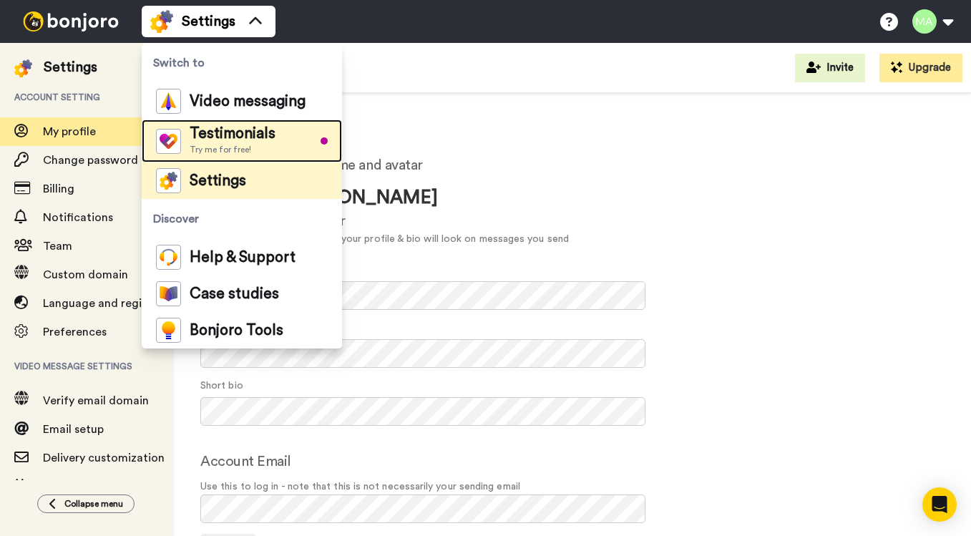
click at [242, 133] on span "Testimonials" at bounding box center [233, 134] width 86 height 14
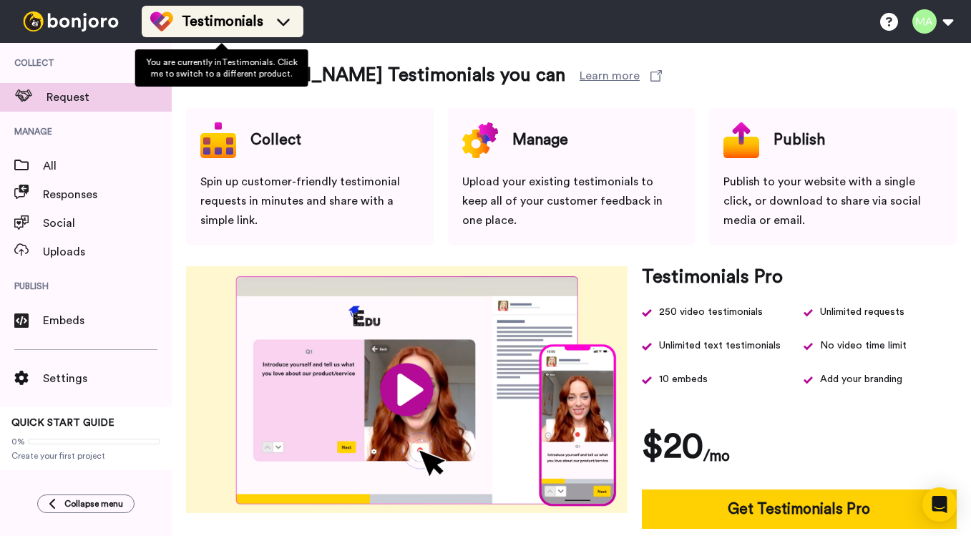
click at [283, 20] on icon at bounding box center [283, 21] width 23 height 14
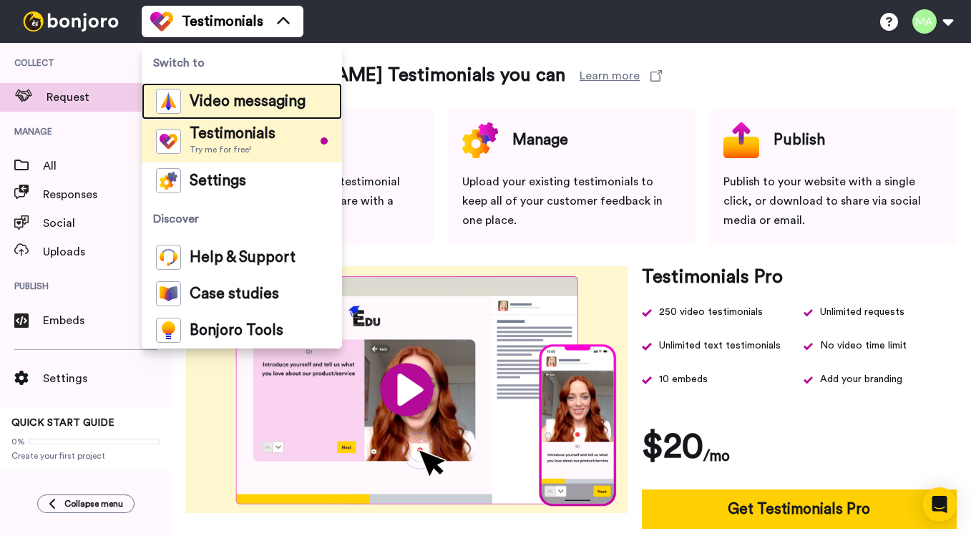
click at [235, 100] on span "Video messaging" at bounding box center [248, 101] width 116 height 14
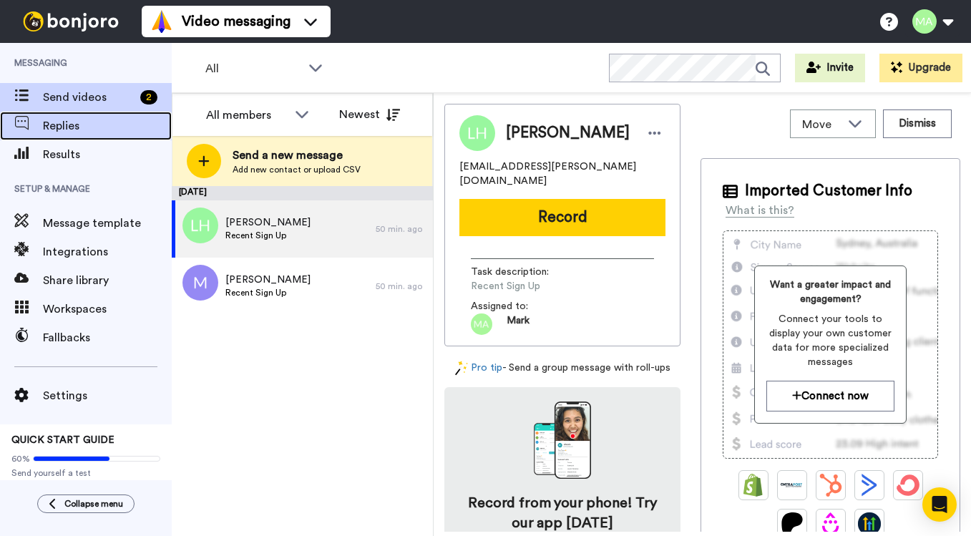
click at [69, 124] on span "Replies" at bounding box center [107, 125] width 129 height 17
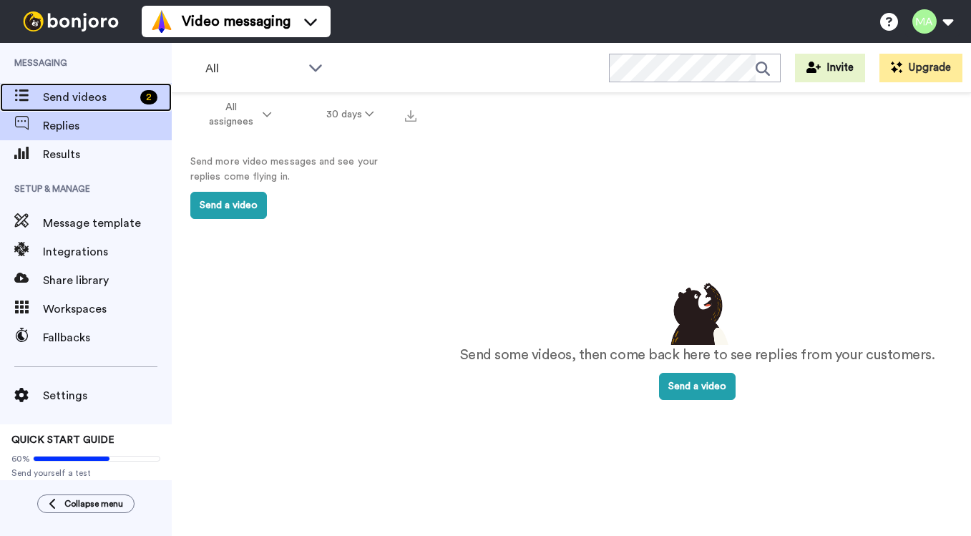
click at [75, 91] on span "Send videos" at bounding box center [89, 97] width 92 height 17
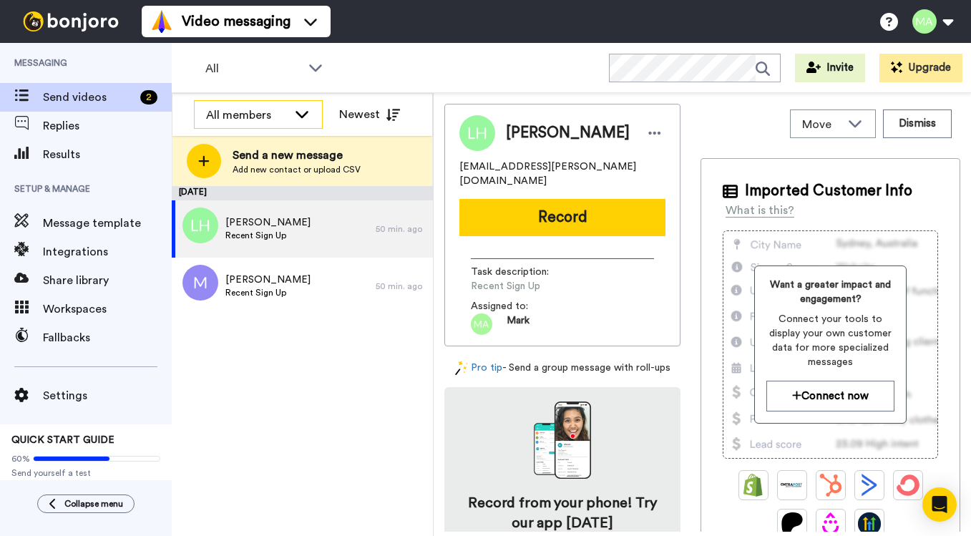
click at [308, 119] on icon at bounding box center [301, 114] width 17 height 14
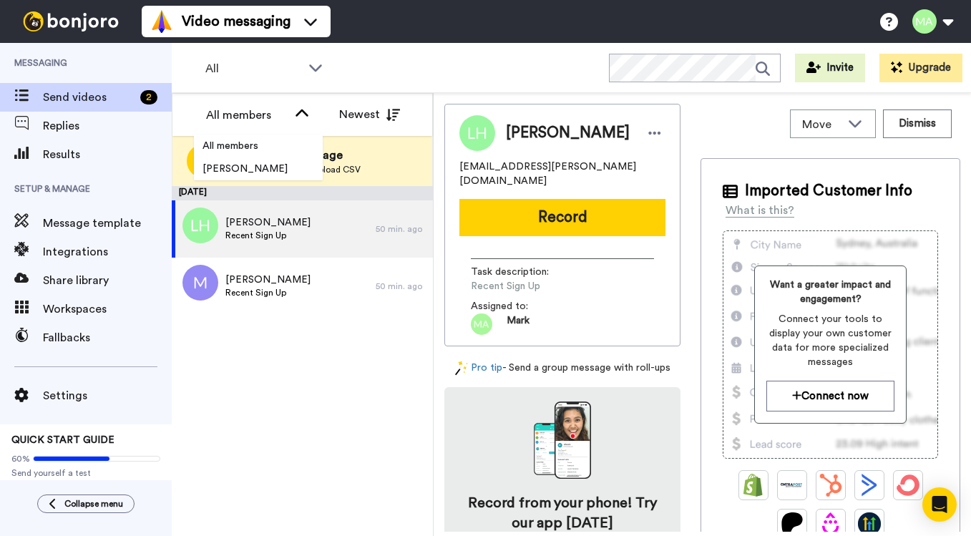
click at [414, 64] on div "All WORKSPACES View all All Default Task List + Add a new workspace Invite Upgr…" at bounding box center [571, 68] width 799 height 50
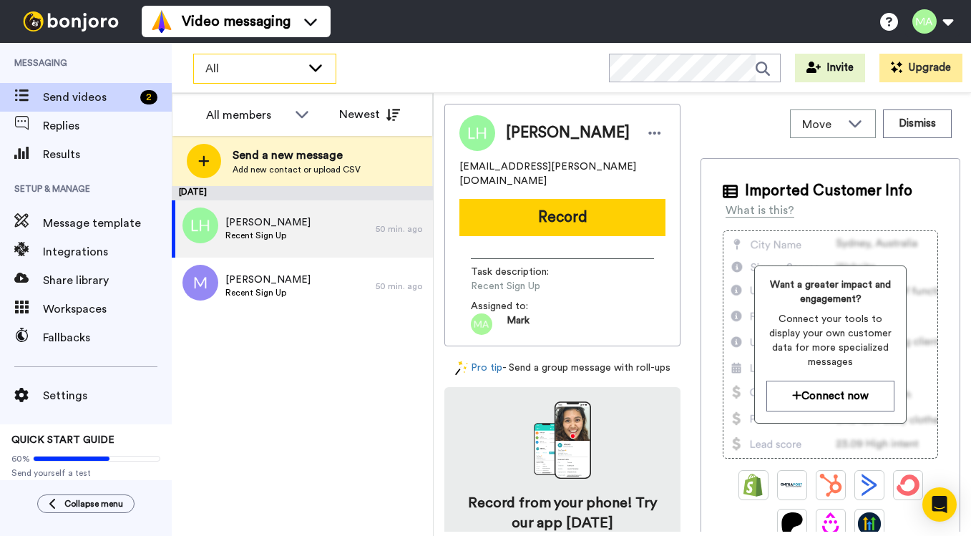
click at [319, 72] on icon at bounding box center [315, 67] width 17 height 14
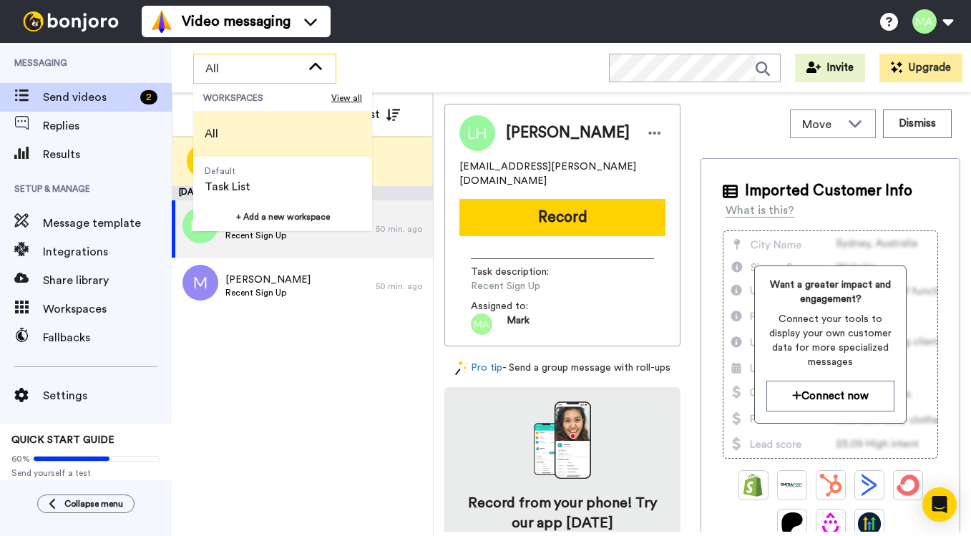
click at [319, 72] on icon at bounding box center [315, 67] width 17 height 14
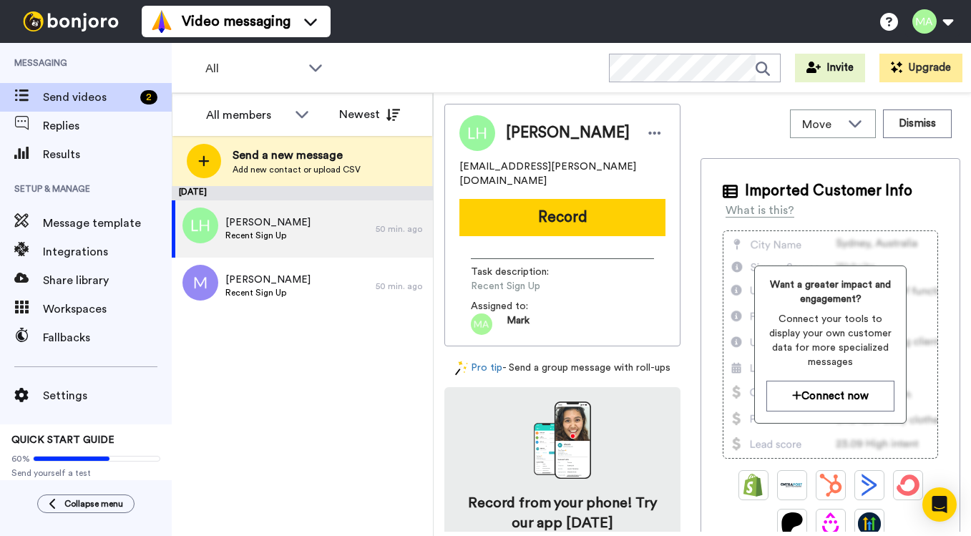
click at [461, 68] on div "All WORKSPACES View all All Default Task List + Add a new workspace Invite Upgr…" at bounding box center [571, 68] width 799 height 50
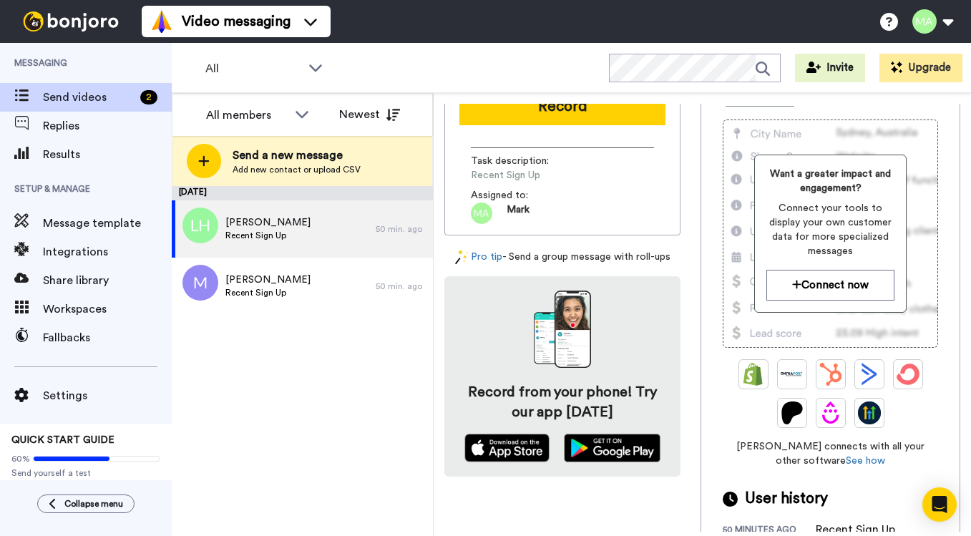
scroll to position [125, 0]
